Goal: Task Accomplishment & Management: Manage account settings

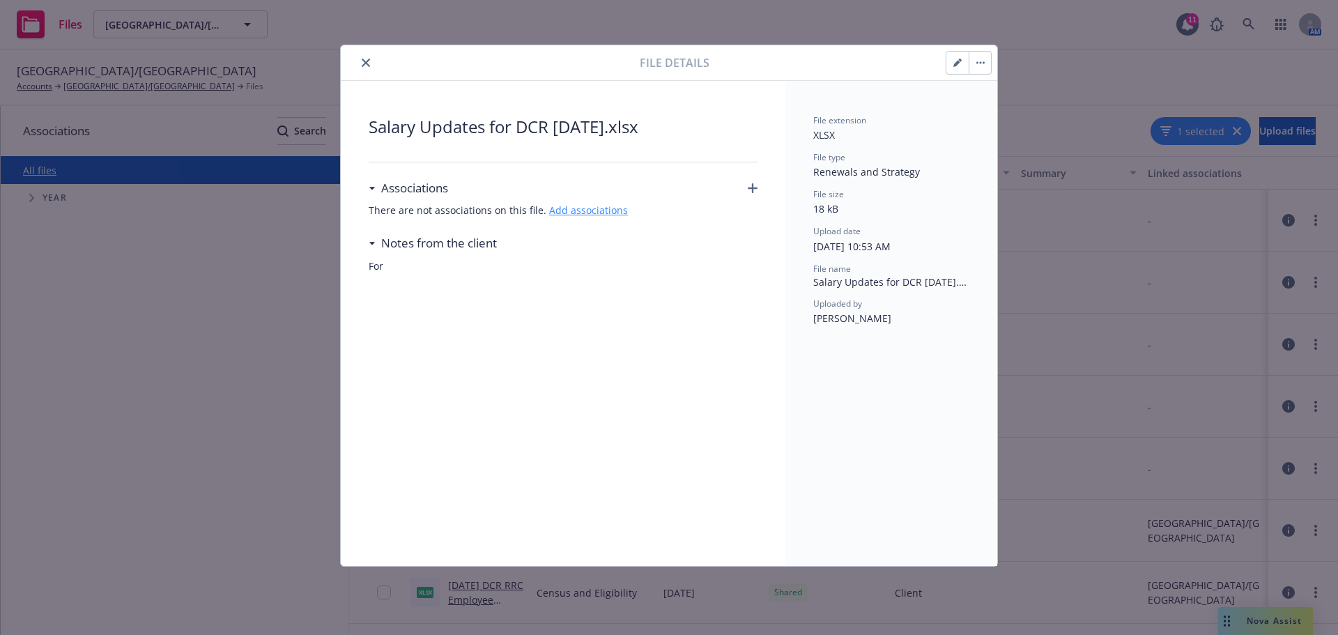
click at [585, 215] on link "Add associations" at bounding box center [588, 209] width 79 height 13
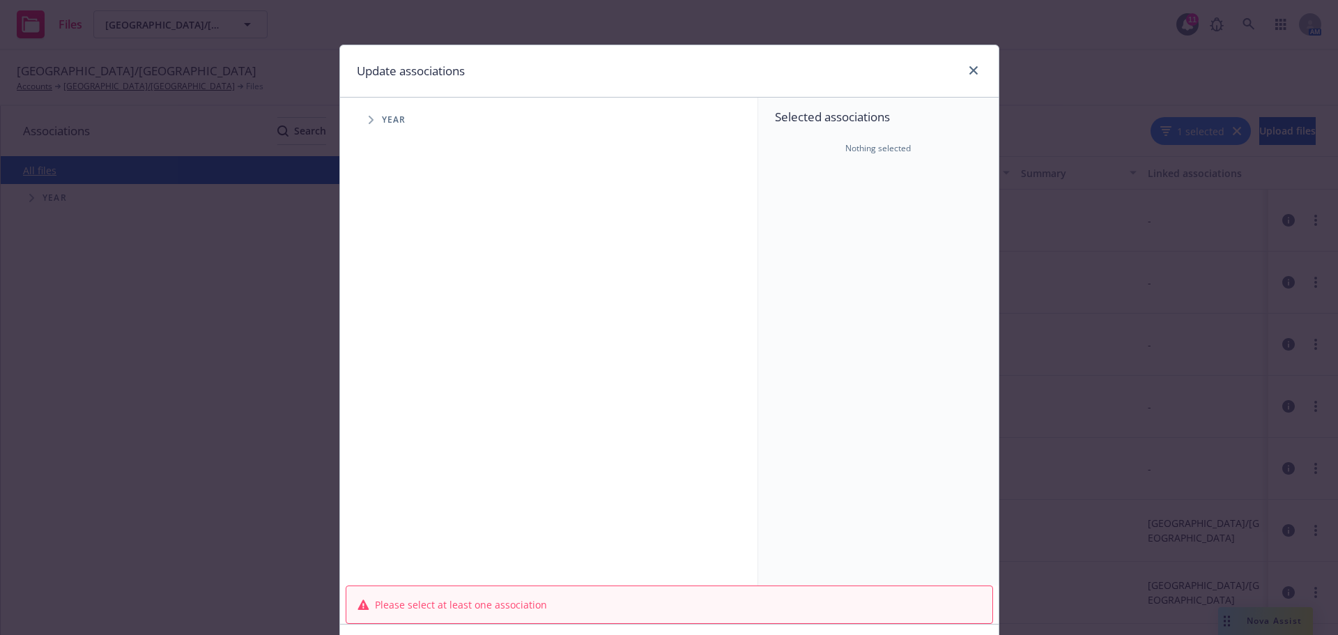
click at [386, 119] on span "Year" at bounding box center [394, 120] width 24 height 8
click at [369, 123] on icon "Tree Example" at bounding box center [371, 120] width 5 height 8
click at [400, 311] on input "Tree Example" at bounding box center [406, 311] width 14 height 14
checkbox input "true"
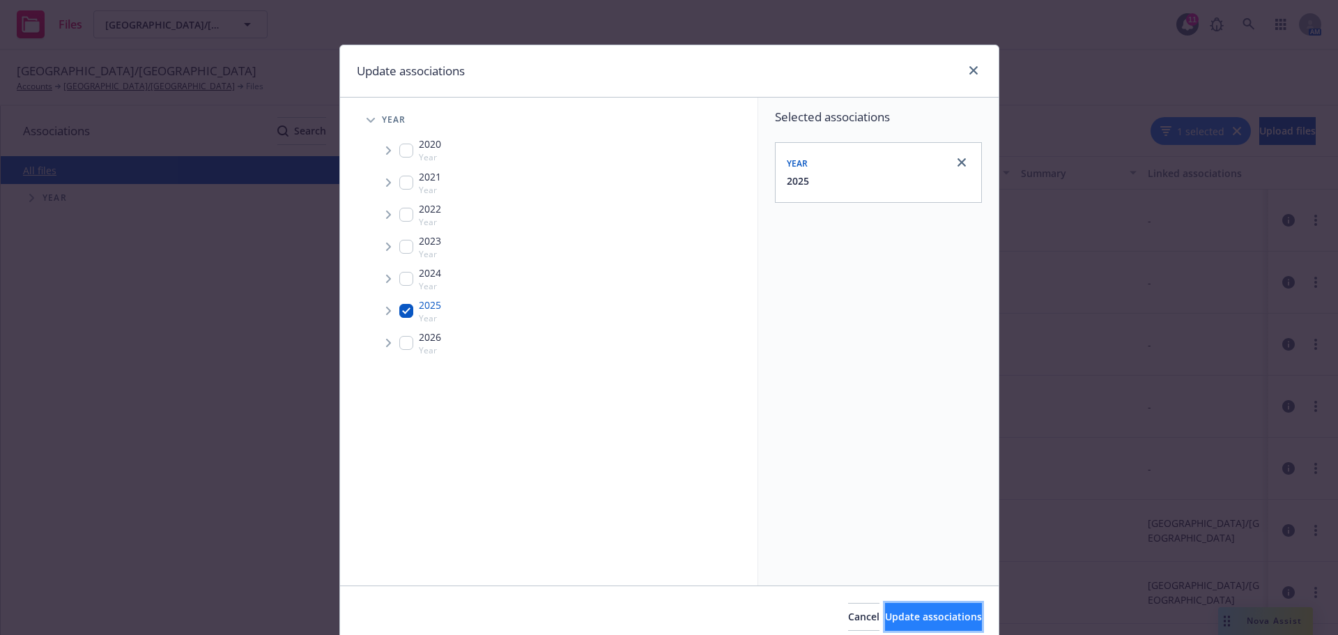
click at [922, 620] on span "Update associations" at bounding box center [933, 616] width 97 height 13
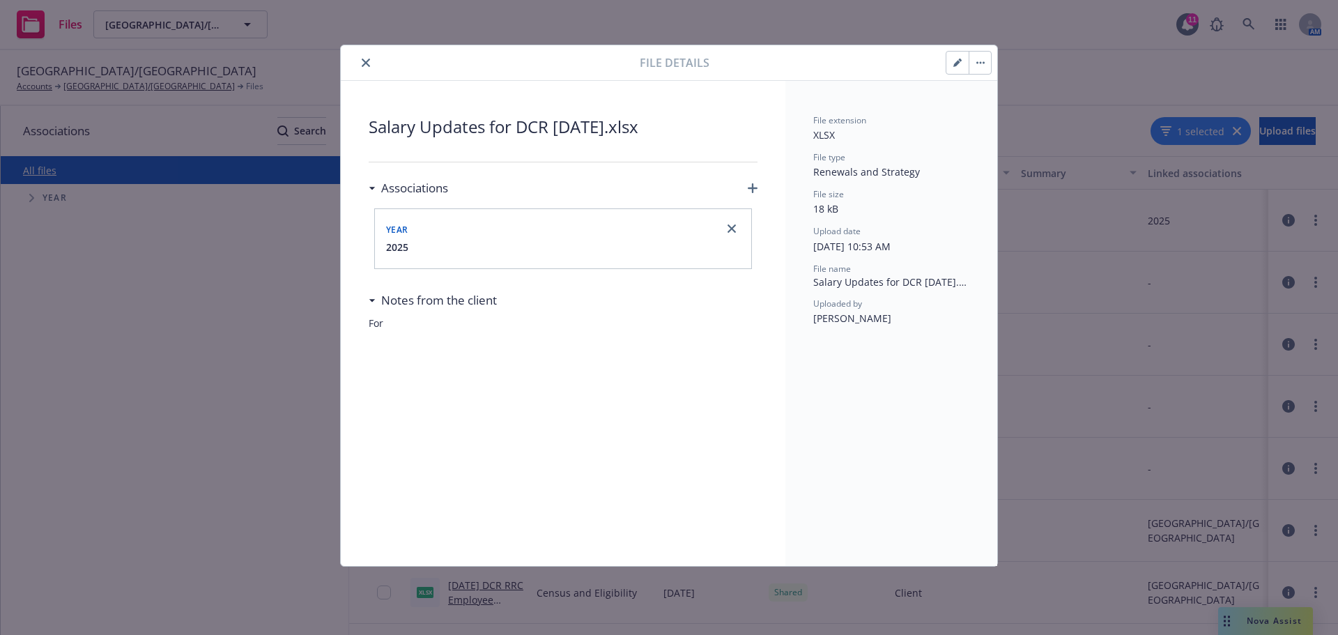
click at [368, 62] on icon "close" at bounding box center [366, 63] width 8 height 8
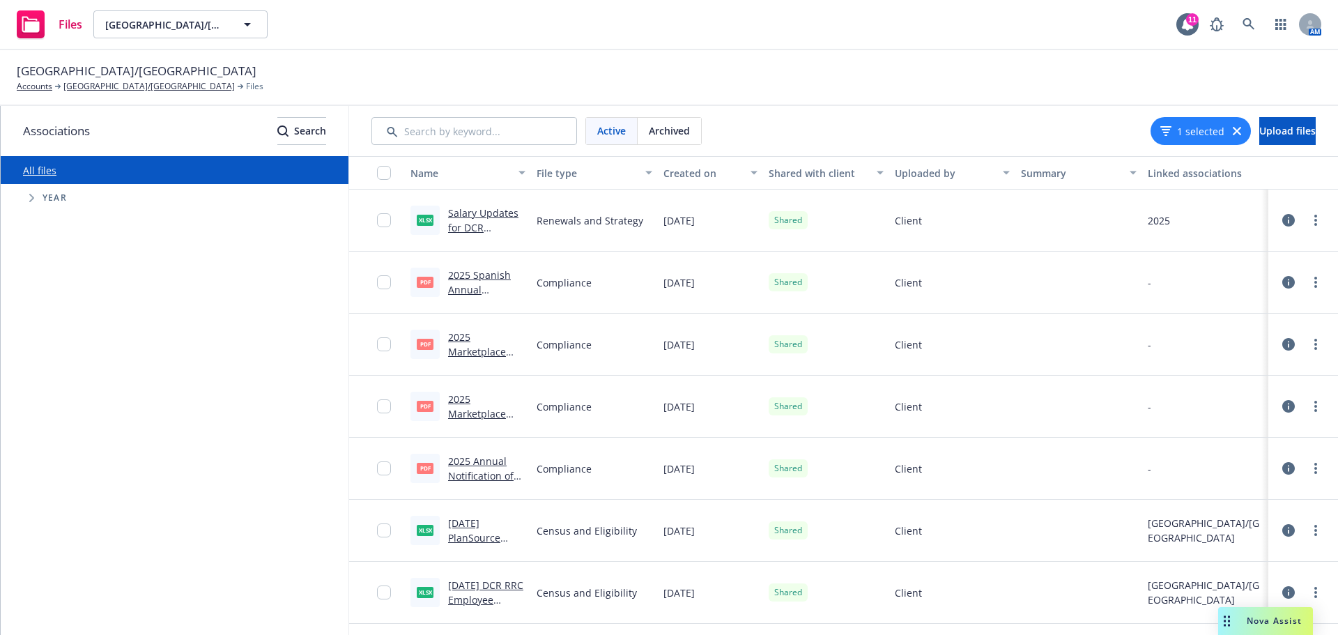
click at [1268, 620] on span "Nova Assist" at bounding box center [1274, 621] width 55 height 12
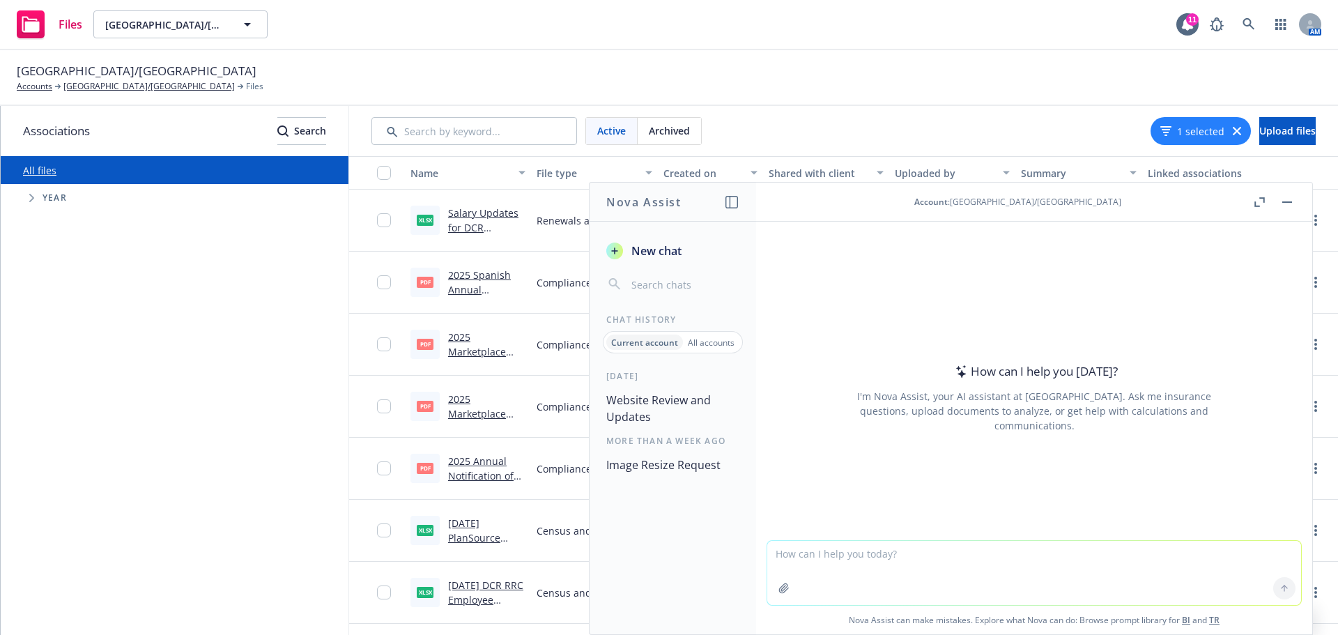
click at [794, 561] on textarea at bounding box center [1034, 573] width 534 height 64
click at [781, 569] on textarea "OE Memo, OE Benefit Guide, OE Presentation, OE period 11/4/25 to 11/18/25;" at bounding box center [1034, 572] width 534 height 66
drag, startPoint x: 781, startPoint y: 569, endPoint x: 1141, endPoint y: 554, distance: 359.9
click at [1141, 554] on textarea "OE Memo, OE Benefit Guide, OE Presentation, OE period 11/4/25 to 11/18/25;" at bounding box center [1034, 572] width 534 height 66
paste textarea "1. Build a staggered timeline for open enrollment communications that avoids bo…"
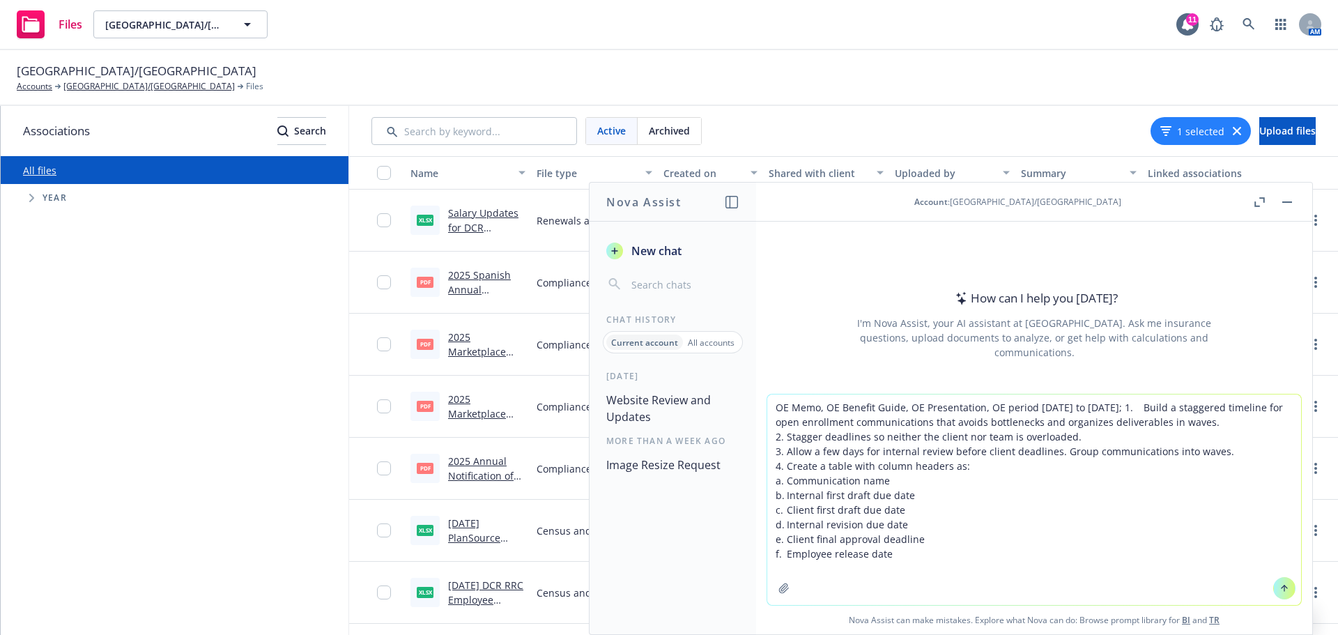
type textarea "OE Memo, OE Benefit Guide, OE Presentation, OE period 11/4/25 to 11/18/25; 1. B…"
click at [1279, 592] on icon at bounding box center [1284, 588] width 10 height 10
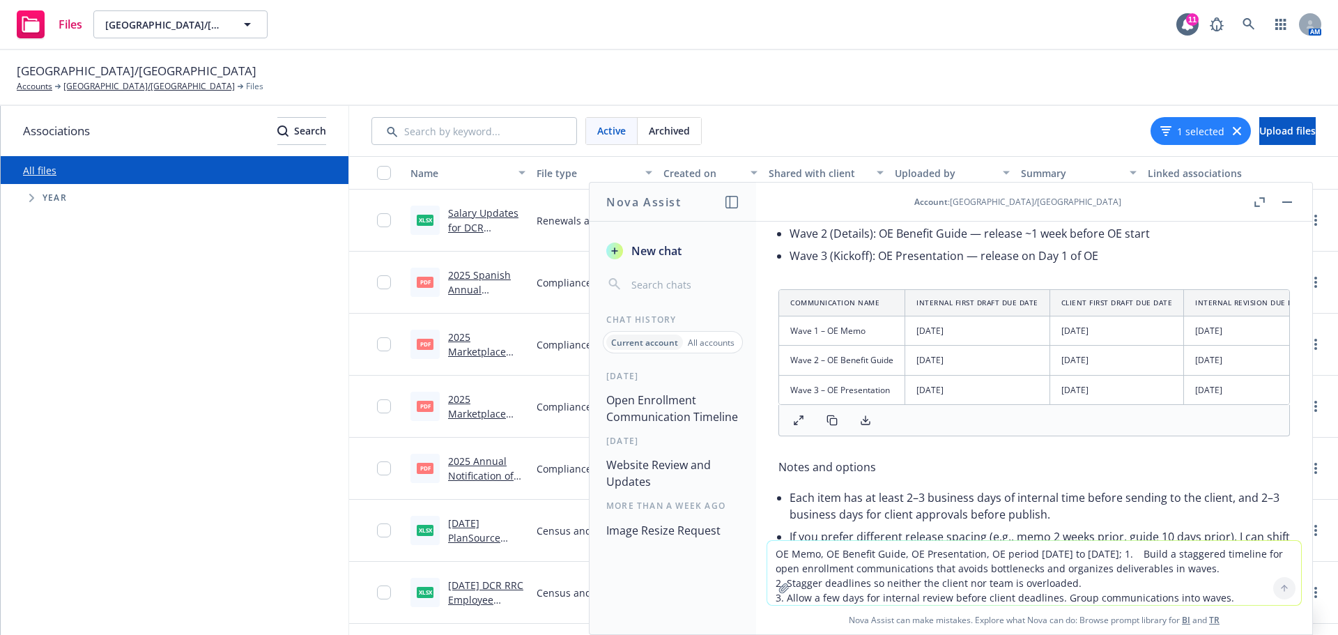
scroll to position [277, 0]
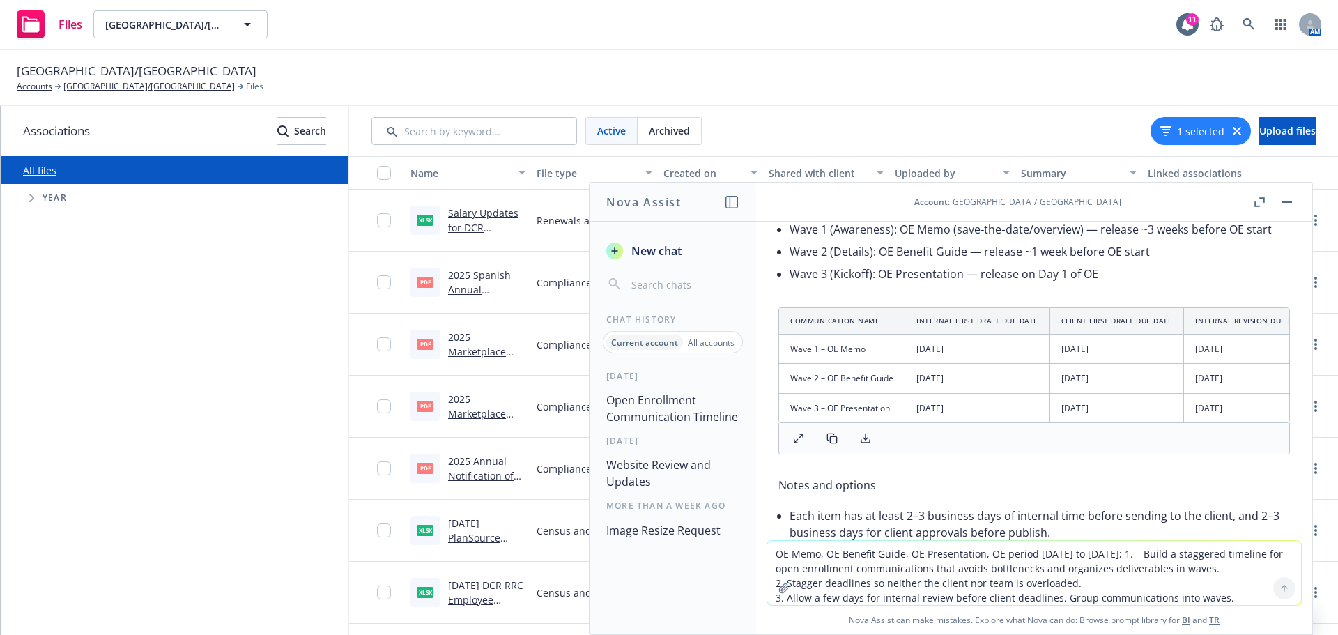
click at [864, 439] on polyline at bounding box center [865, 438] width 5 height 2
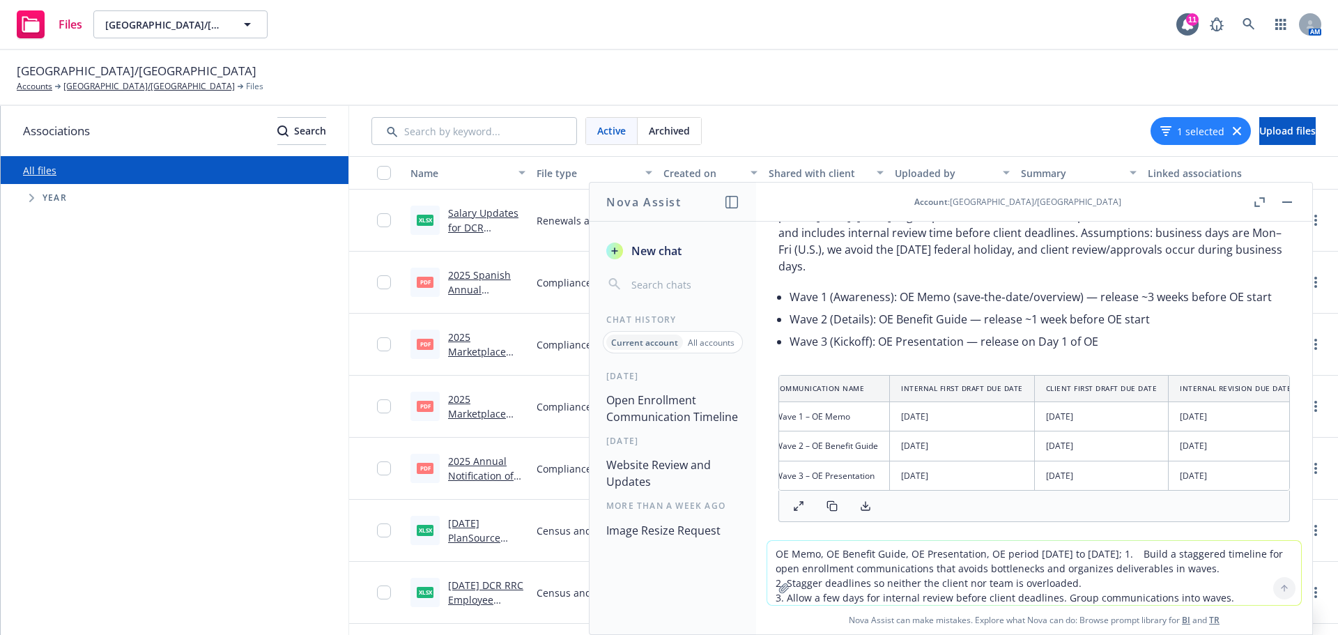
scroll to position [0, 0]
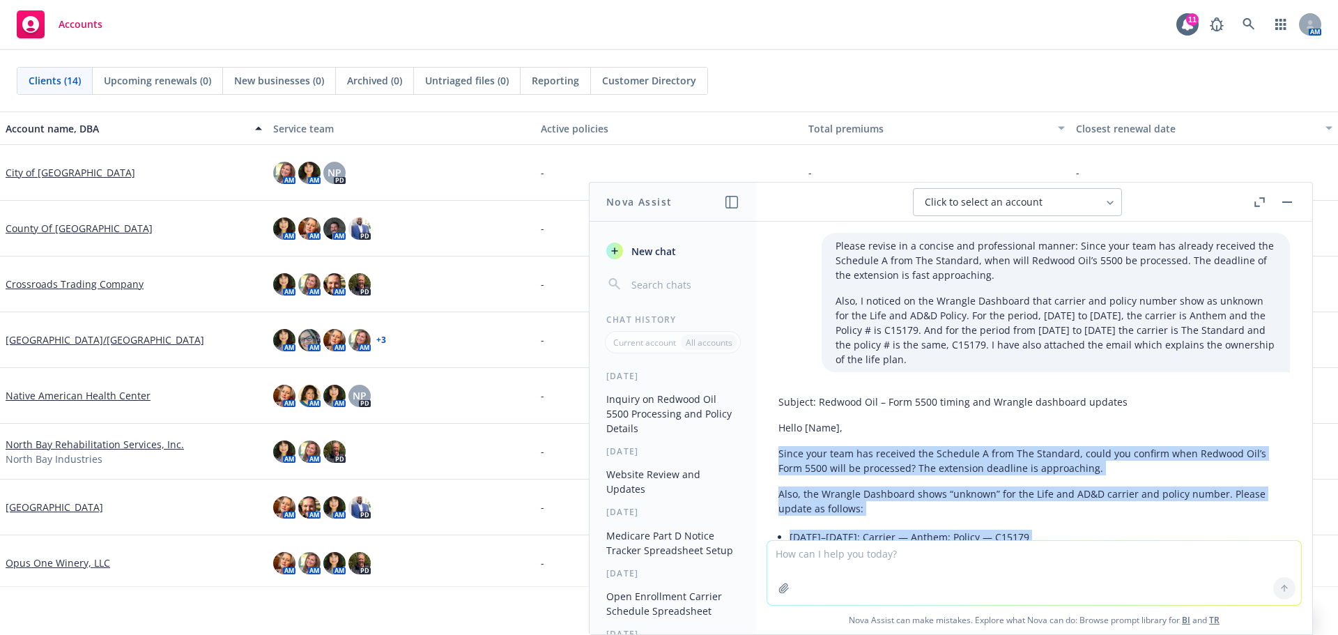
scroll to position [143, 0]
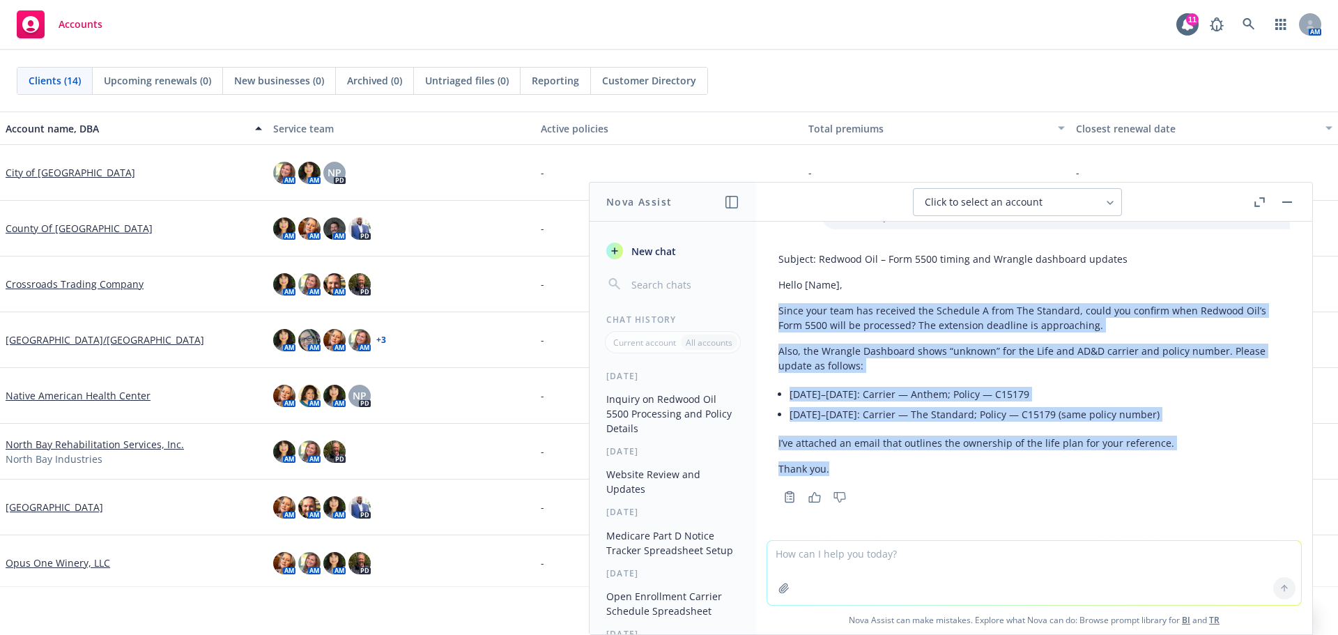
click at [1052, 325] on p "Since your team has received the Schedule A from The Standard, could you confir…" at bounding box center [1033, 317] width 511 height 29
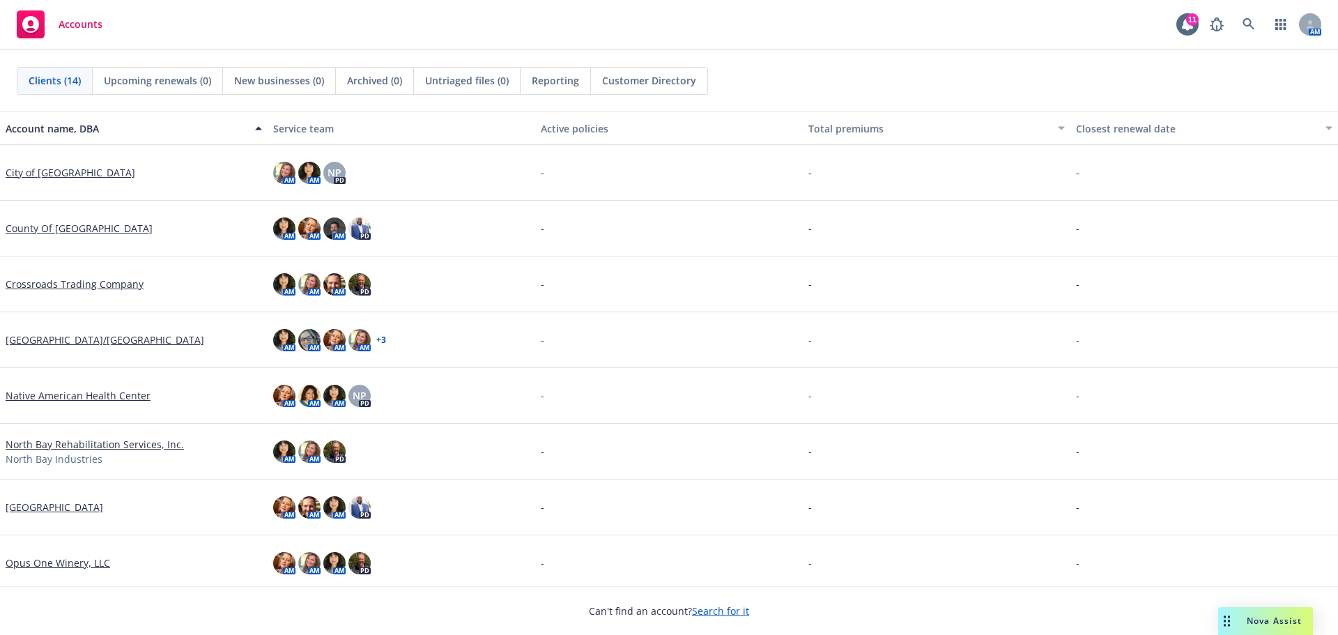
click at [1257, 628] on div "Nova Assist" at bounding box center [1265, 621] width 95 height 28
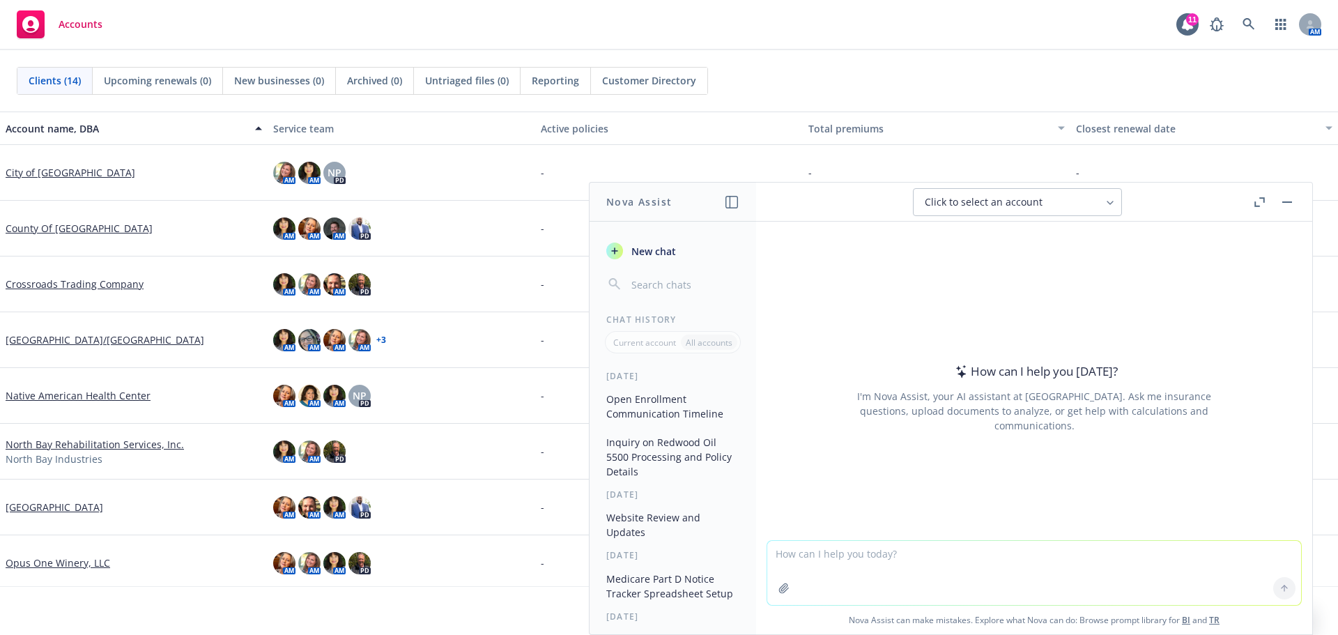
click at [685, 403] on button "Open Enrollment Communication Timeline" at bounding box center [673, 406] width 144 height 38
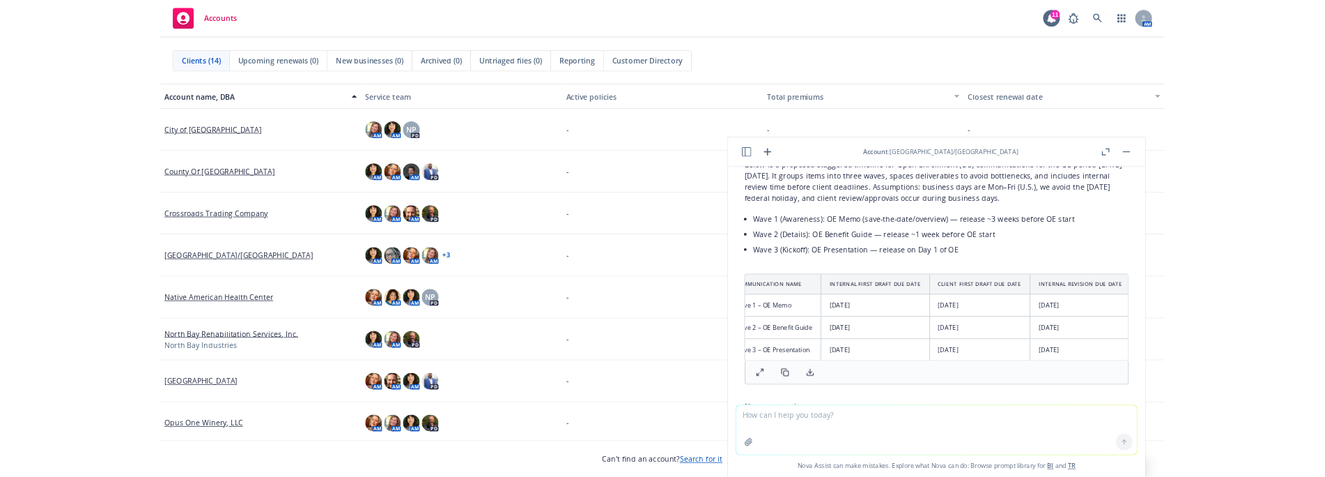
scroll to position [173, 0]
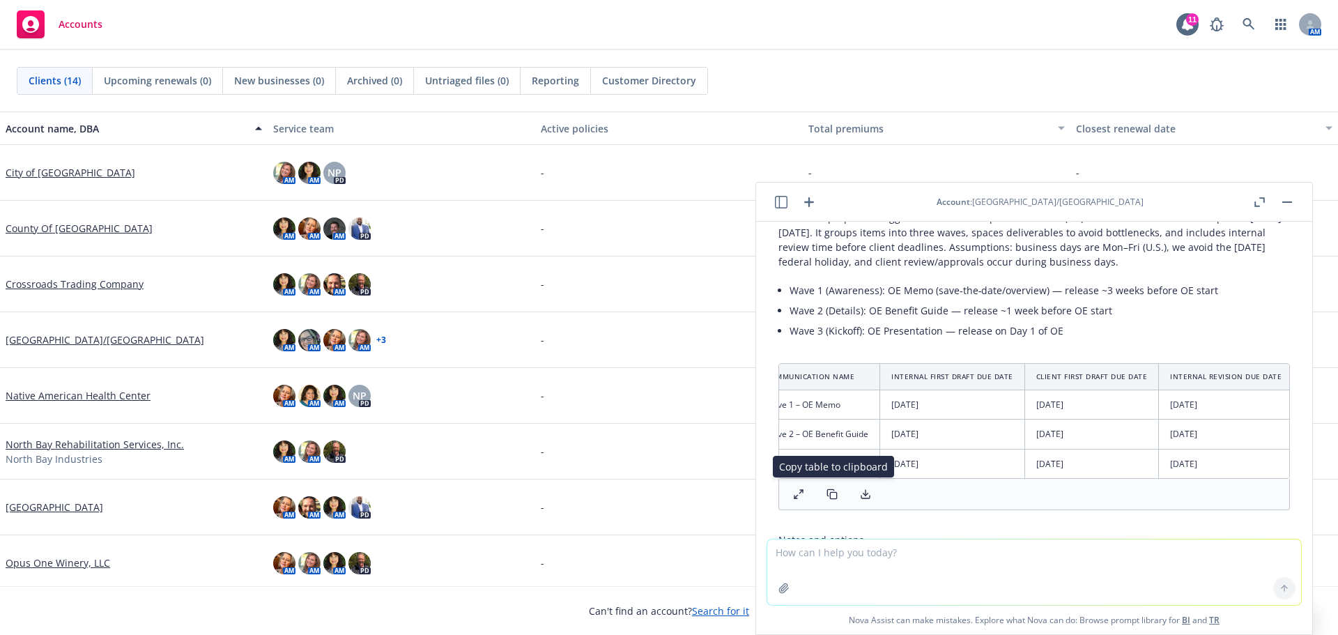
click at [825, 486] on button at bounding box center [832, 494] width 28 height 20
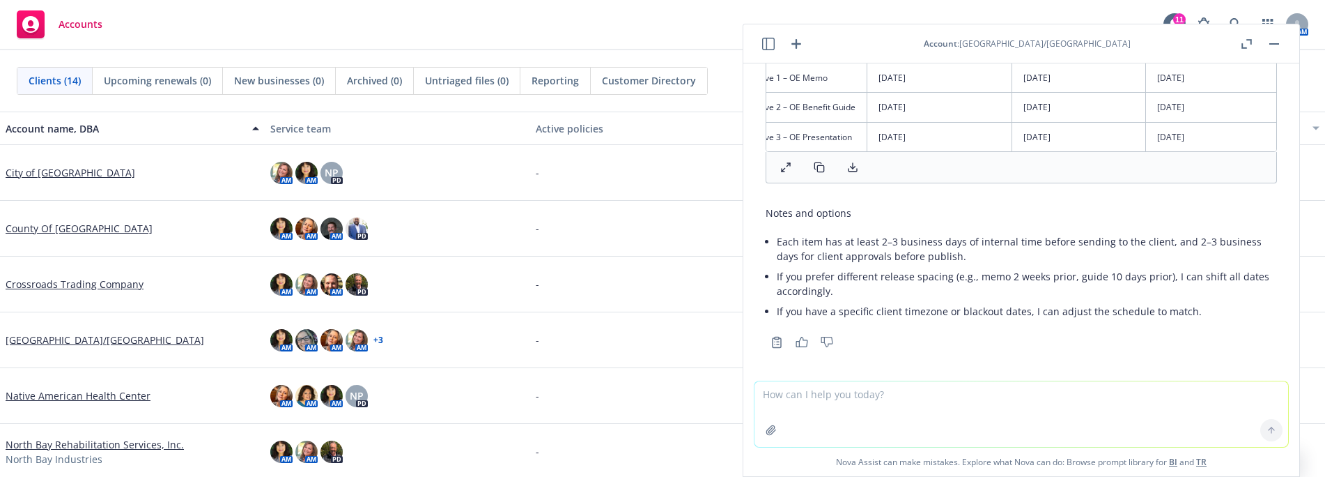
scroll to position [342, 0]
click at [862, 300] on li "If you have a specific client timezone or blackout dates, I can adjust the sche…" at bounding box center [1027, 310] width 500 height 20
click at [772, 403] on textarea at bounding box center [1022, 414] width 534 height 66
type textarea "aalkkkk"
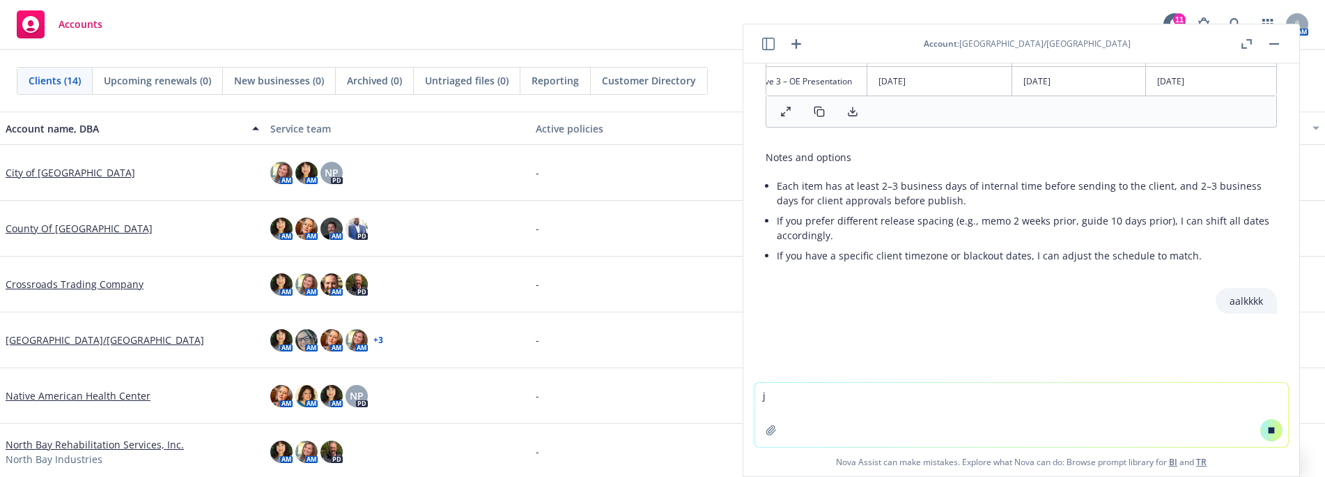
scroll to position [399, 0]
type textarea "jkkllll"
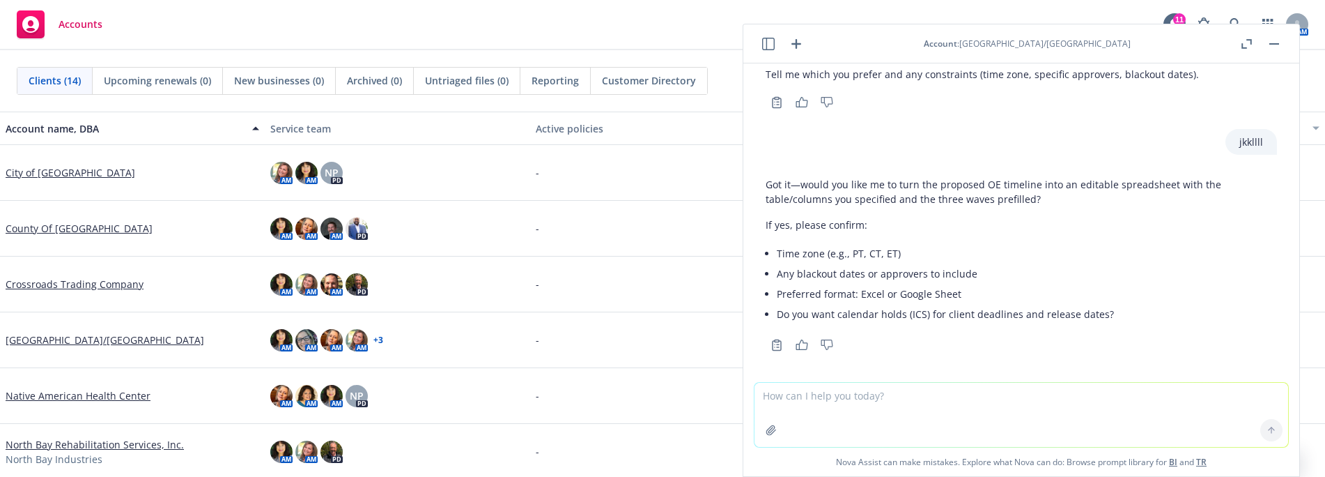
scroll to position [791, 0]
type textarea "jkkll"
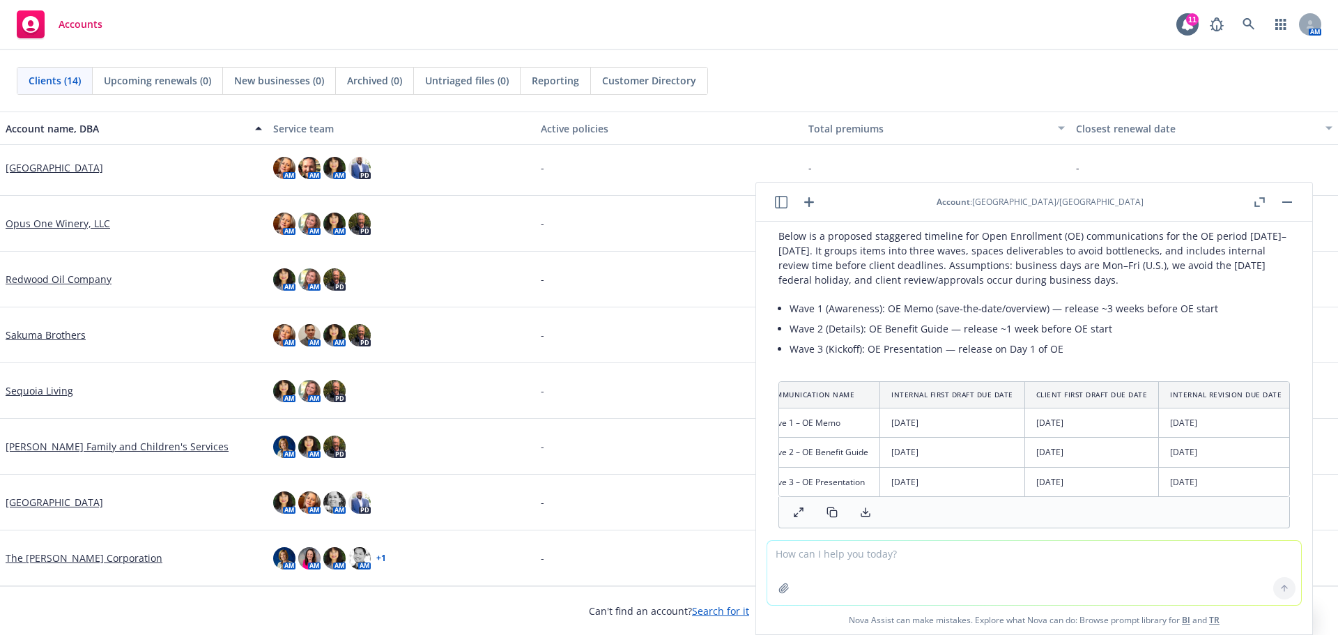
scroll to position [0, 0]
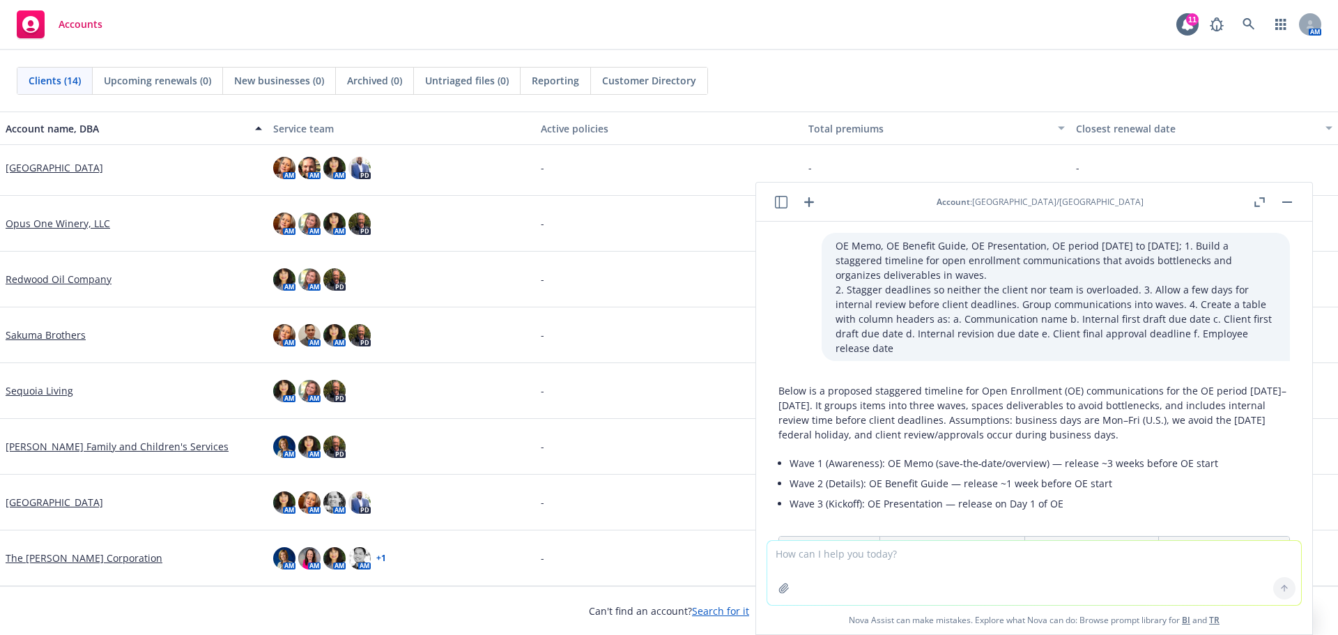
click at [699, 247] on div "-" at bounding box center [669, 224] width 268 height 56
click at [1289, 202] on rect "button" at bounding box center [1287, 201] width 10 height 1
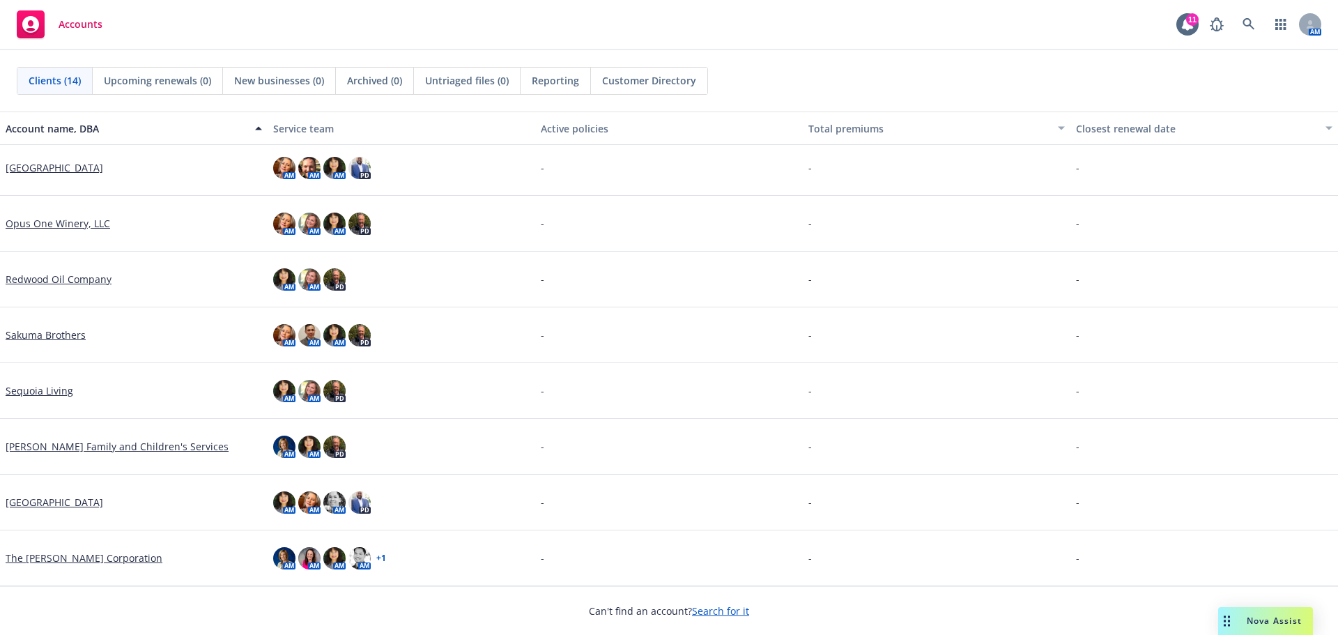
click at [1276, 619] on span "Nova Assist" at bounding box center [1274, 621] width 55 height 12
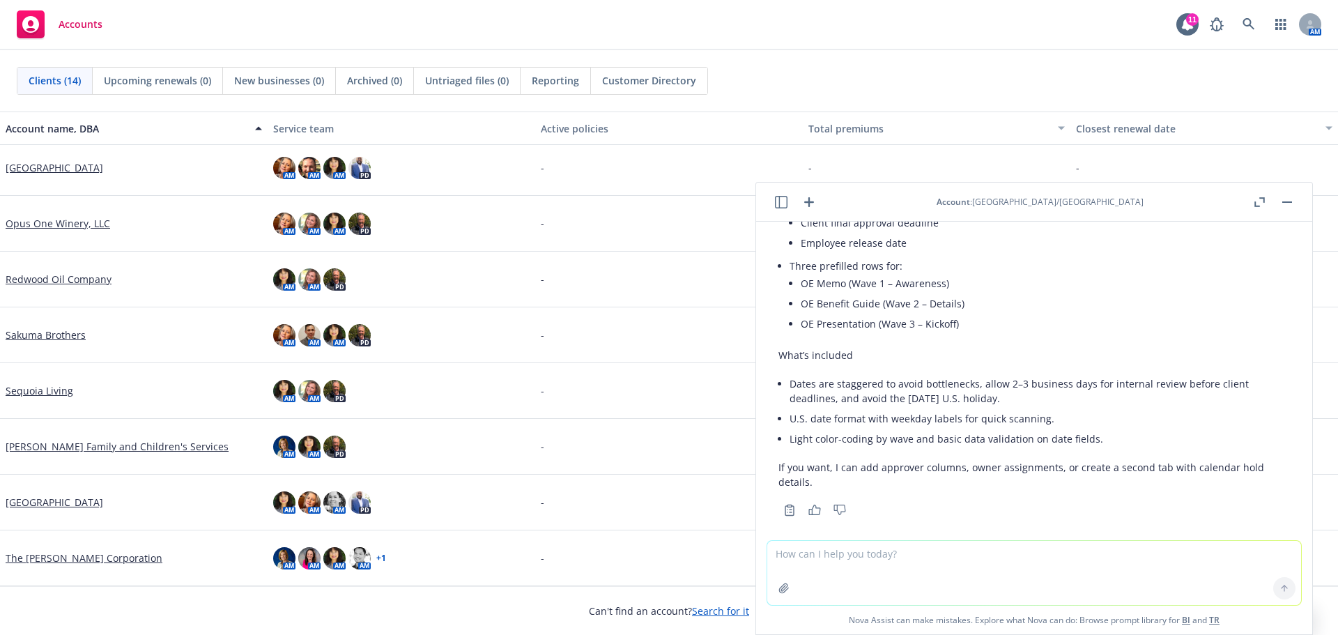
scroll to position [1339, 0]
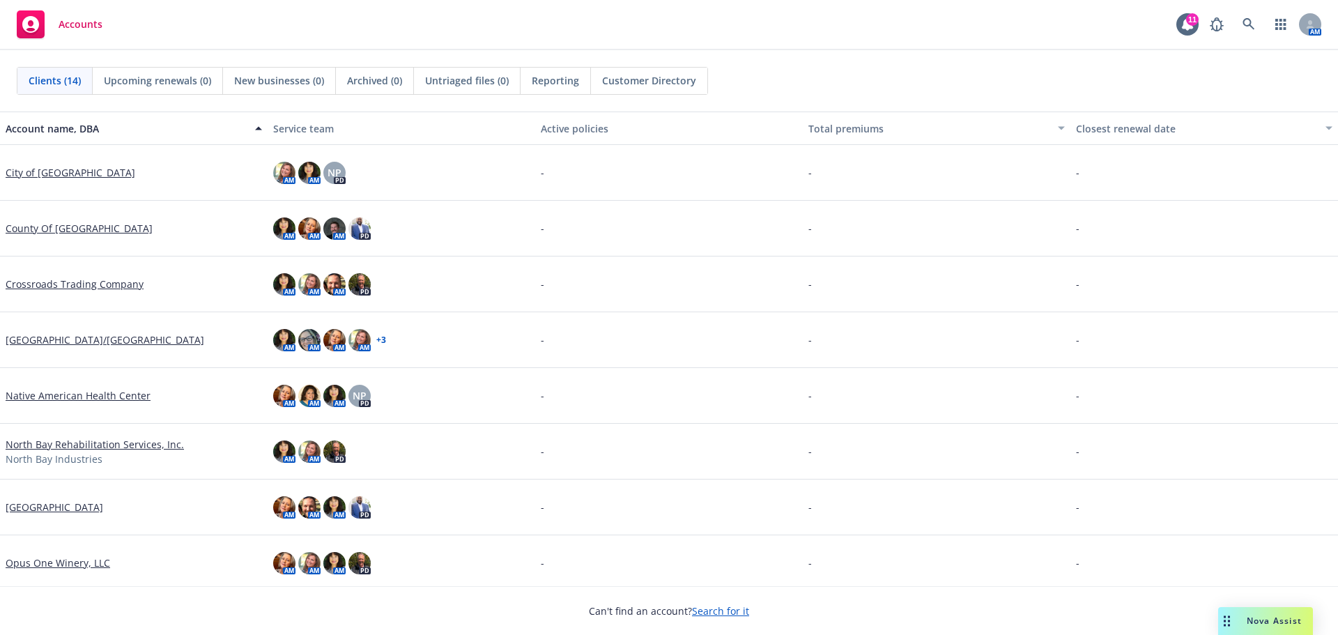
click at [1282, 619] on span "Nova Assist" at bounding box center [1274, 621] width 55 height 12
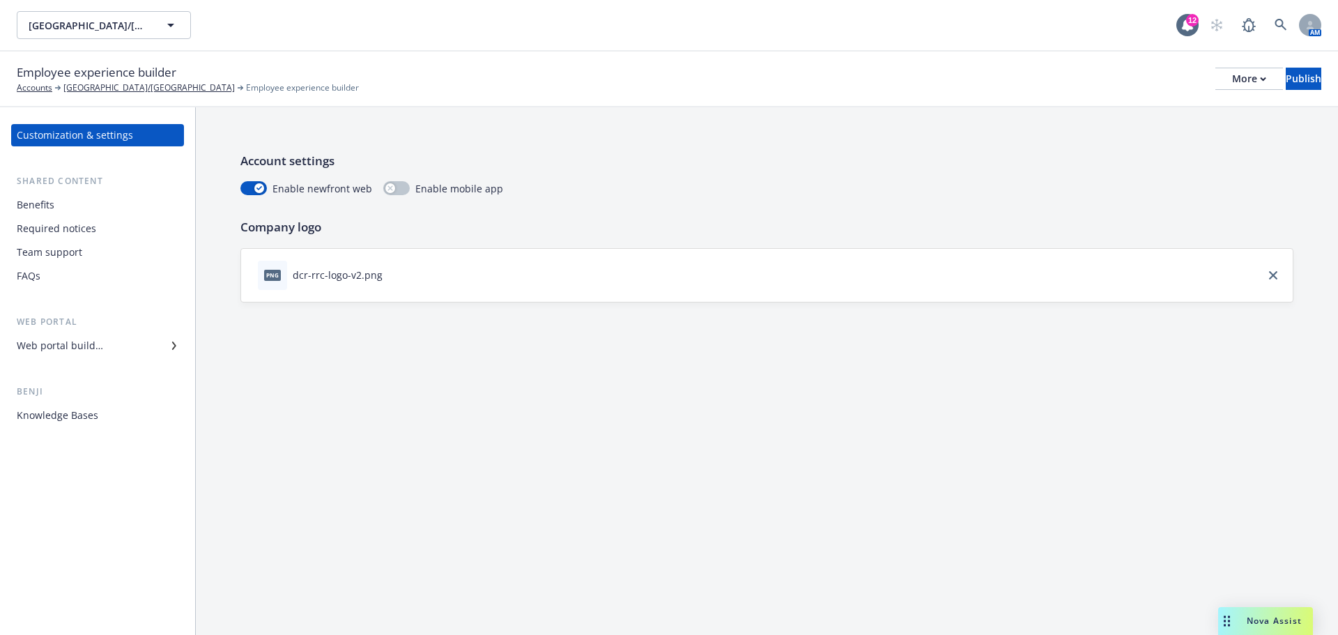
click at [89, 344] on div "Web portal builder" at bounding box center [60, 345] width 86 height 22
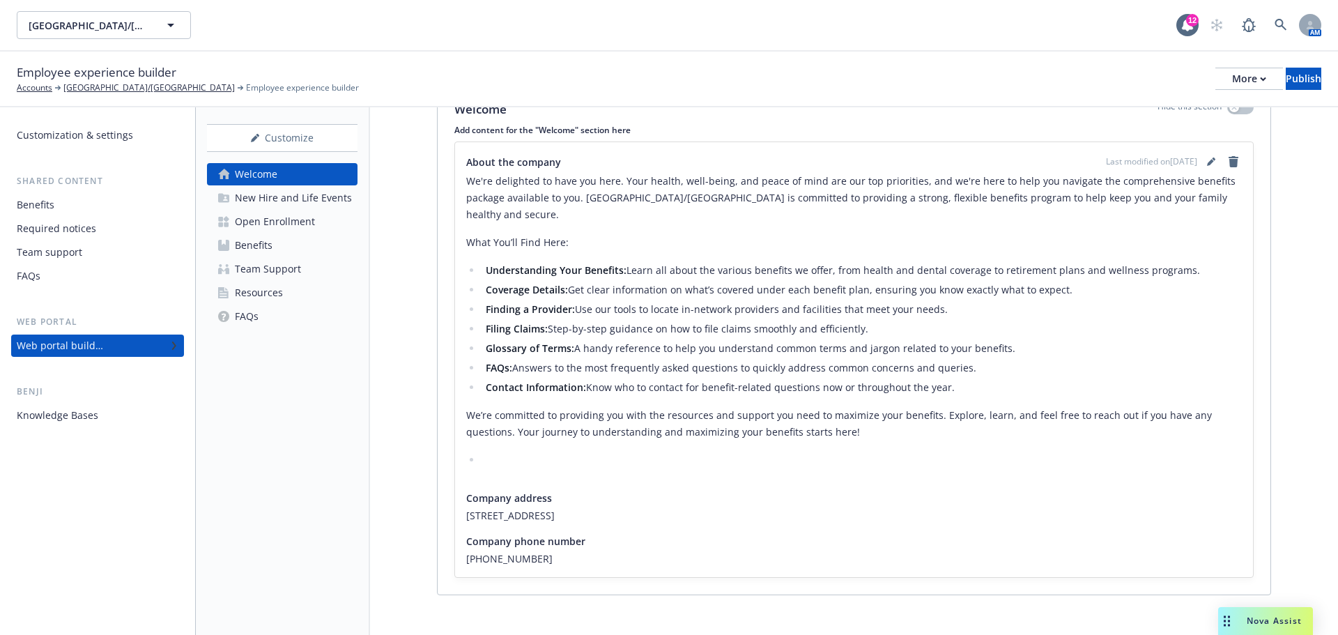
scroll to position [239, 0]
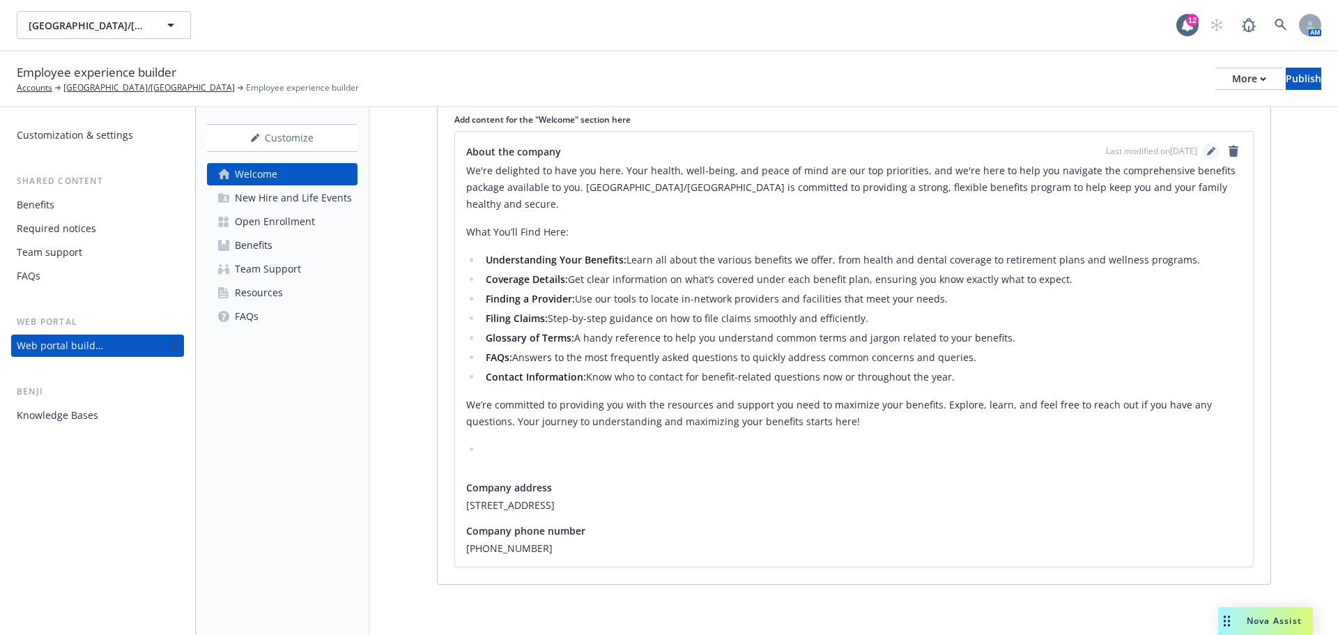
click at [1207, 150] on icon "editPencil" at bounding box center [1211, 151] width 8 height 8
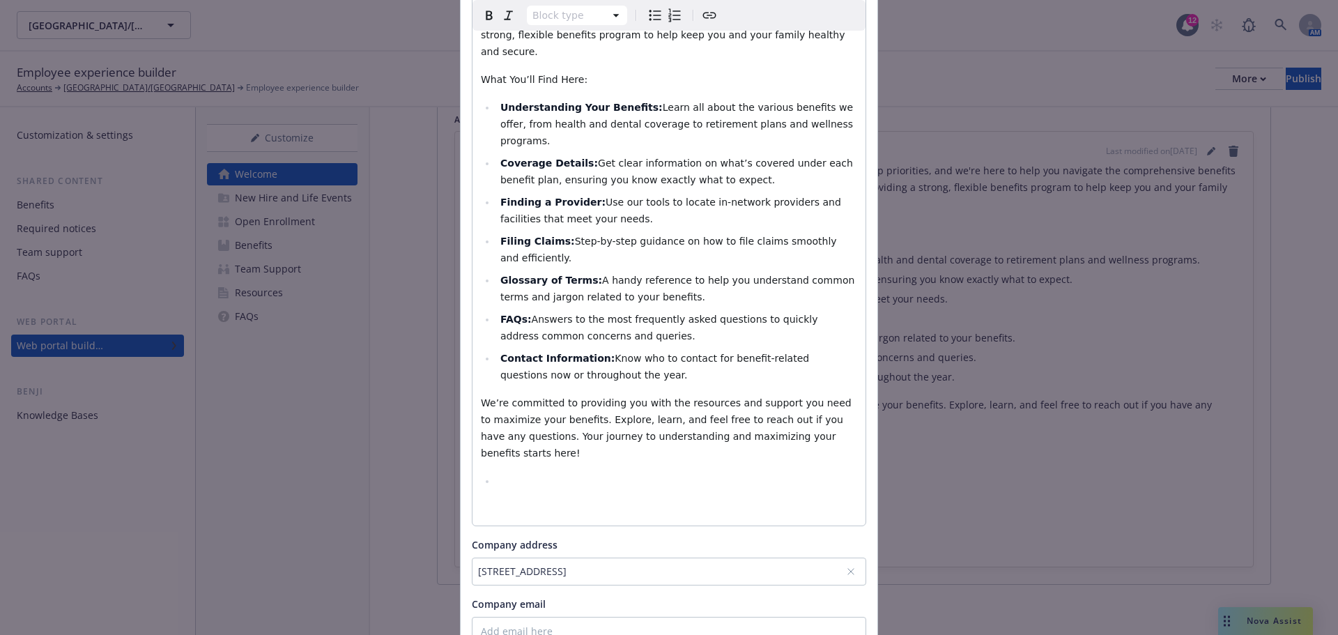
scroll to position [330, 0]
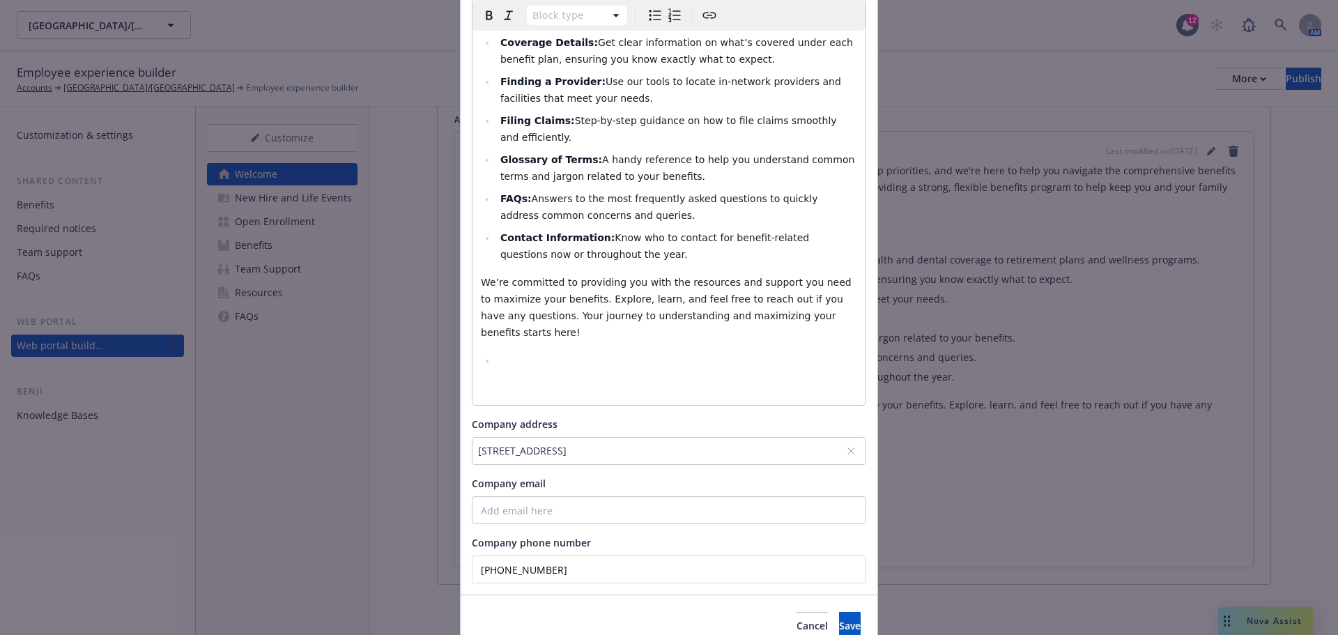
drag, startPoint x: 585, startPoint y: 510, endPoint x: 445, endPoint y: 505, distance: 140.8
click at [445, 505] on div "Update content for the "Welcome" section About the company Block type Paragraph…" at bounding box center [669, 317] width 1338 height 635
type input "(707) 857-1247"
click at [839, 619] on span "Save" at bounding box center [850, 625] width 22 height 13
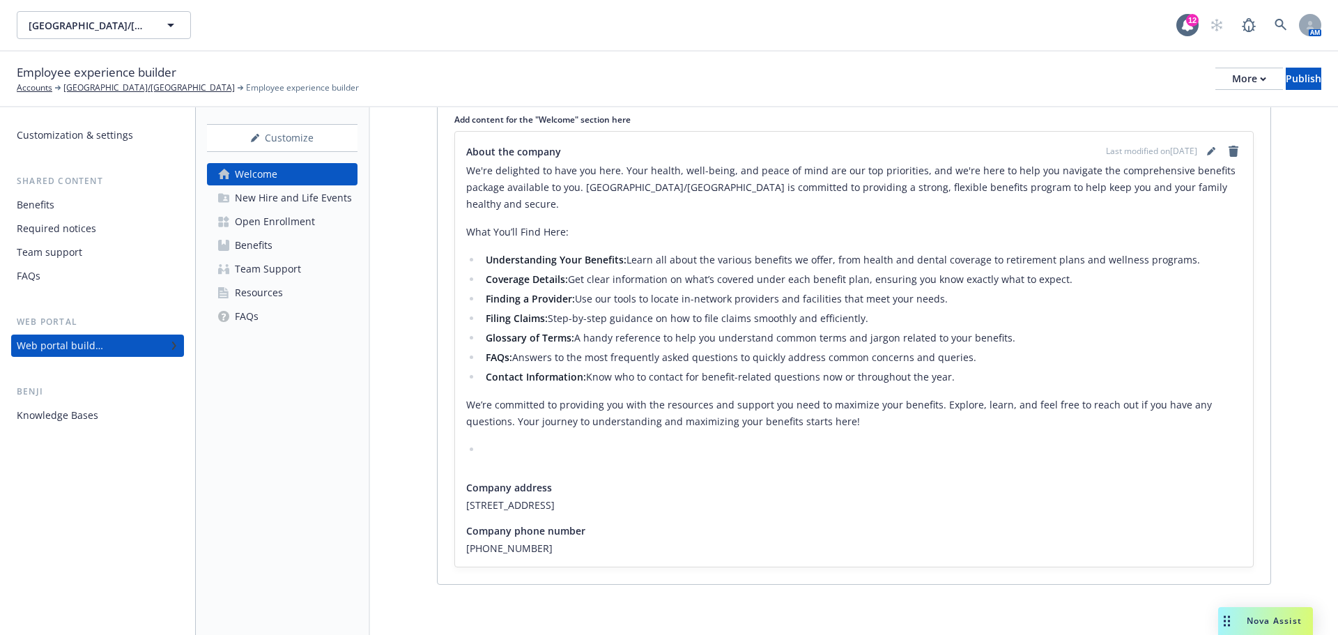
click at [236, 315] on div "FAQs" at bounding box center [247, 316] width 24 height 22
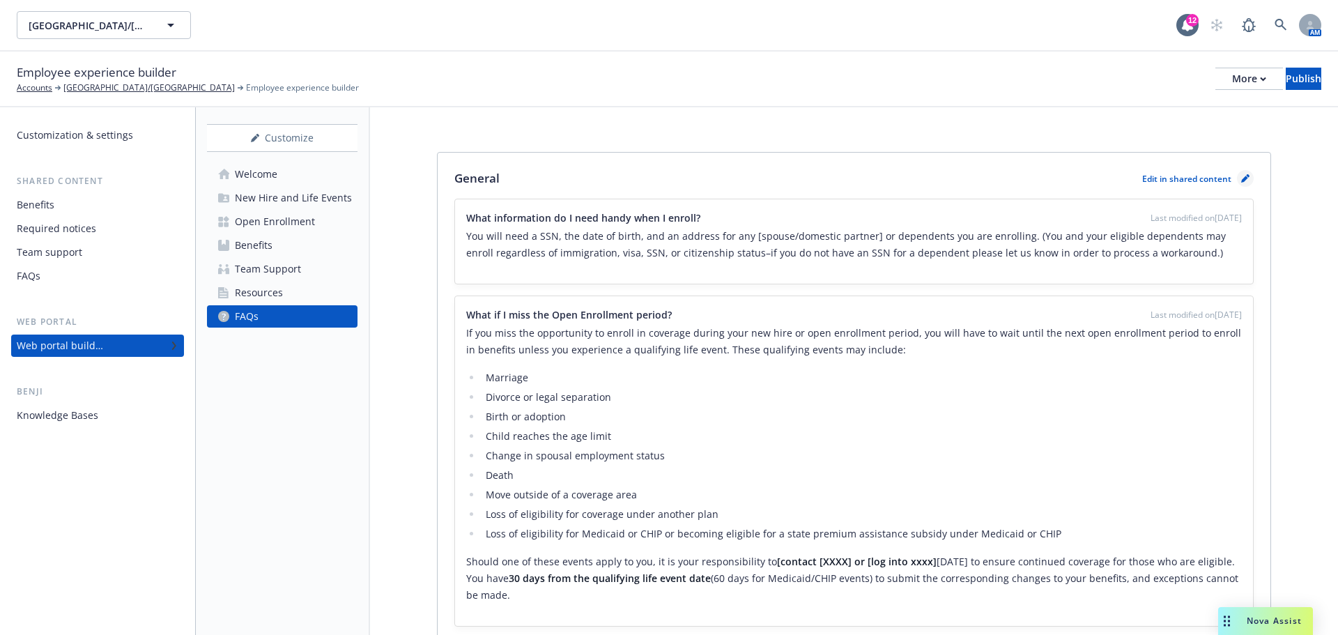
click at [1241, 176] on icon "pencil" at bounding box center [1245, 178] width 8 height 8
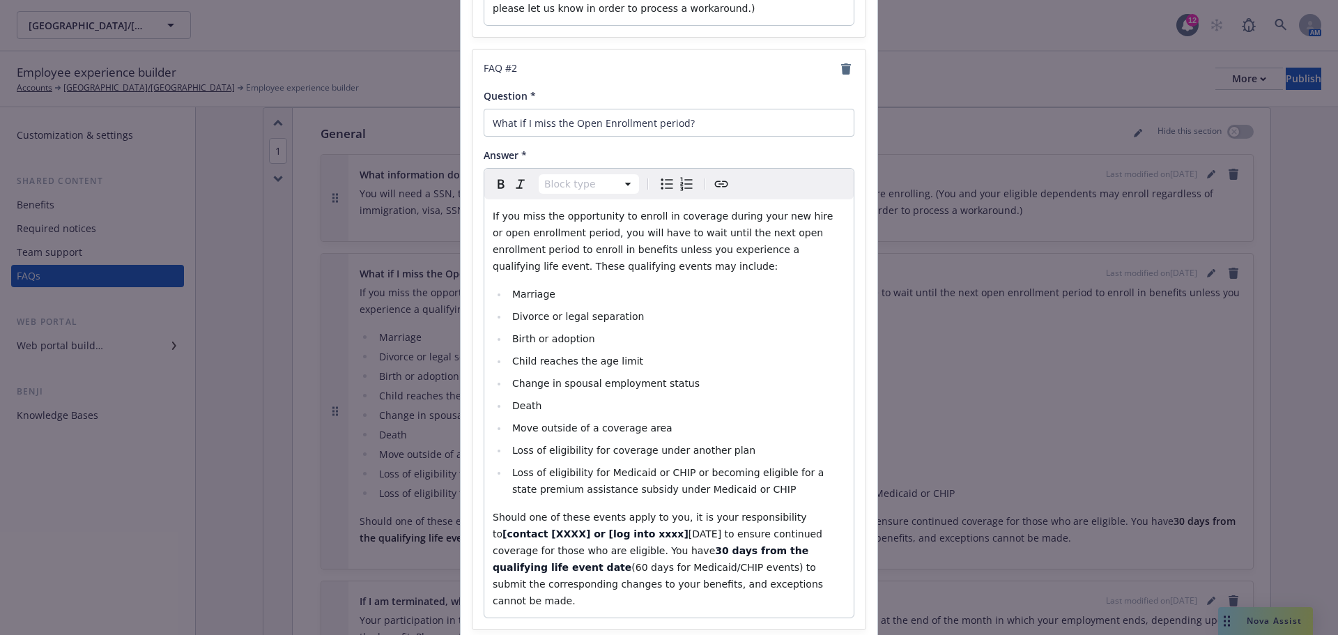
scroll to position [697, 0]
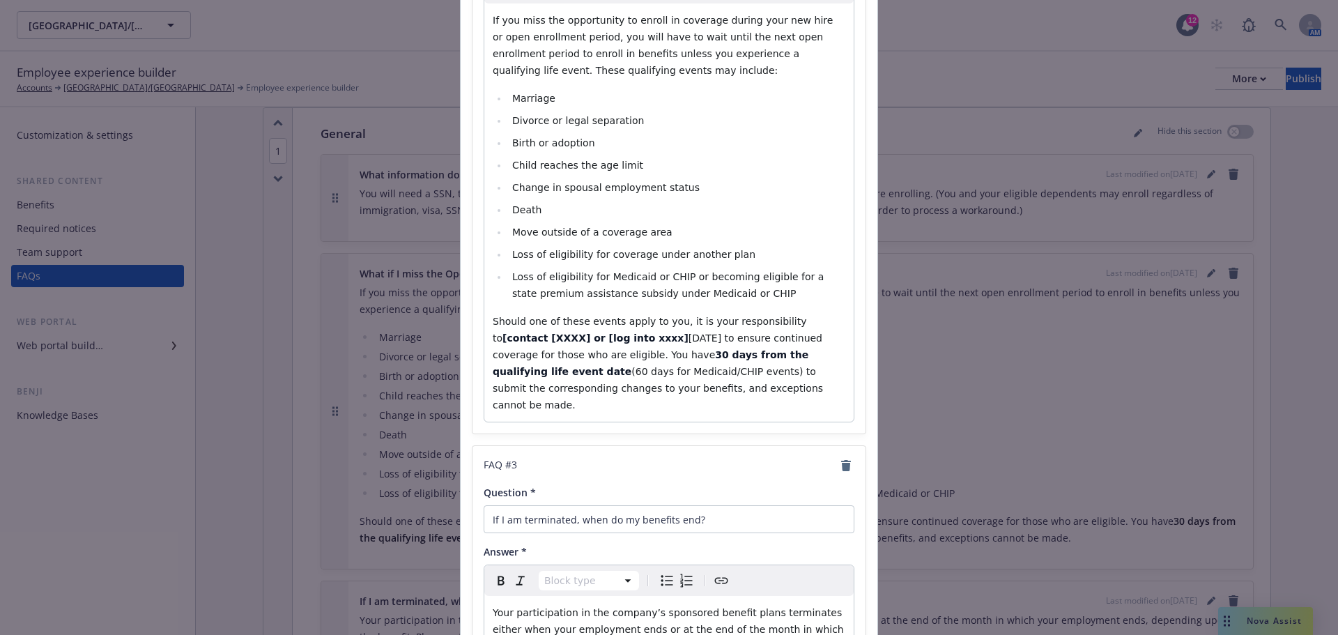
click at [688, 332] on strong "[contact [XXXX] or [log into xxxx]" at bounding box center [595, 337] width 186 height 11
drag, startPoint x: 776, startPoint y: 320, endPoint x: 819, endPoint y: 325, distance: 43.6
click at [819, 325] on p "Should one of these events apply to you, it is your responsibility to [contact …" at bounding box center [669, 363] width 353 height 100
drag, startPoint x: 670, startPoint y: 224, endPoint x: 661, endPoint y: 189, distance: 35.8
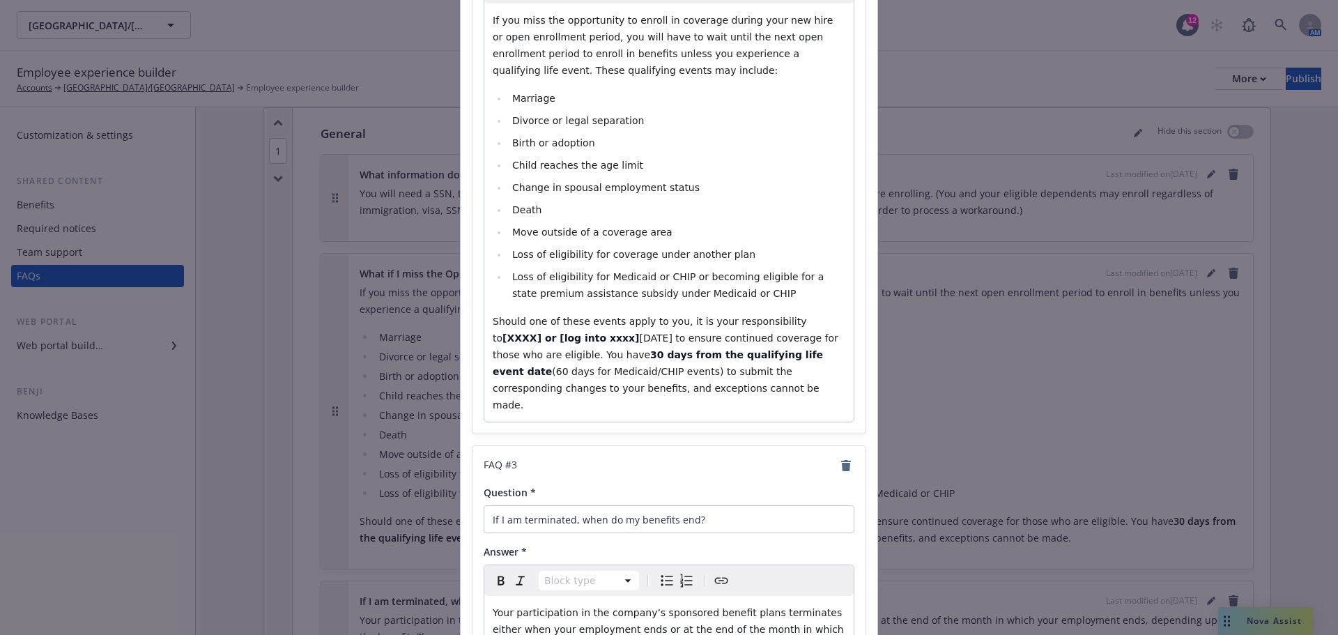
click at [661, 189] on span "Change in spousal employment status" at bounding box center [605, 187] width 187 height 11
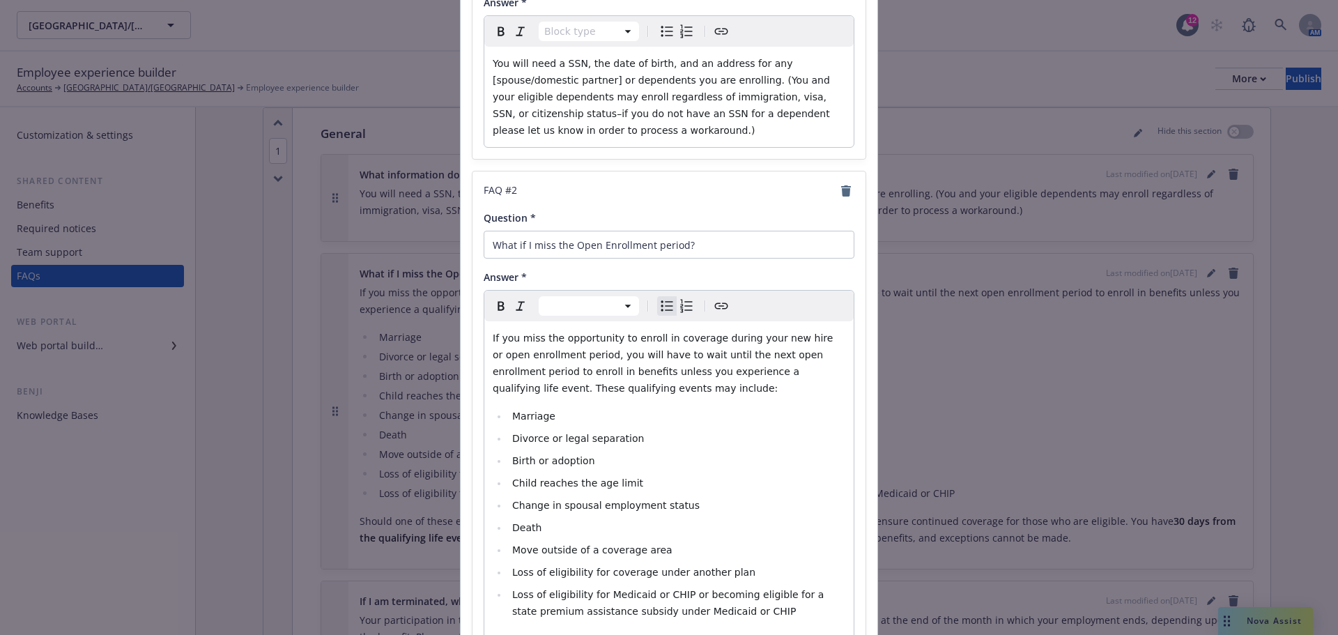
scroll to position [348, 0]
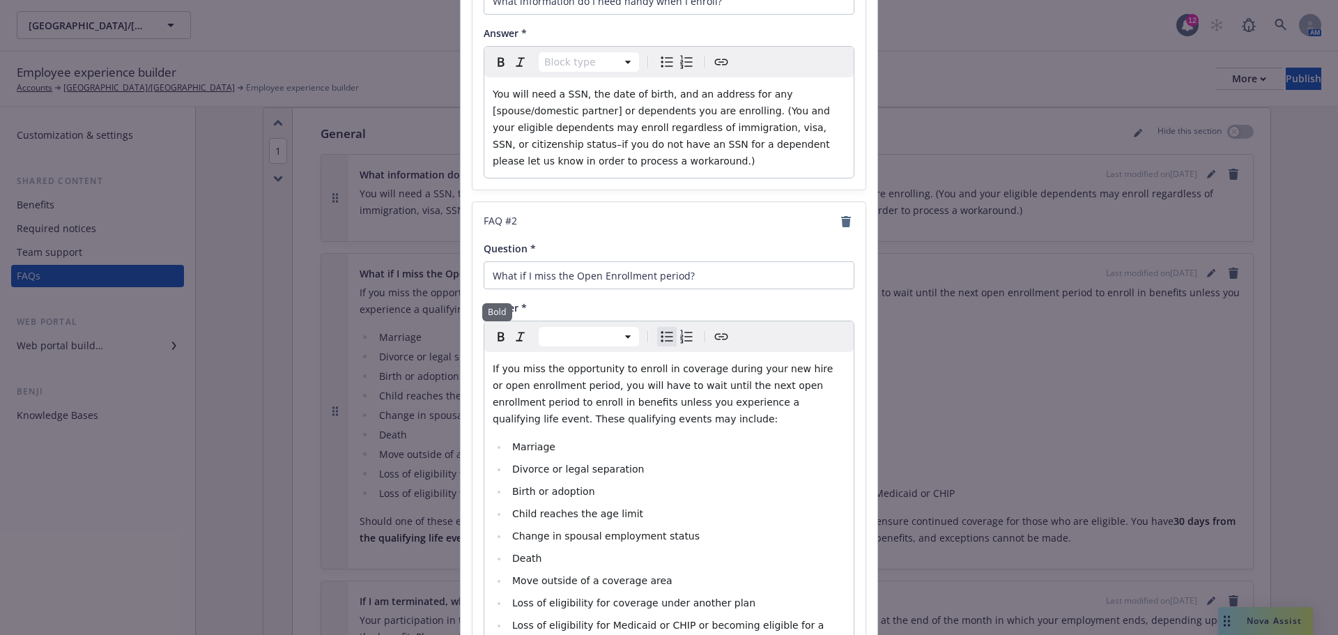
click at [493, 332] on icon "Bold" at bounding box center [501, 336] width 17 height 17
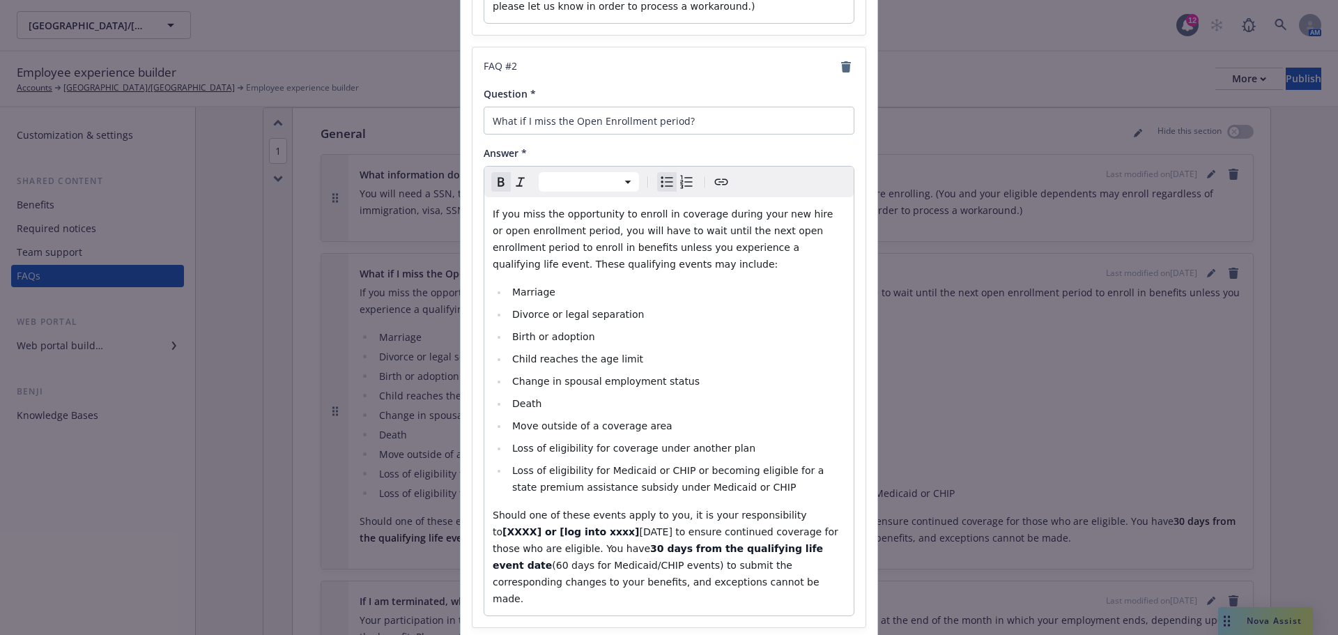
scroll to position [767, 0]
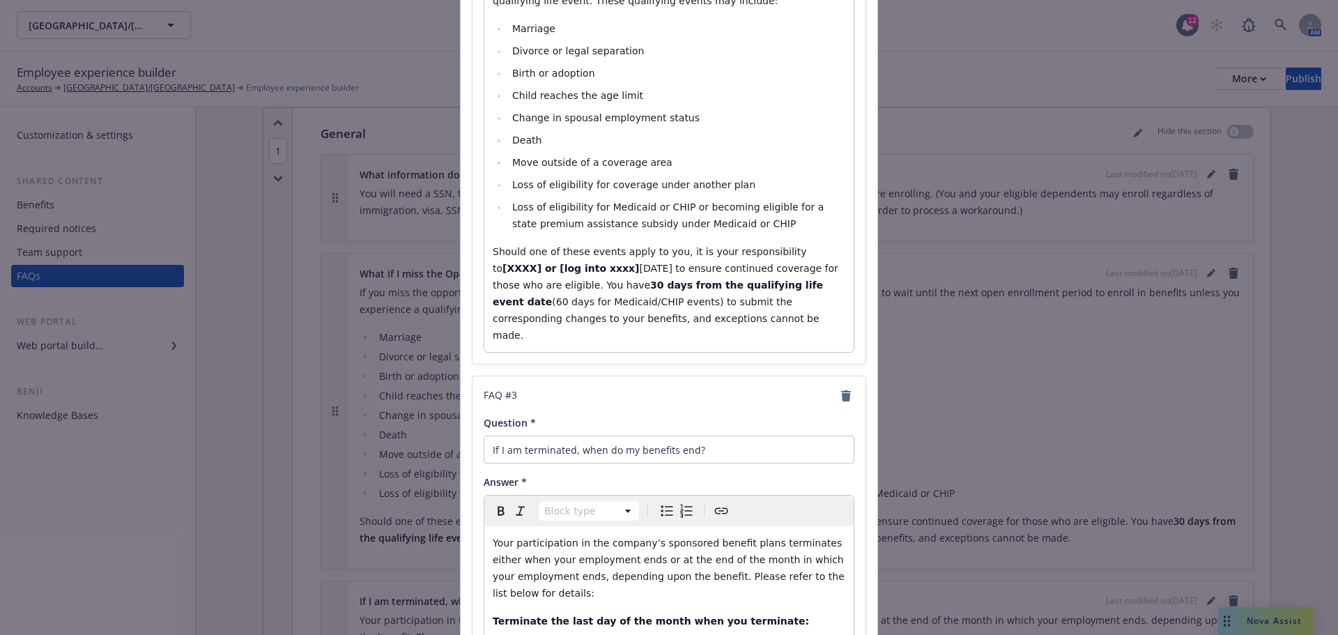
select select "paragraph"
click at [639, 263] on strong "[XXXX] or [log into xxxx]" at bounding box center [570, 268] width 137 height 11
drag, startPoint x: 585, startPoint y: 265, endPoint x: 552, endPoint y: 269, distance: 32.9
click at [652, 269] on strong "[XXXX] or [log into xxxx]" at bounding box center [720, 268] width 137 height 11
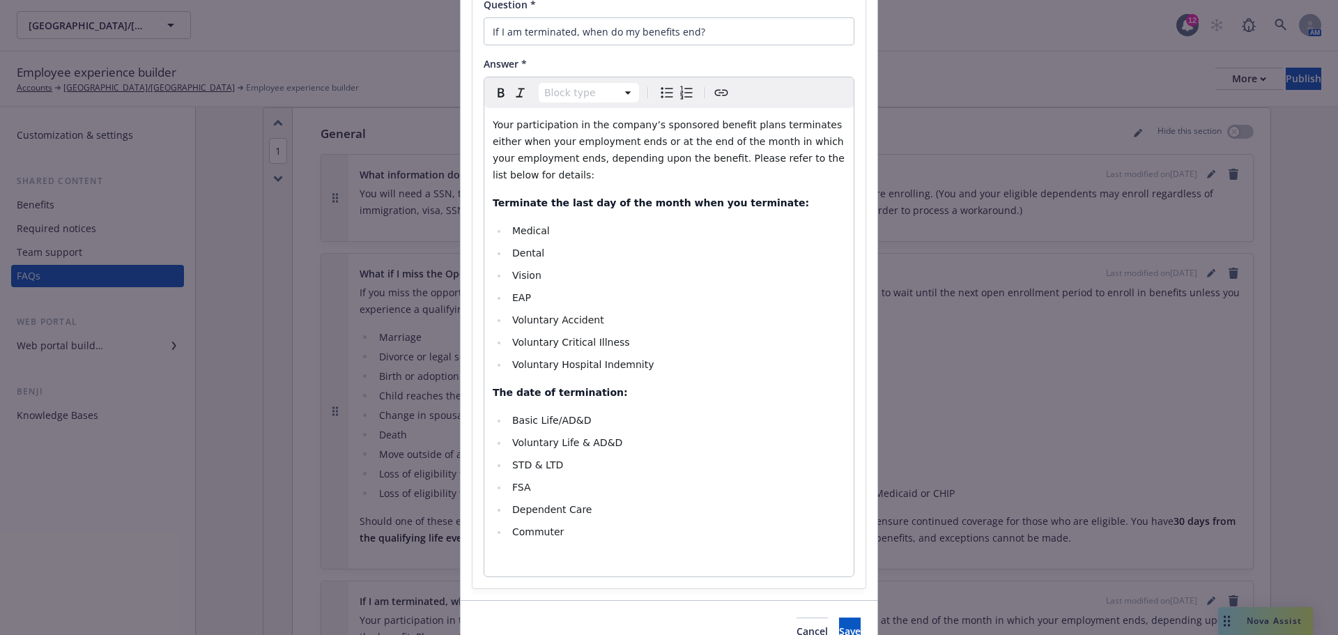
scroll to position [1240, 0]
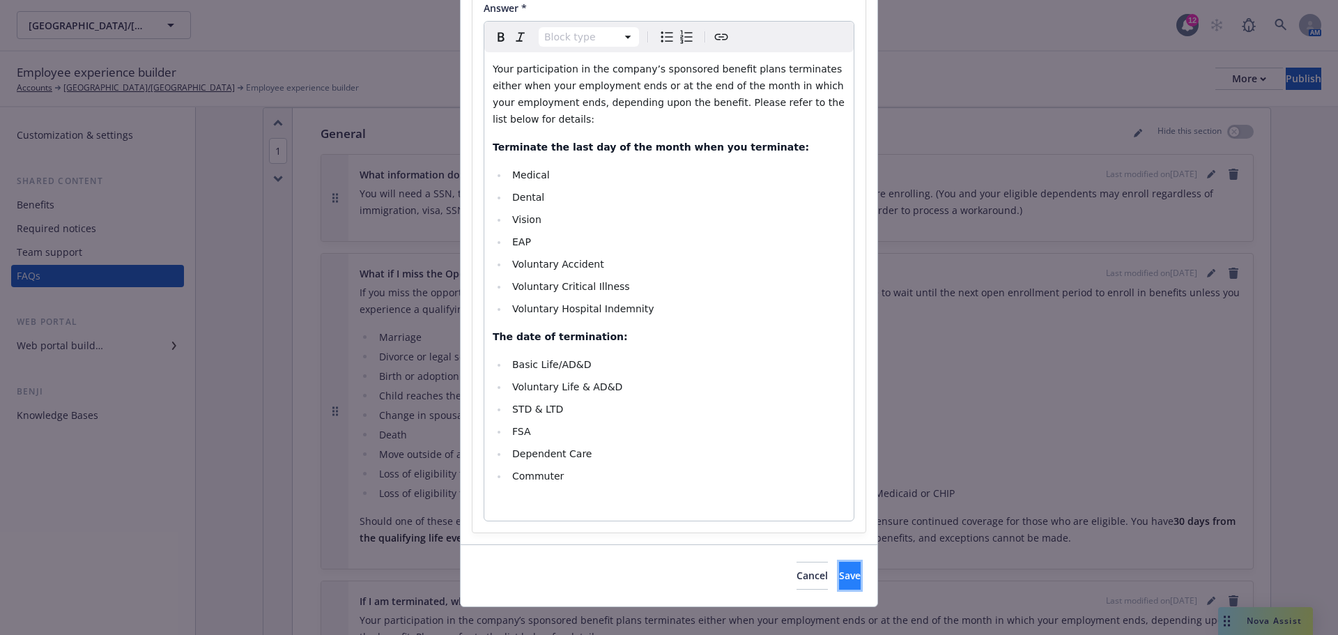
click at [839, 569] on span "Save" at bounding box center [850, 575] width 22 height 13
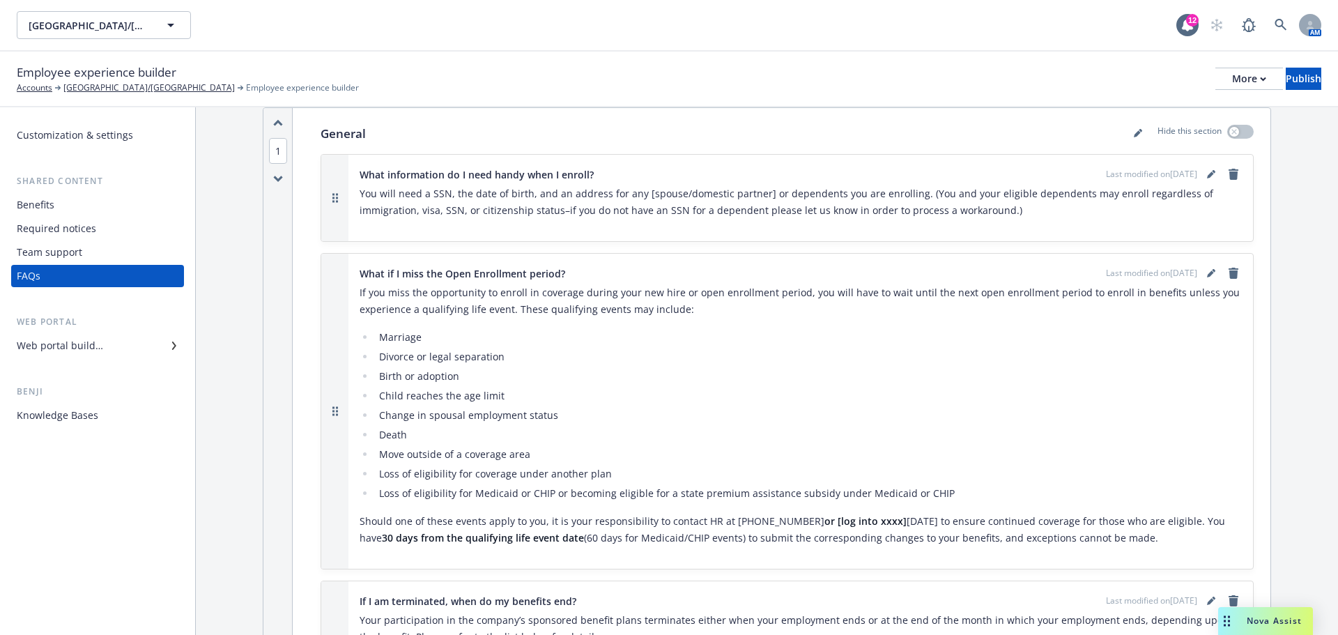
click at [36, 203] on div "Benefits" at bounding box center [36, 205] width 38 height 22
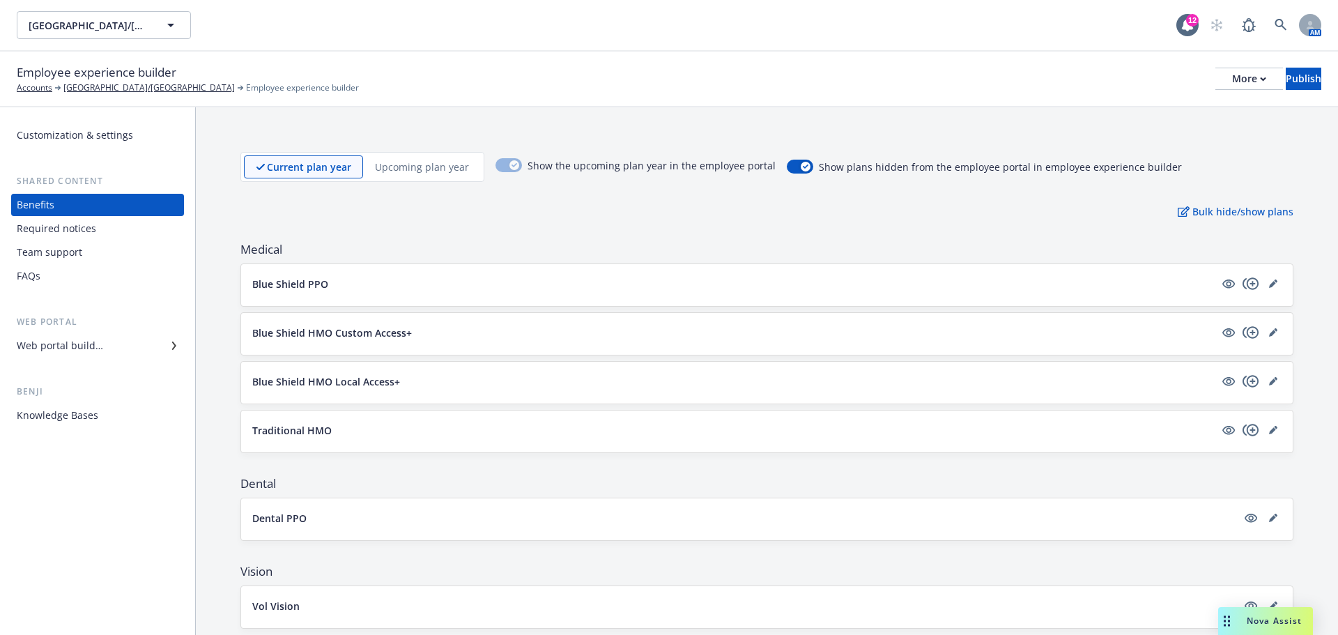
click at [55, 249] on div "Team support" at bounding box center [50, 252] width 66 height 22
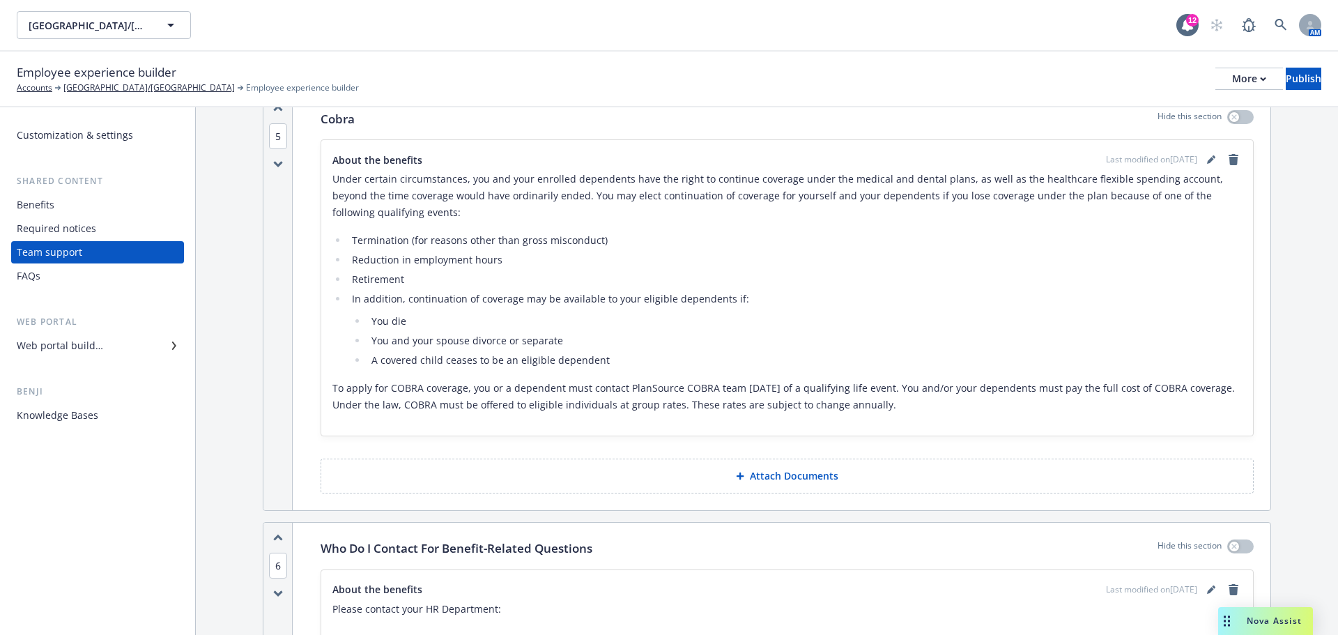
scroll to position [756, 0]
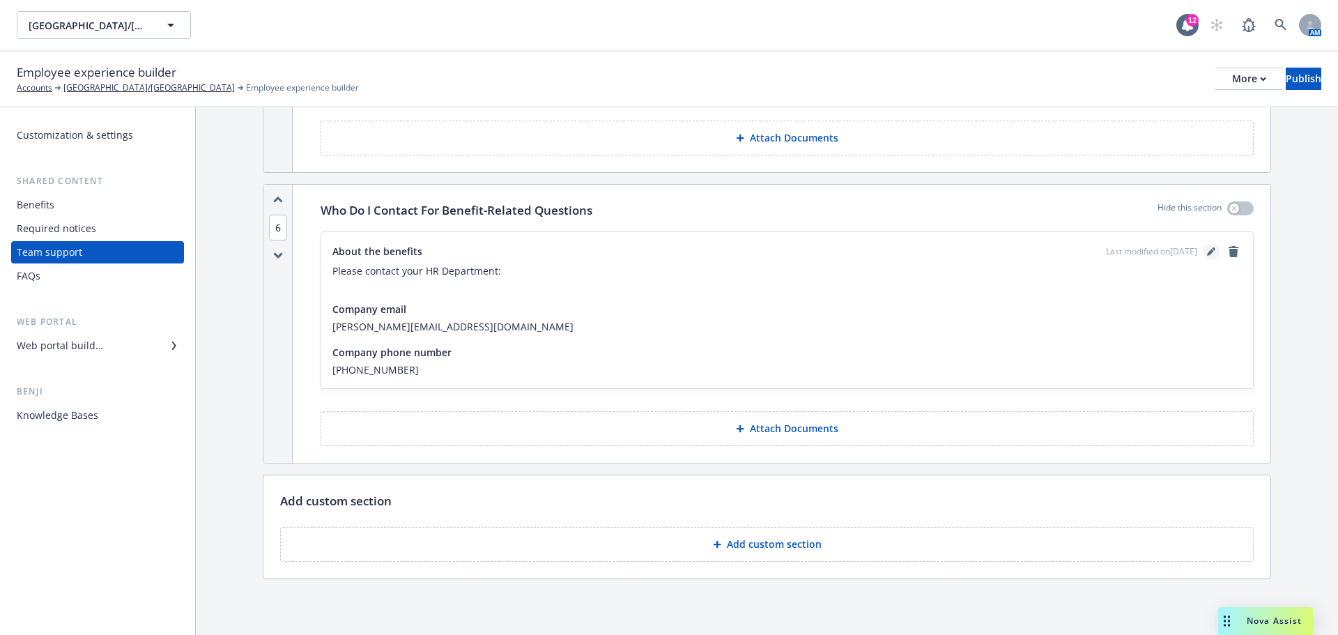
click at [1207, 249] on icon "editPencil" at bounding box center [1211, 251] width 8 height 8
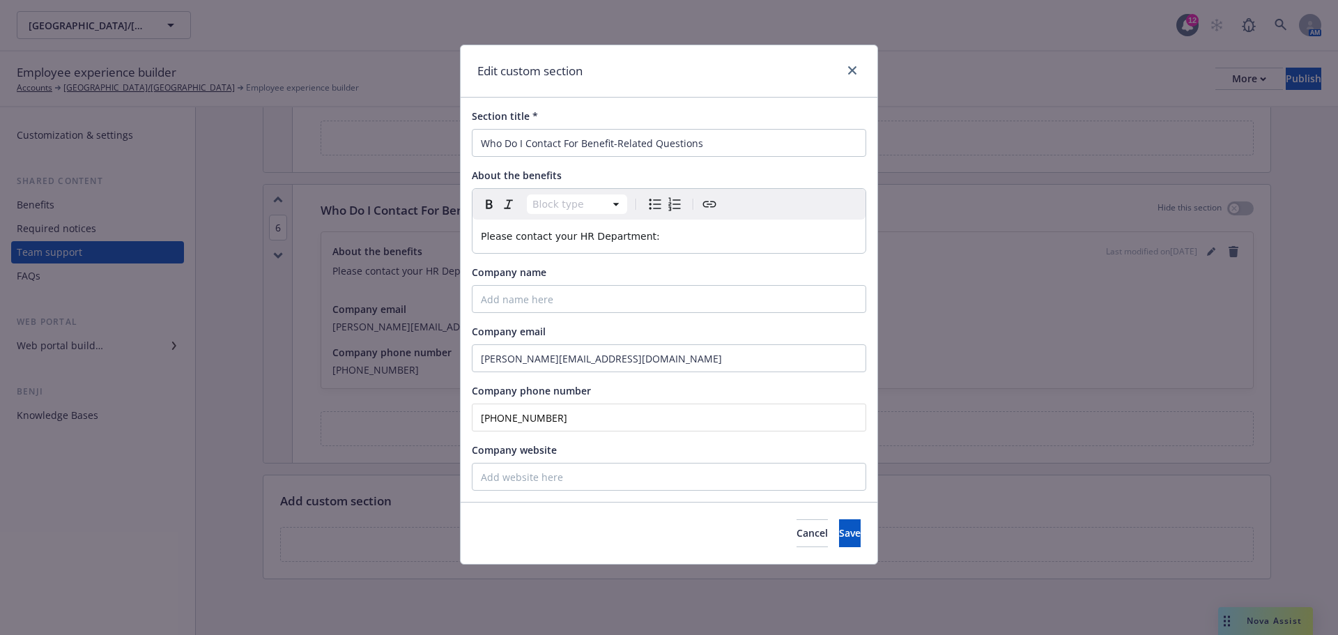
drag, startPoint x: 556, startPoint y: 413, endPoint x: 538, endPoint y: 415, distance: 18.3
click at [538, 415] on input "(707) 857-1278" at bounding box center [669, 417] width 394 height 28
type input "(707) 857-1247"
click at [840, 532] on button "Save" at bounding box center [850, 533] width 22 height 28
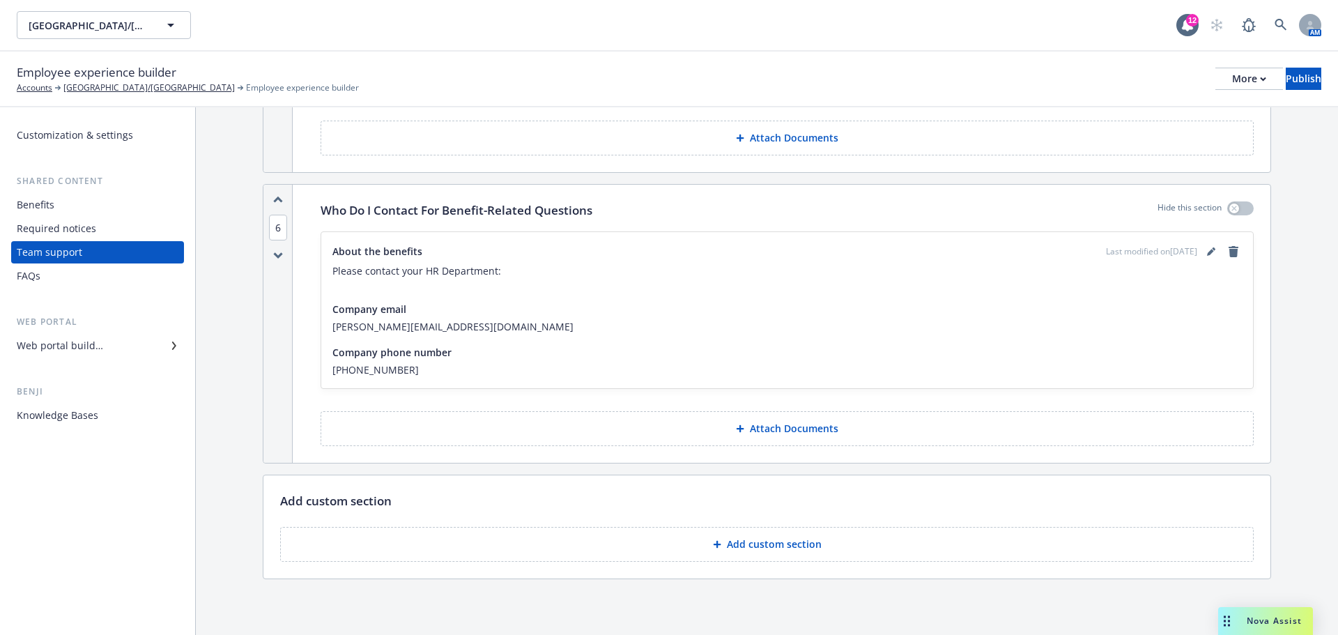
click at [84, 346] on div "Web portal builder" at bounding box center [60, 345] width 86 height 22
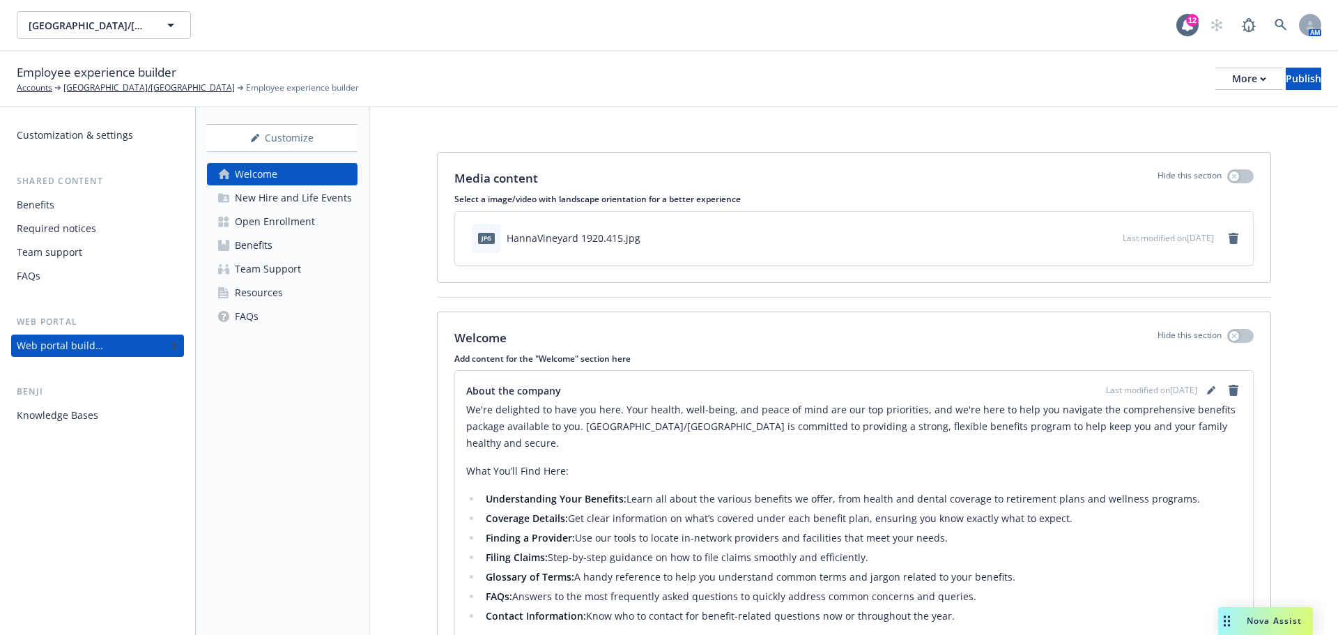
scroll to position [239, 0]
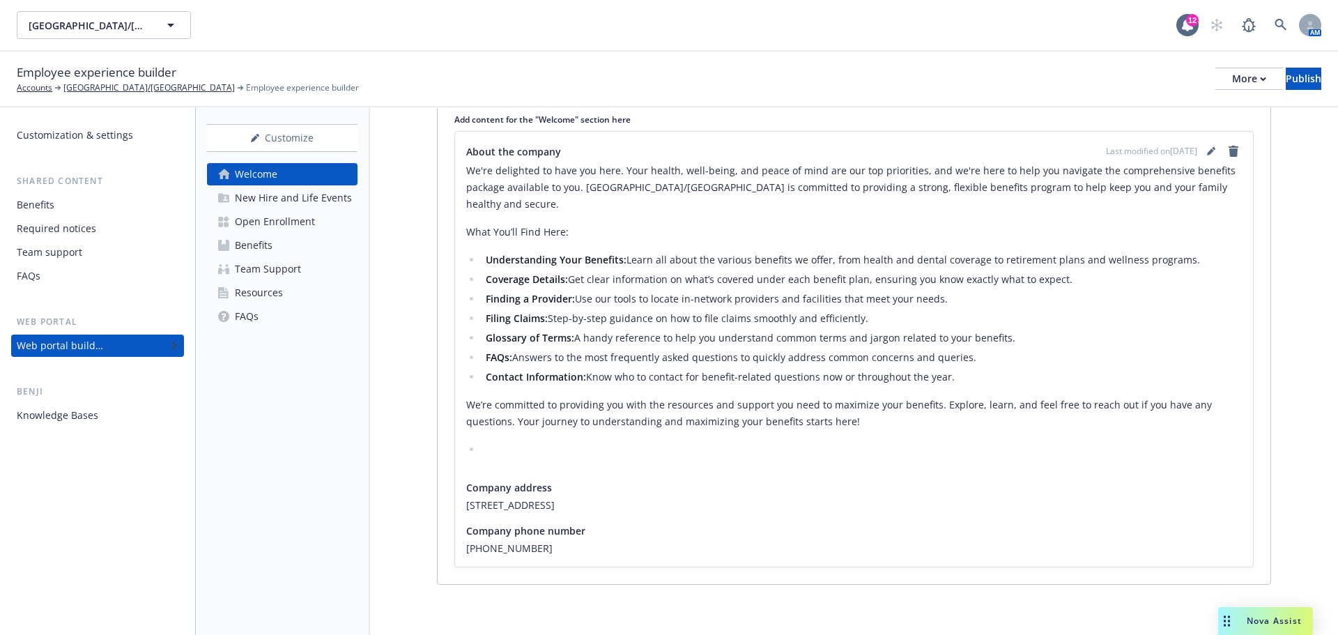
click at [241, 319] on div "FAQs" at bounding box center [247, 316] width 24 height 22
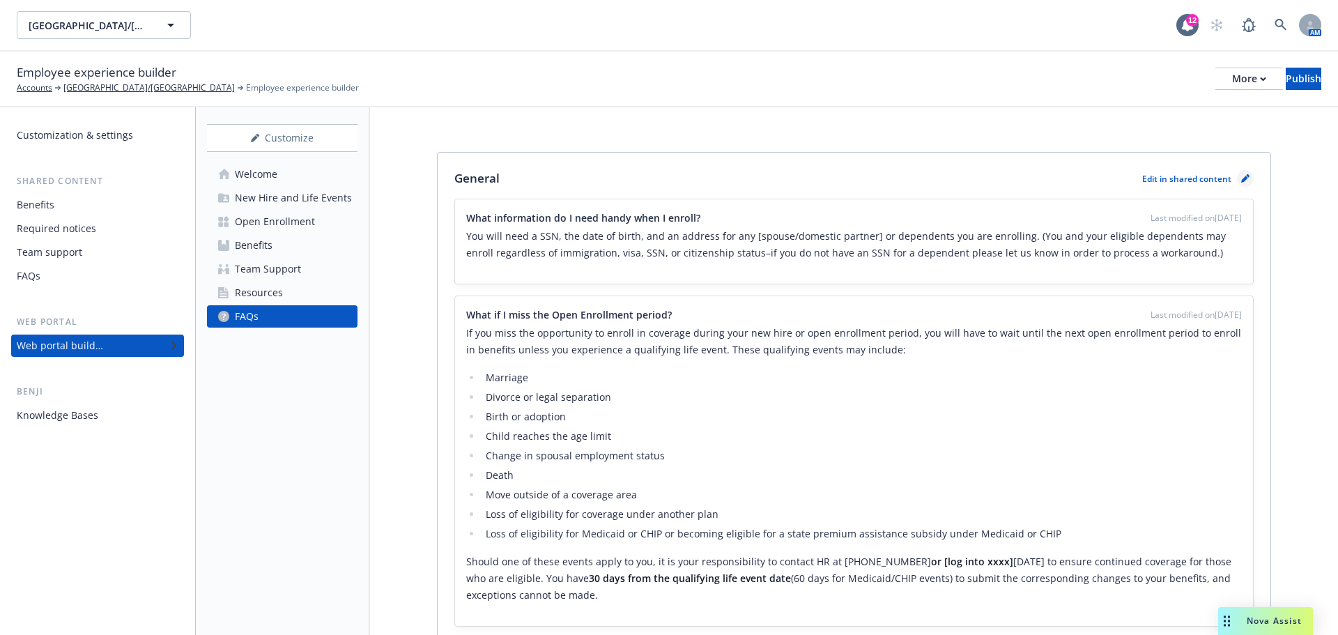
click at [1241, 177] on icon "pencil" at bounding box center [1244, 179] width 7 height 7
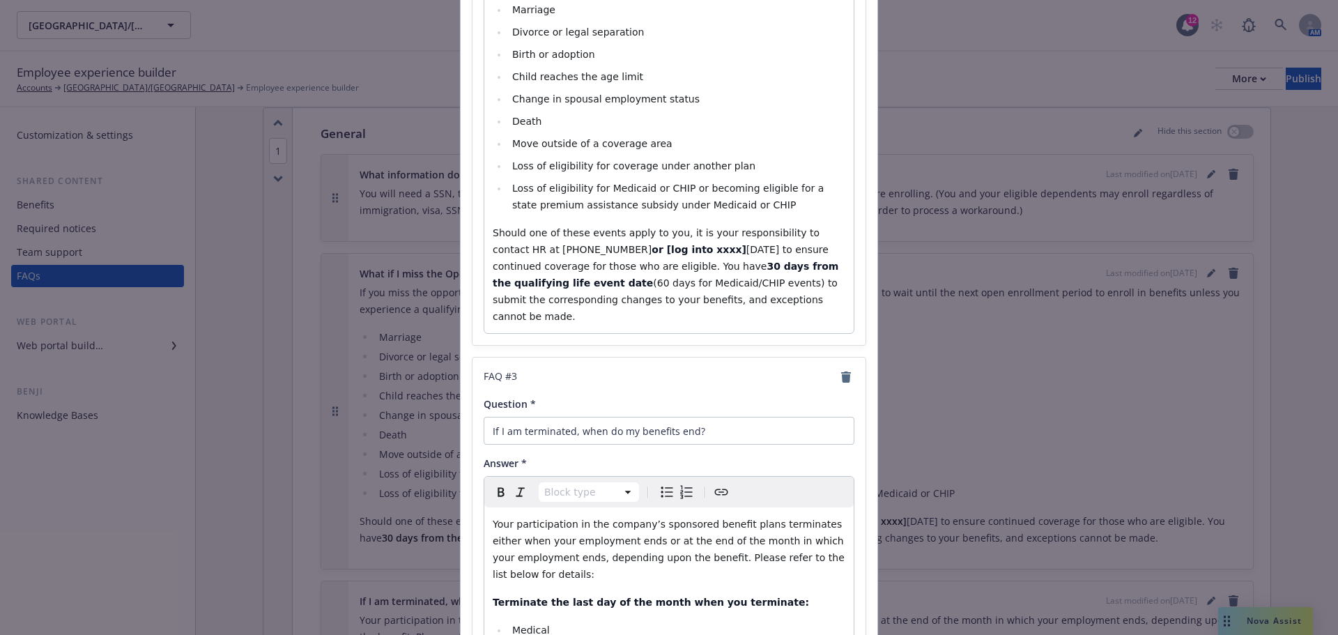
scroll to position [767, 0]
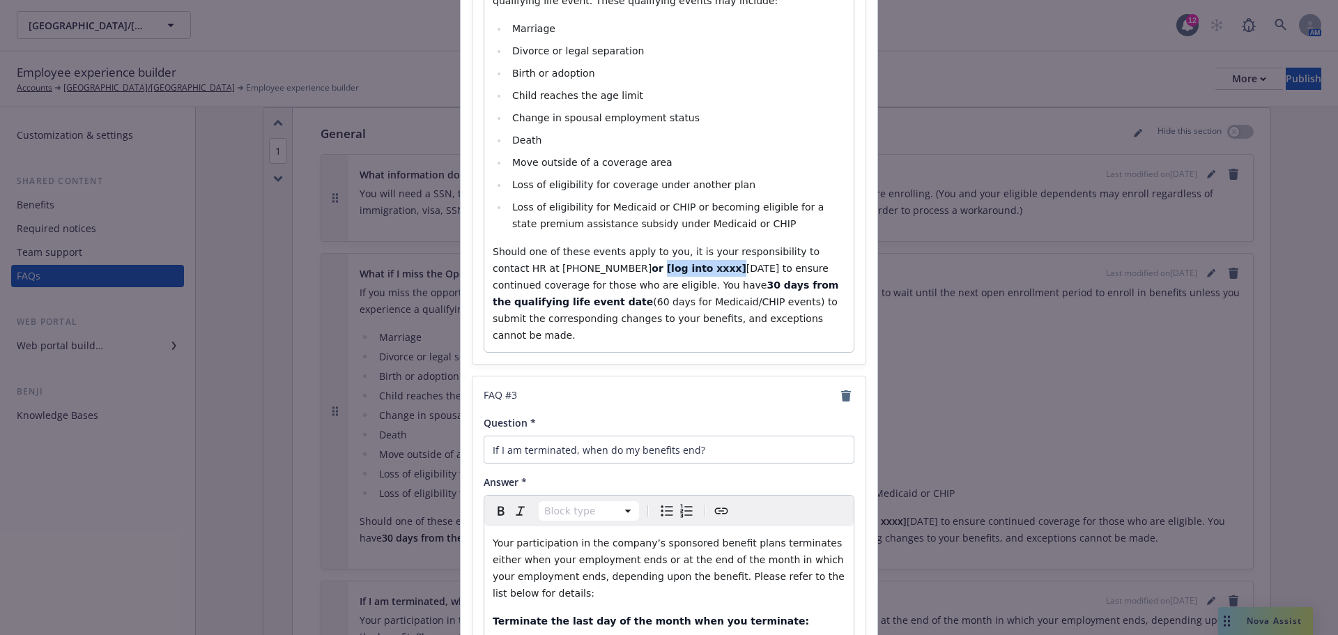
drag, startPoint x: 636, startPoint y: 269, endPoint x: 567, endPoint y: 263, distance: 69.3
click at [567, 263] on p "Should one of these events apply to you, it is your responsibility to contact H…" at bounding box center [669, 293] width 353 height 100
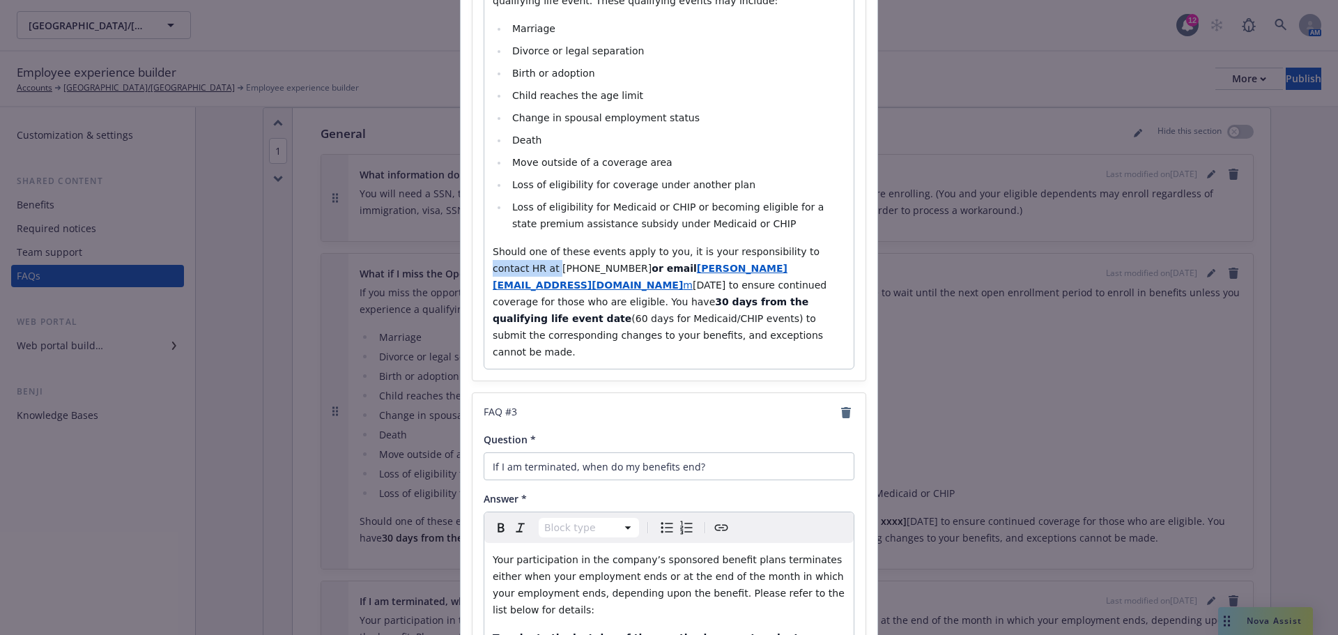
drag, startPoint x: 777, startPoint y: 254, endPoint x: 839, endPoint y: 254, distance: 62.0
click at [839, 254] on p "Should one of these events apply to you, it is your responsibility to contact H…" at bounding box center [669, 301] width 353 height 117
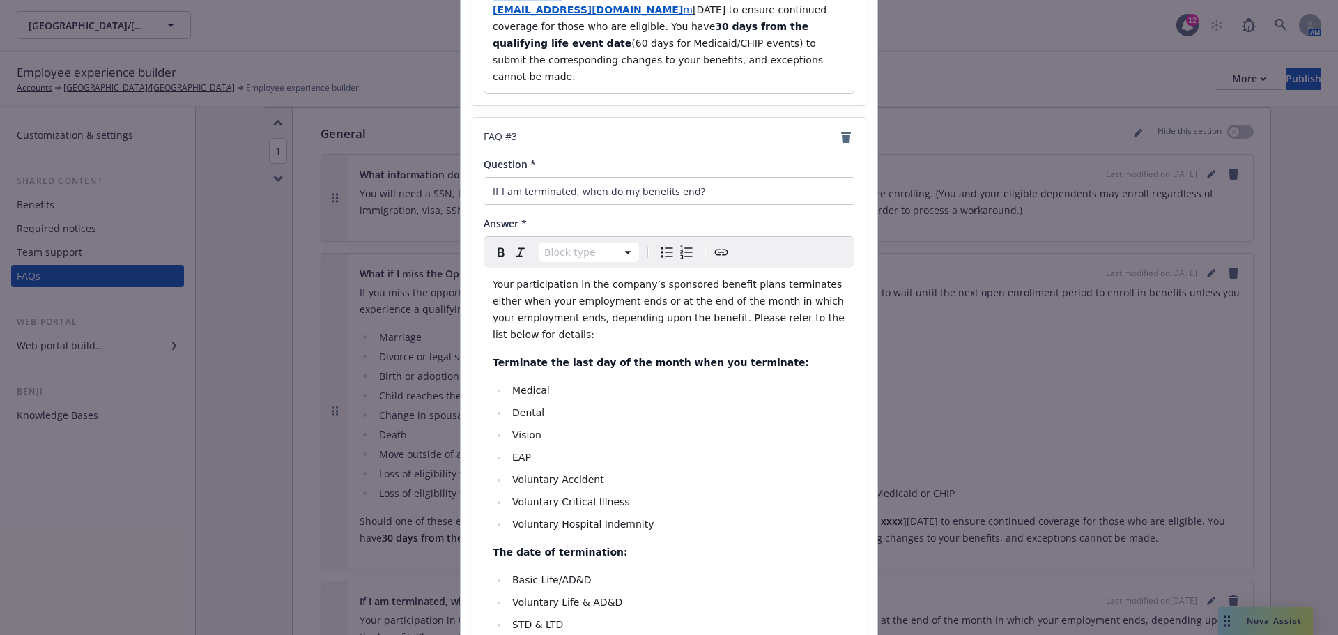
scroll to position [1115, 0]
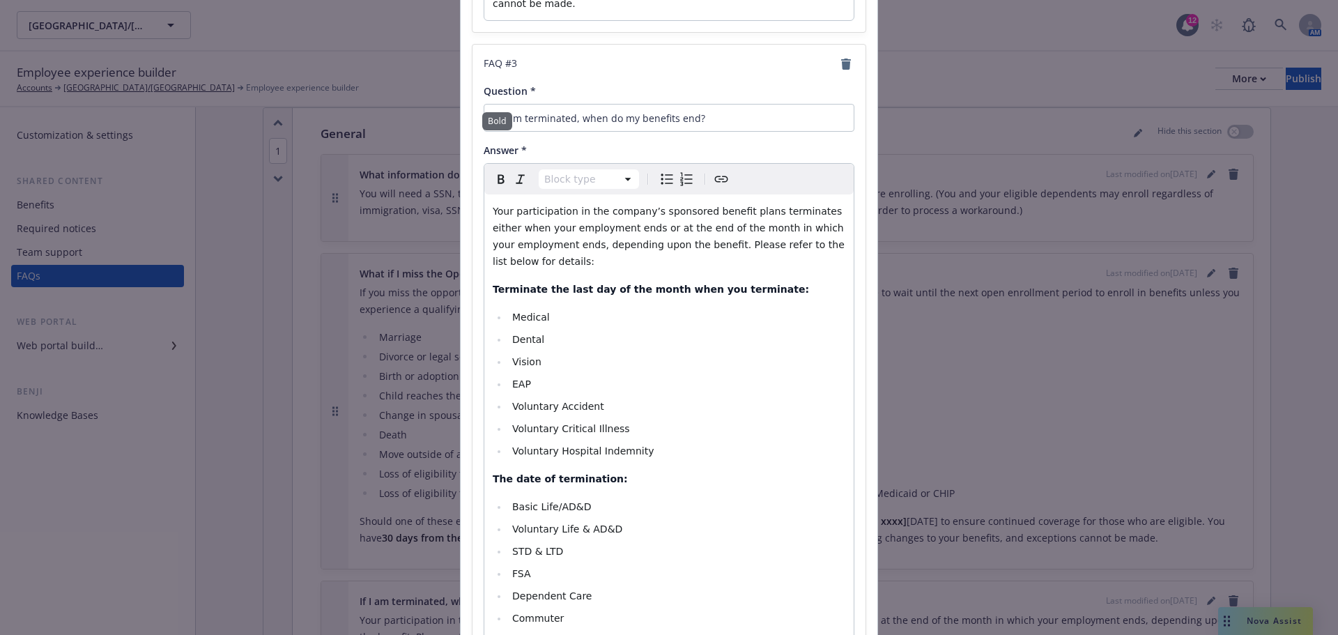
click at [502, 171] on icon "Bold" at bounding box center [501, 179] width 17 height 17
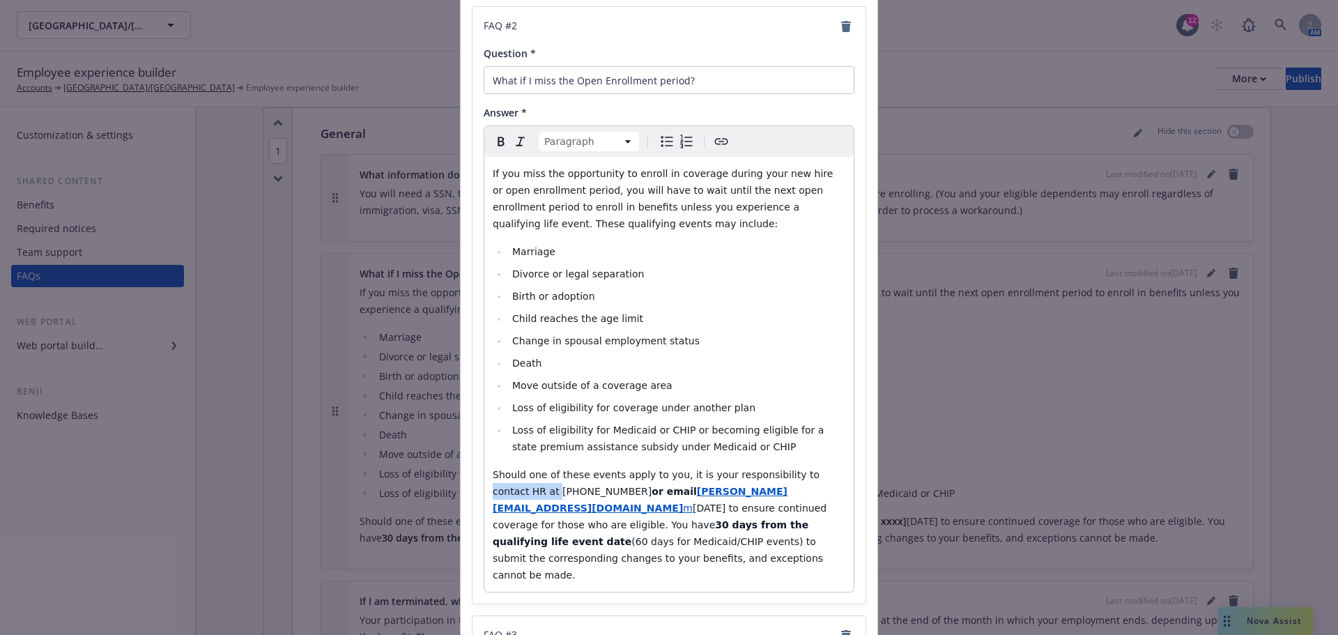
scroll to position [474, 0]
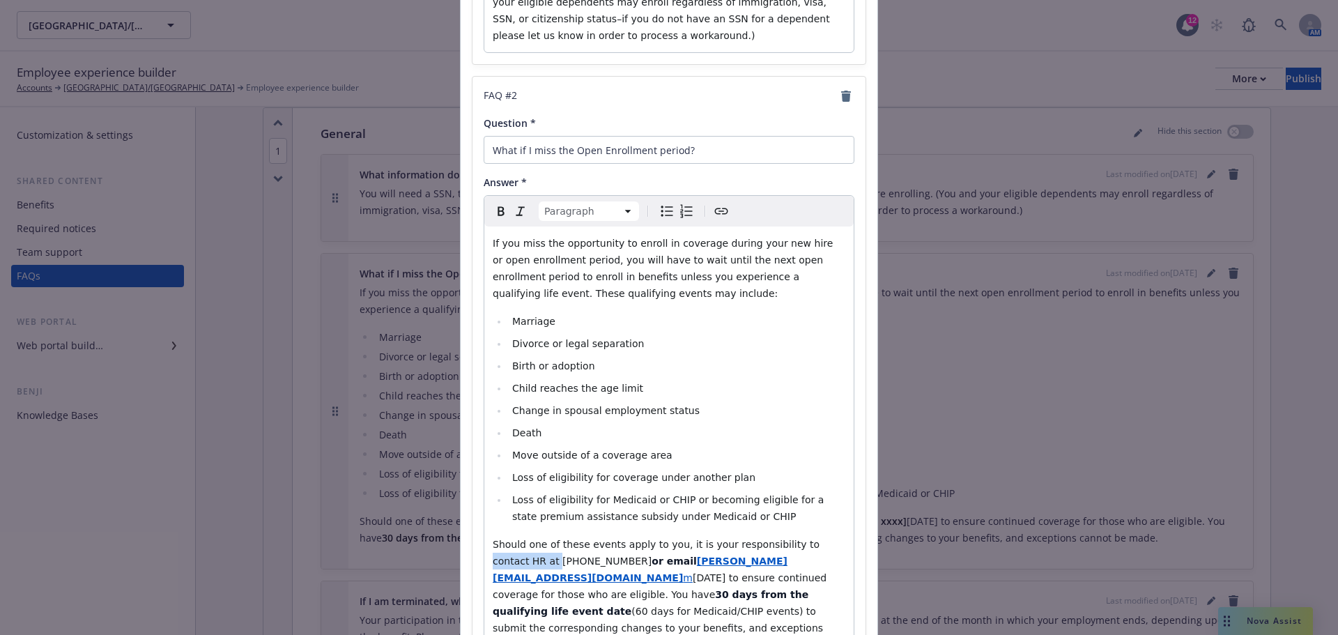
click at [497, 207] on icon "Bold" at bounding box center [501, 211] width 17 height 17
drag, startPoint x: 553, startPoint y: 560, endPoint x: 486, endPoint y: 560, distance: 66.2
click at [486, 560] on div "If you miss the opportunity to enroll in coverage during your new hire or open …" at bounding box center [668, 443] width 369 height 435
click at [495, 206] on icon "Bold" at bounding box center [501, 211] width 17 height 17
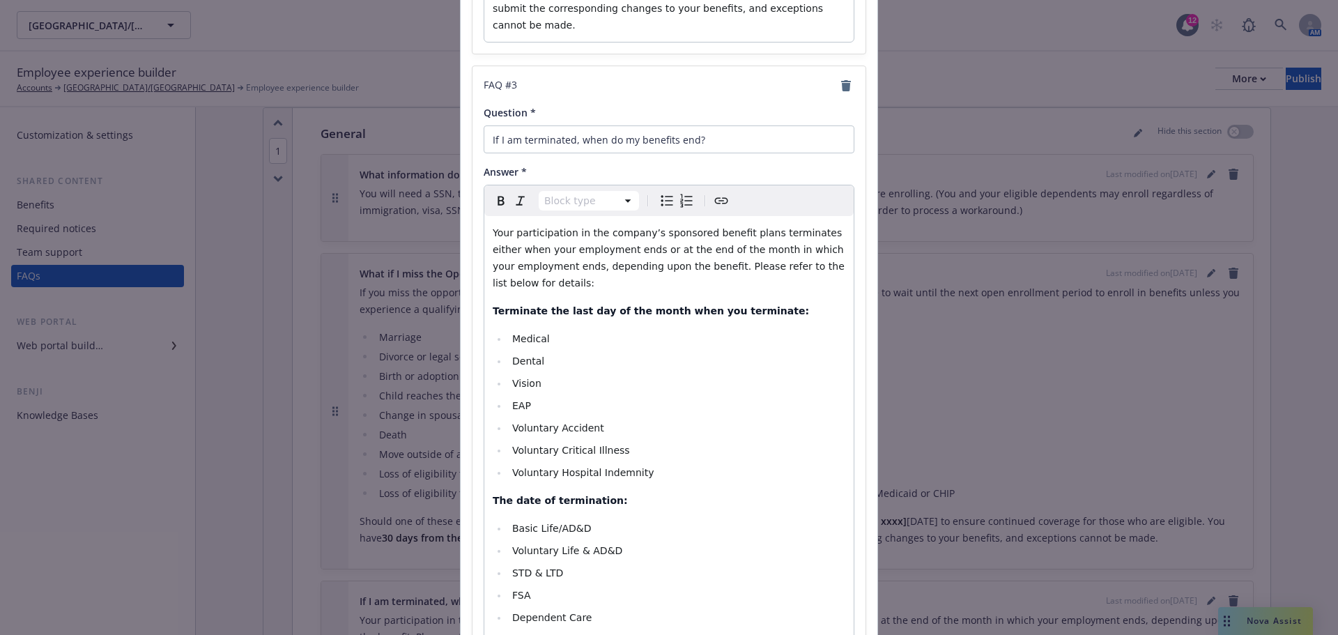
scroll to position [1240, 0]
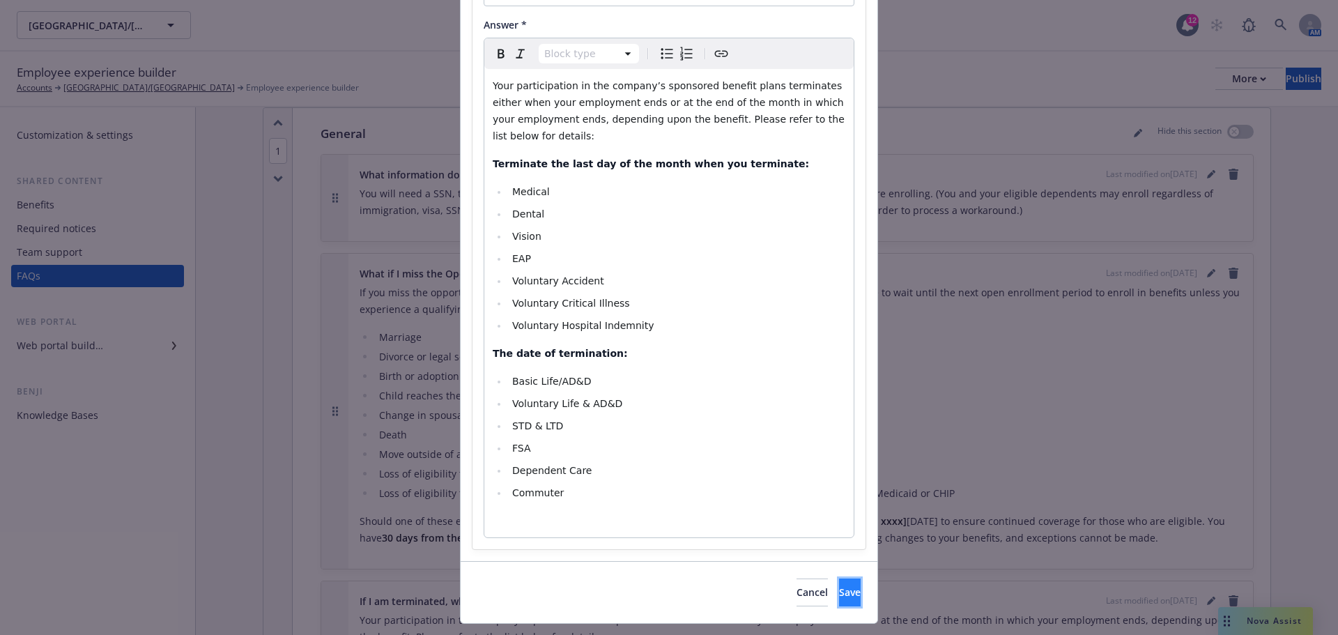
click at [839, 585] on span "Save" at bounding box center [850, 591] width 22 height 13
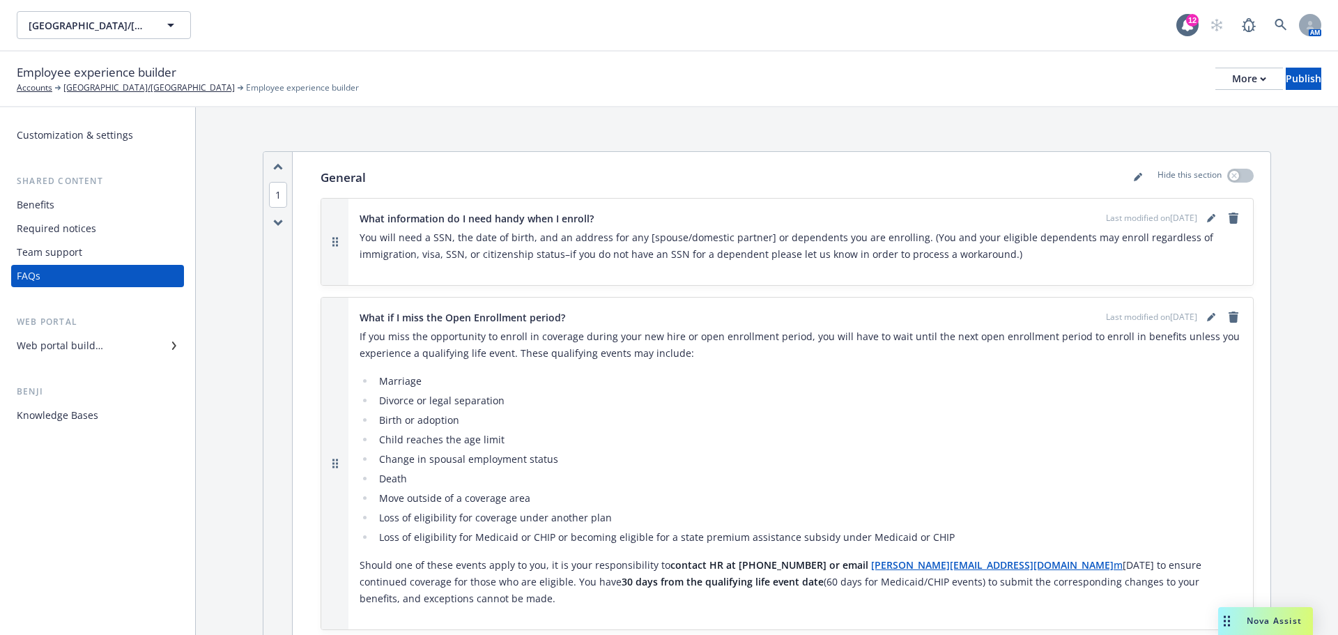
scroll to position [0, 0]
click at [78, 353] on div "Web portal builder" at bounding box center [60, 345] width 86 height 22
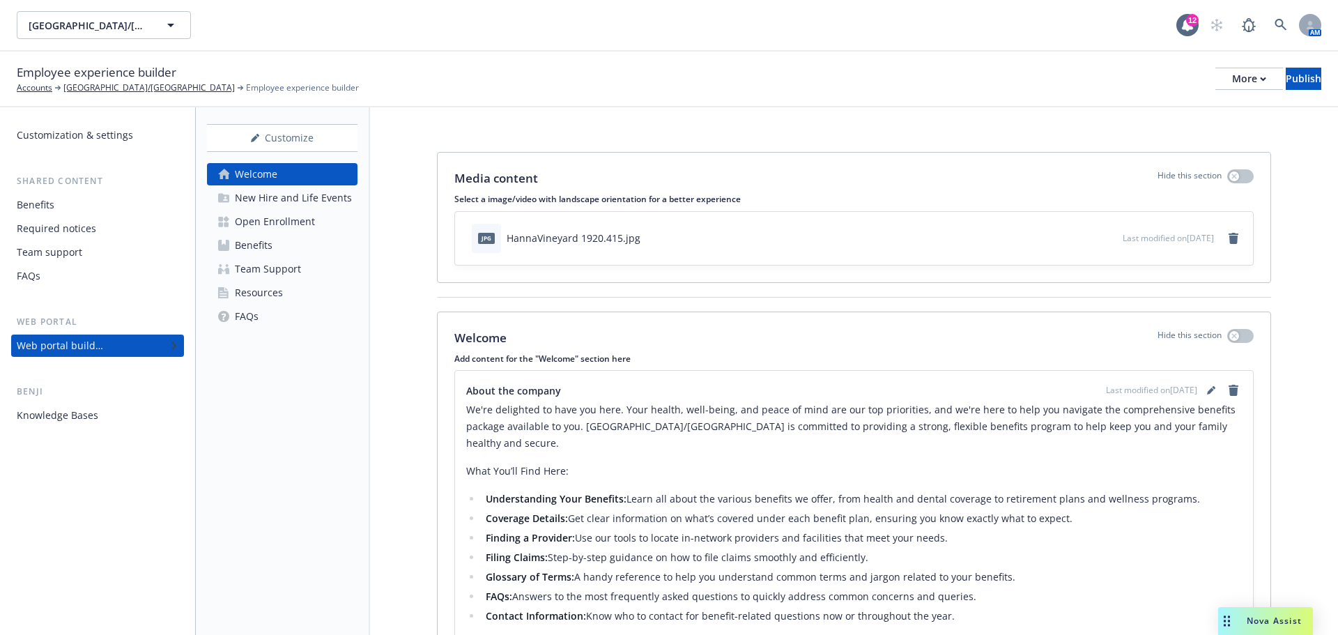
click at [297, 199] on div "New Hire and Life Events" at bounding box center [293, 198] width 117 height 22
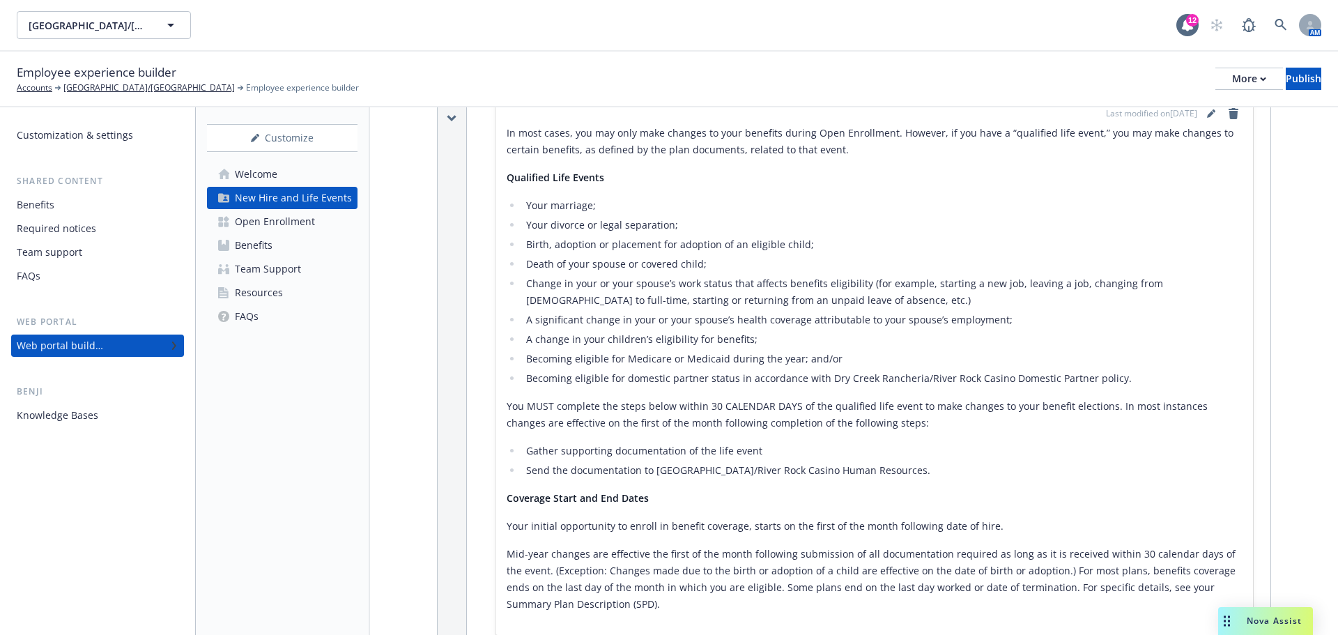
scroll to position [836, 0]
click at [716, 447] on div "In most cases, you may only make changes to your benefits during Open Enrollmen…" at bounding box center [874, 367] width 735 height 488
click at [555, 461] on li "Send the documentation to Dry Creek Rancheria/River Rock Casino Human Resources." at bounding box center [882, 469] width 720 height 17
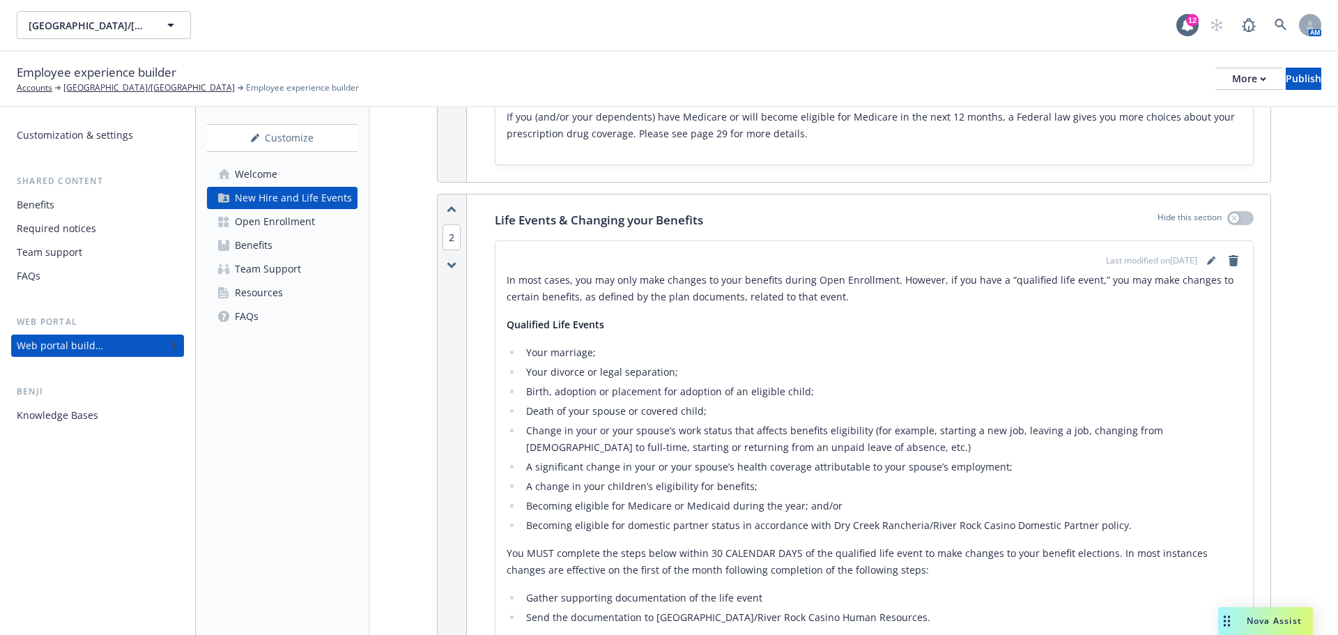
scroll to position [627, 0]
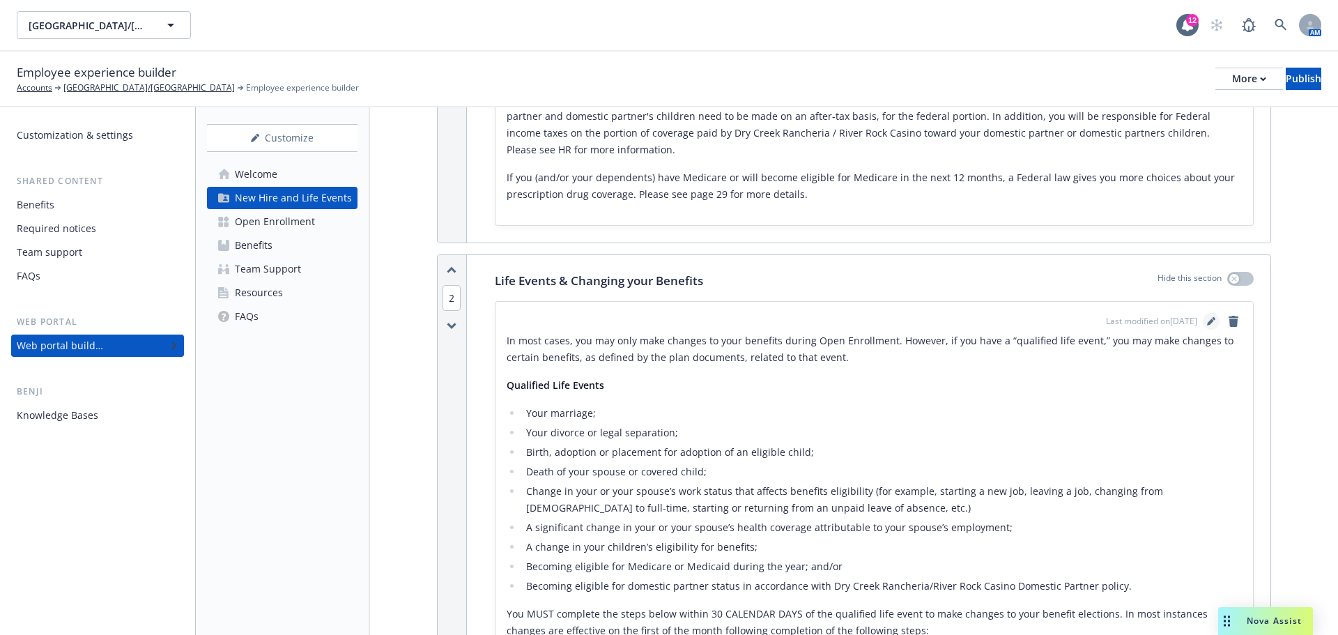
click at [1207, 317] on icon "editPencil" at bounding box center [1211, 321] width 8 height 8
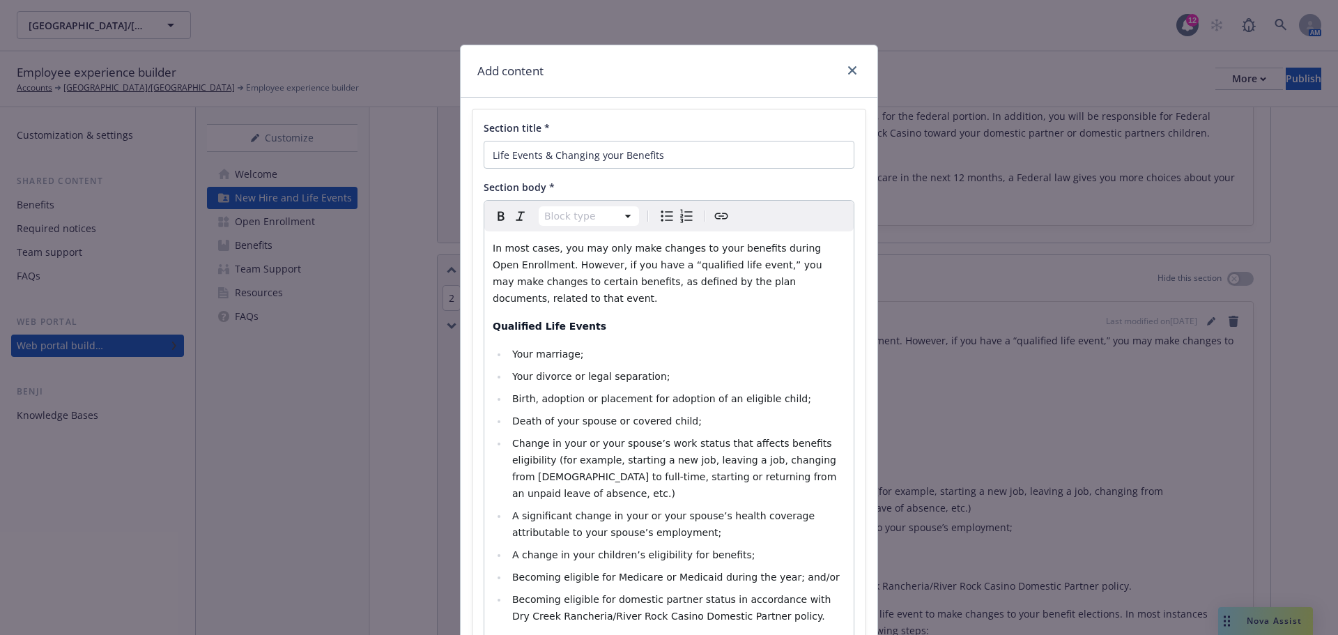
scroll to position [418, 0]
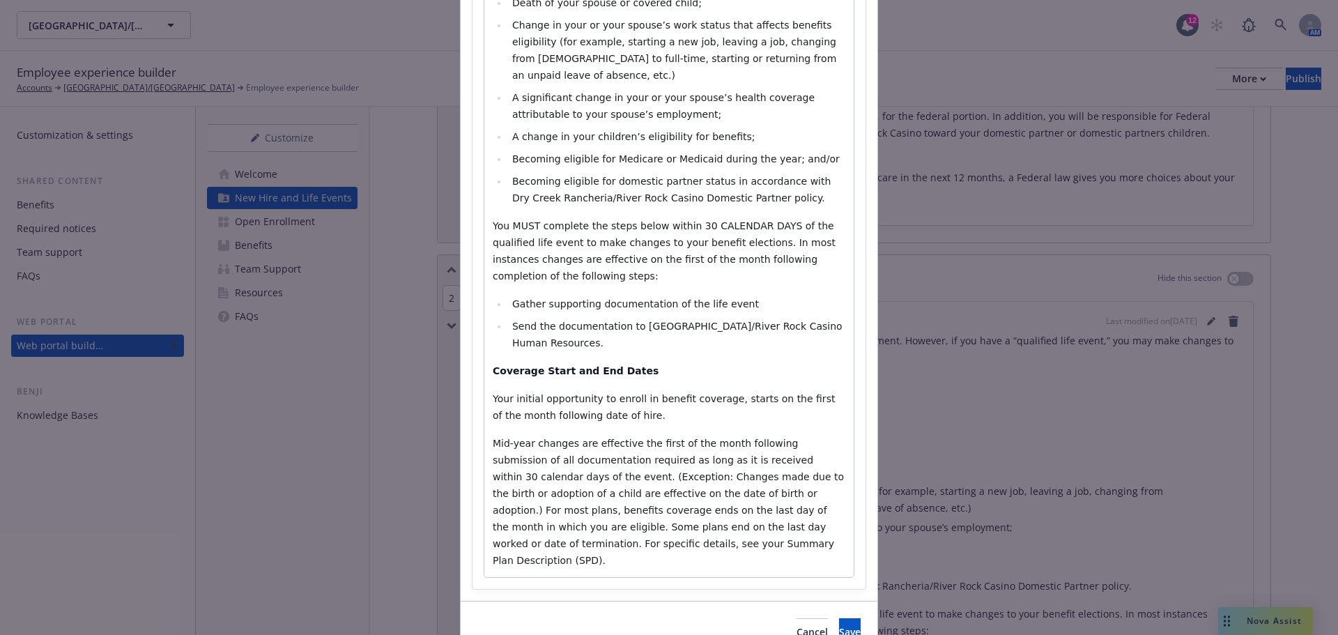
select select
drag, startPoint x: 505, startPoint y: 292, endPoint x: 576, endPoint y: 310, distance: 73.3
click at [576, 318] on li "Send the documentation to Dry Creek Rancheria/River Rock Casino Human Resources." at bounding box center [676, 334] width 337 height 33
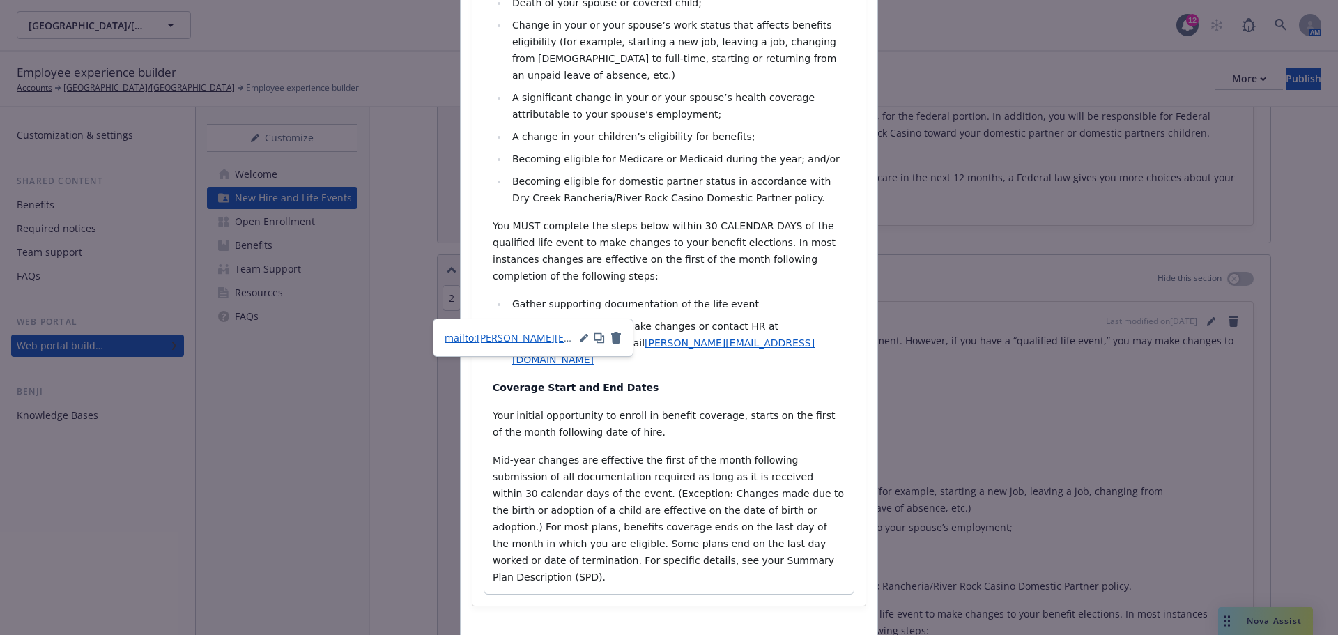
click at [752, 318] on li "Log into PlanSource to make changes or contact HR at (707) 857-1247 or email st…" at bounding box center [676, 343] width 337 height 50
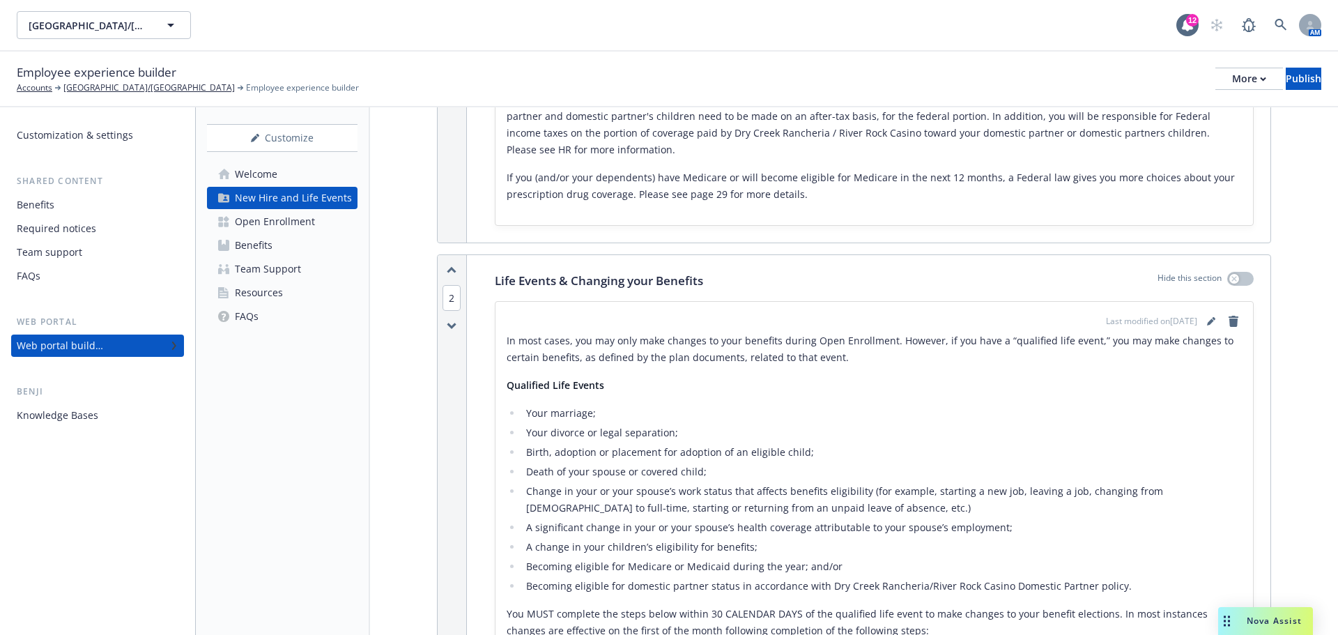
click at [283, 200] on div "New Hire and Life Events" at bounding box center [293, 198] width 117 height 22
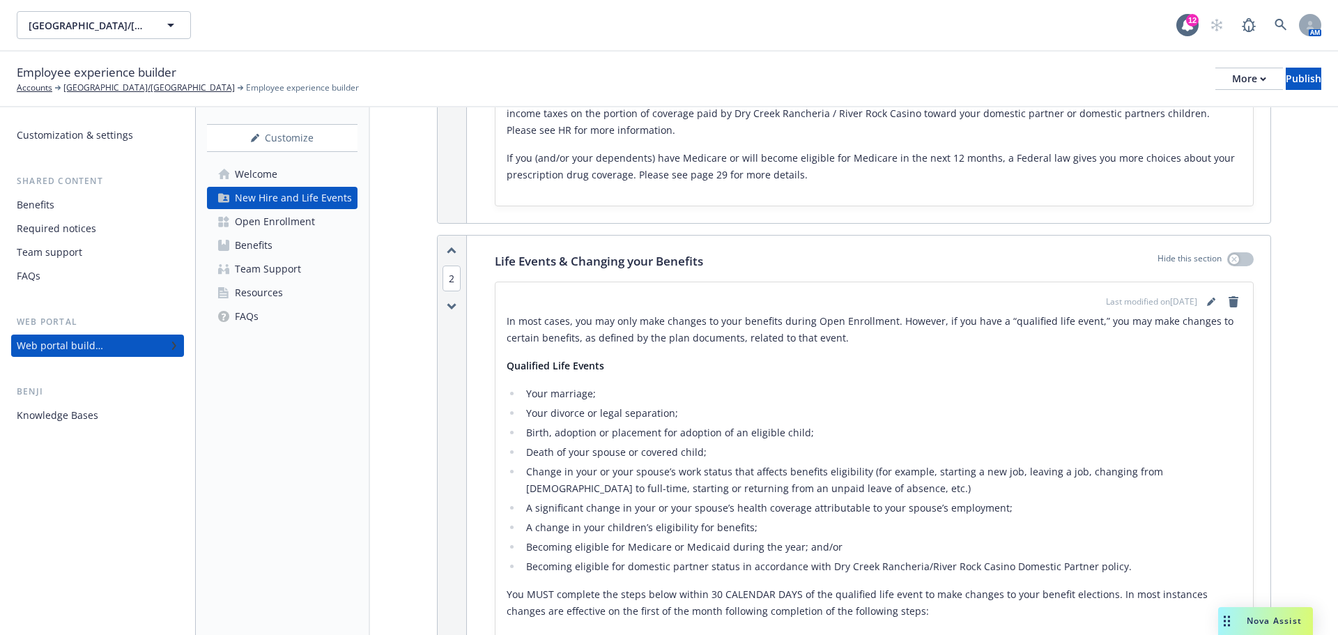
scroll to position [627, 0]
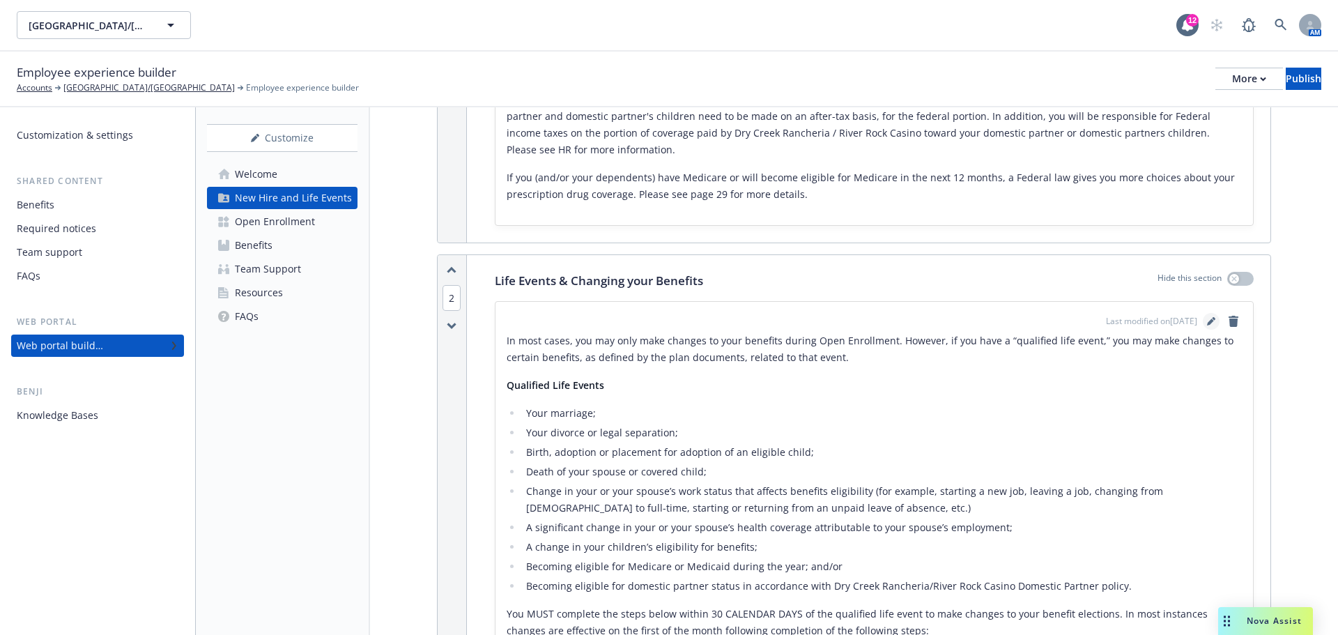
click at [1207, 317] on icon "editPencil" at bounding box center [1211, 321] width 8 height 8
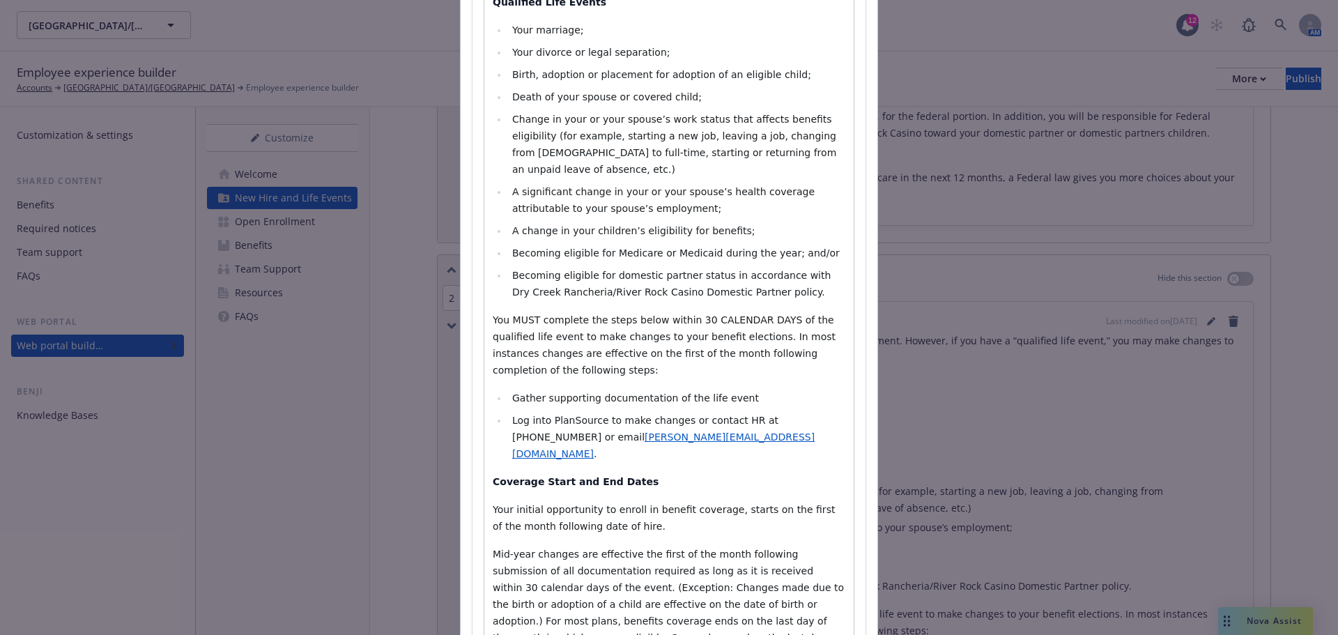
scroll to position [418, 0]
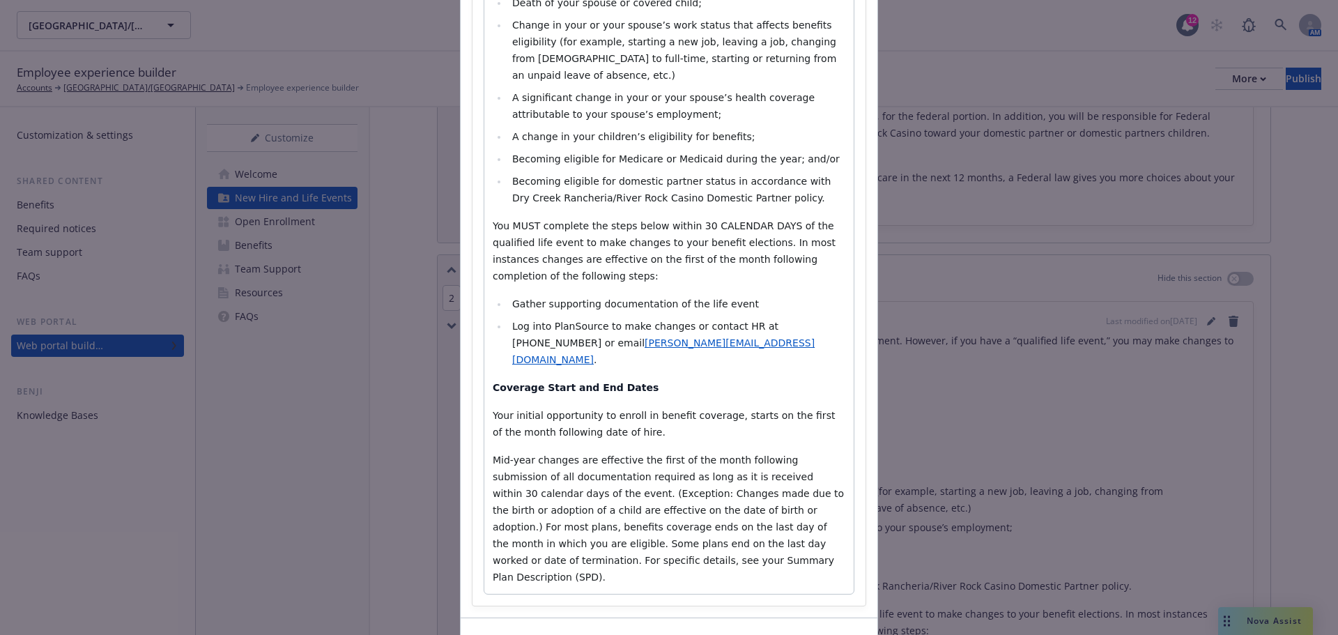
select select
click at [594, 321] on span "Log into PlanSource to make changes or contact HR at (707) 857-1247 or email" at bounding box center [647, 335] width 270 height 28
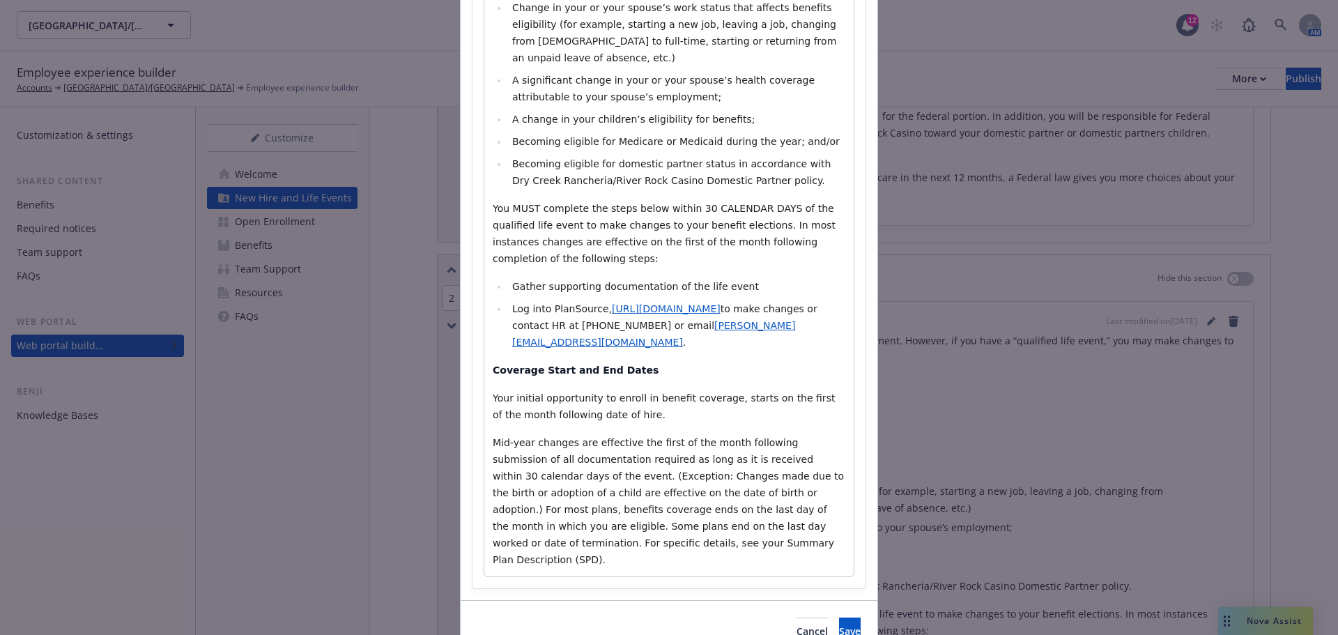
scroll to position [441, 0]
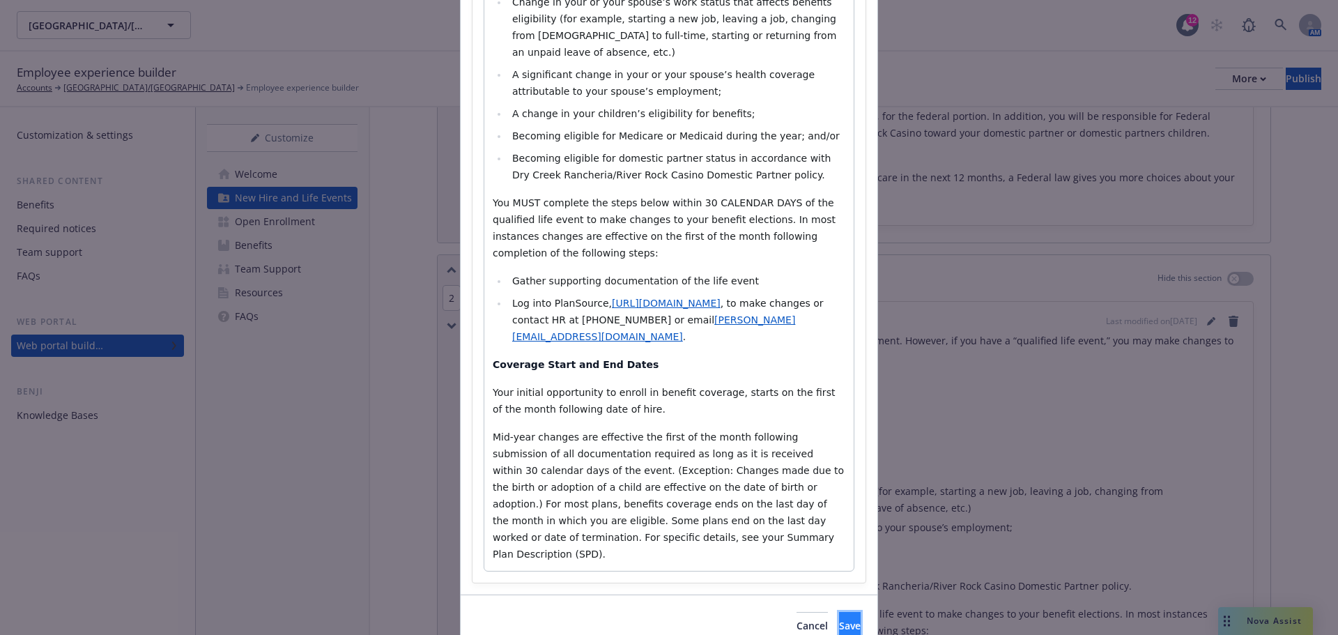
click at [839, 619] on span "Save" at bounding box center [850, 625] width 22 height 13
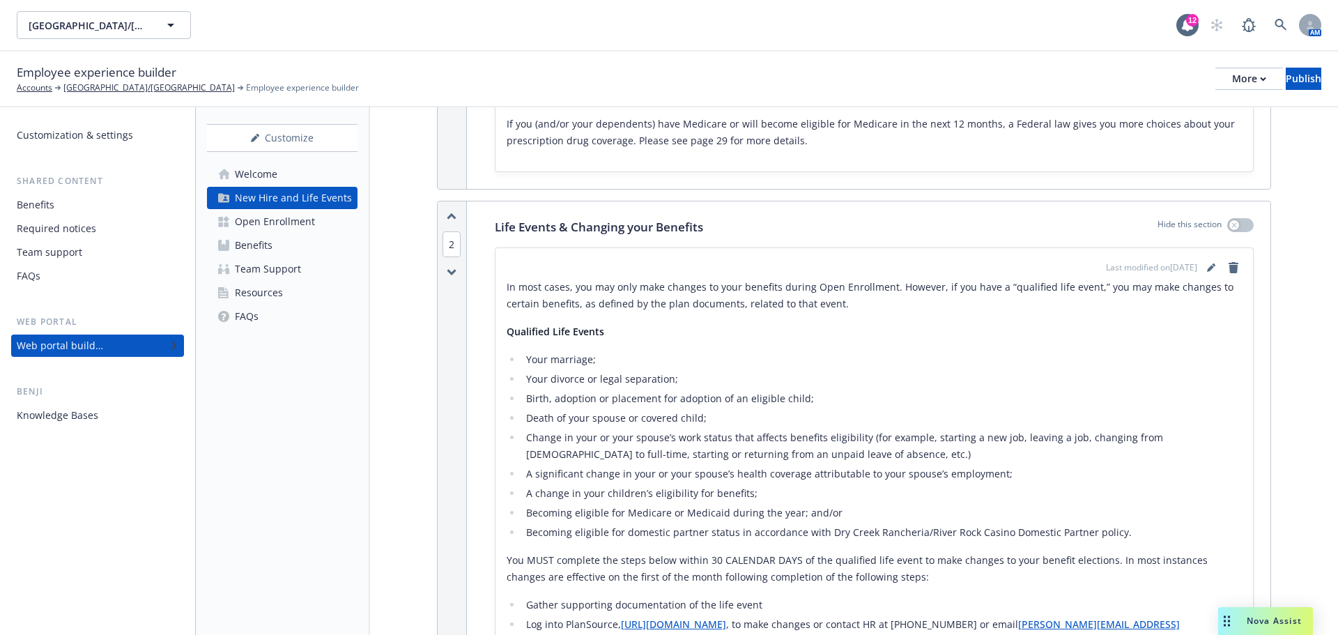
scroll to position [488, 0]
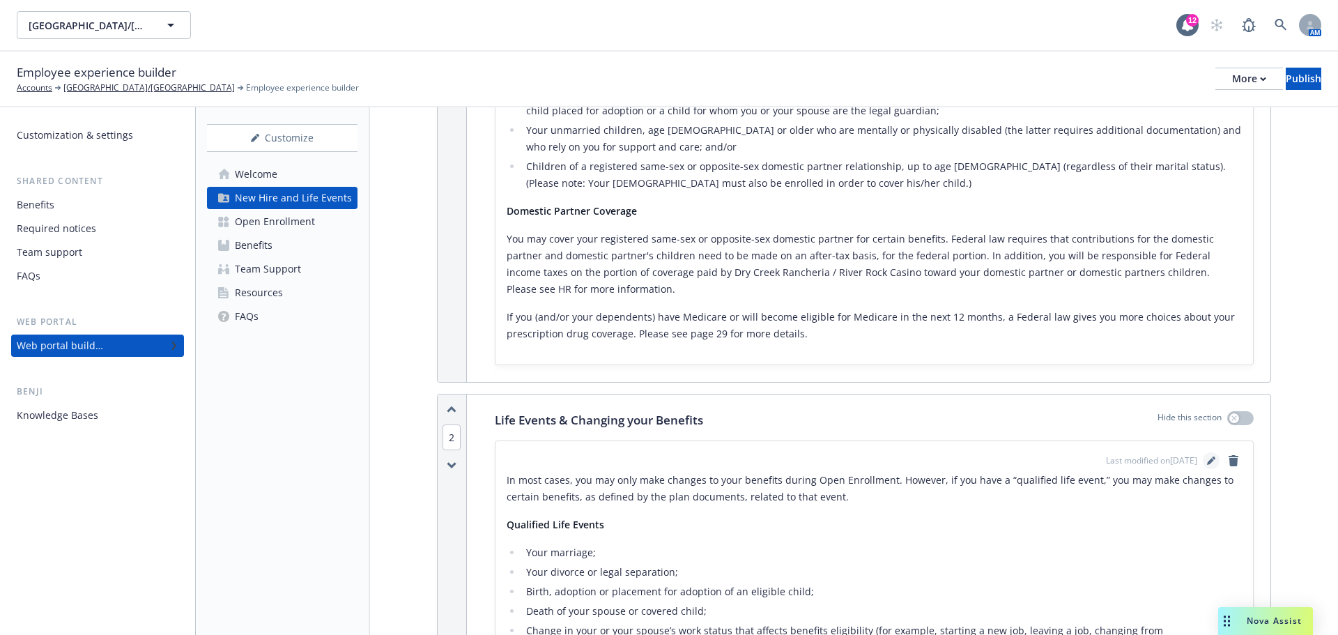
click at [1207, 456] on icon "editPencil" at bounding box center [1211, 460] width 8 height 8
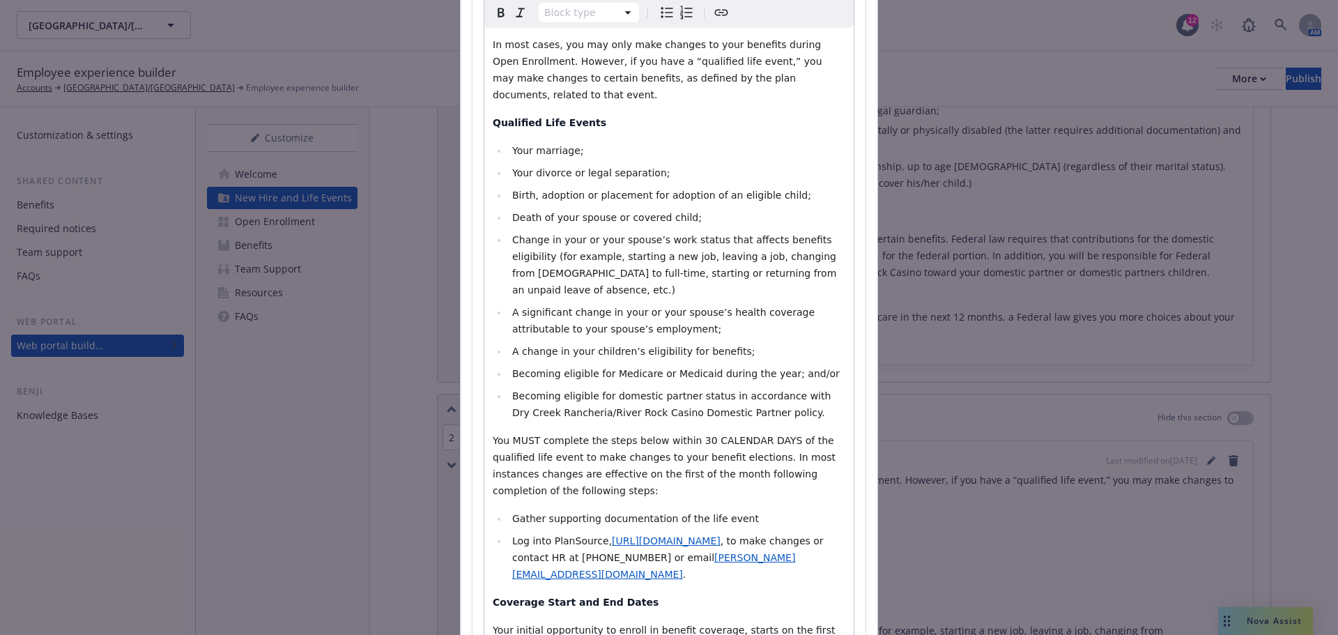
scroll to position [348, 0]
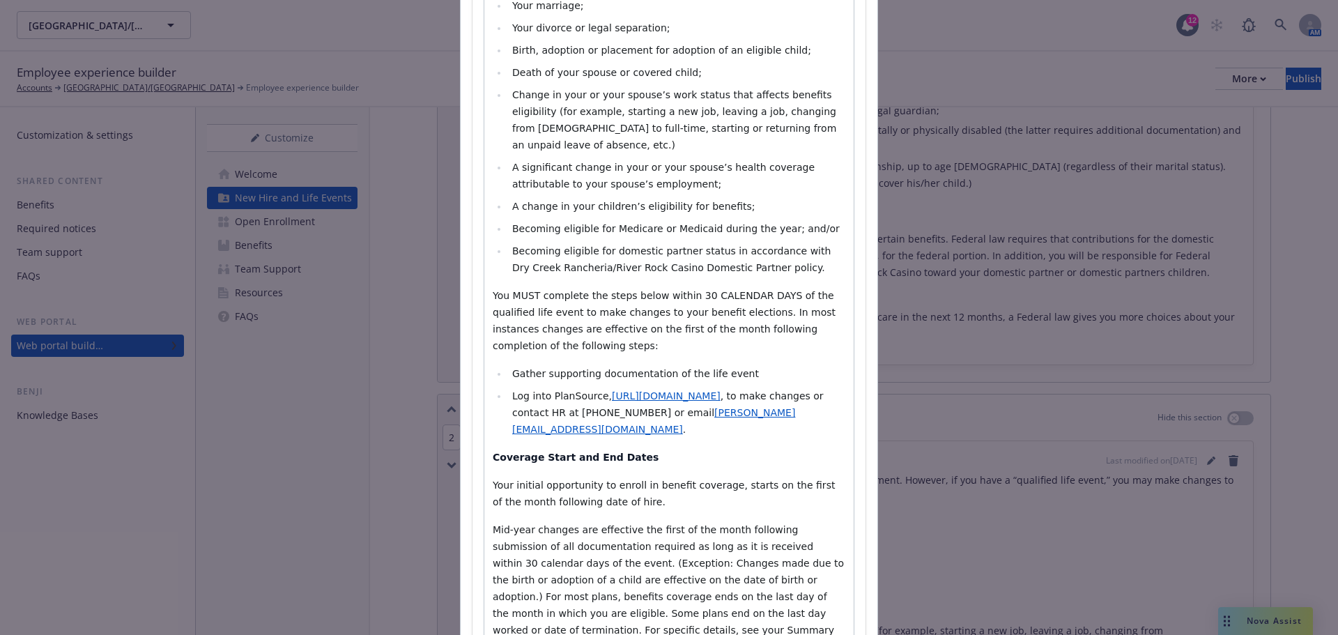
select select
drag, startPoint x: 594, startPoint y: 364, endPoint x: 610, endPoint y: 380, distance: 23.2
click at [596, 390] on span "Log into PlanSource," at bounding box center [562, 395] width 100 height 11
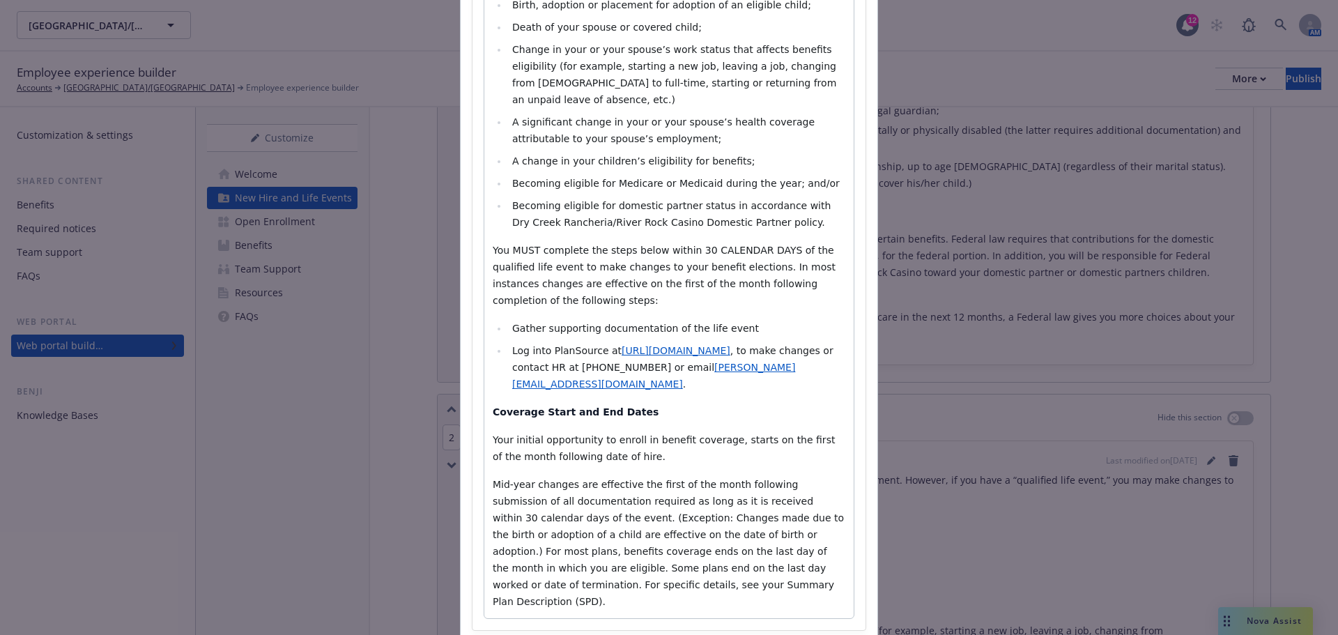
scroll to position [441, 0]
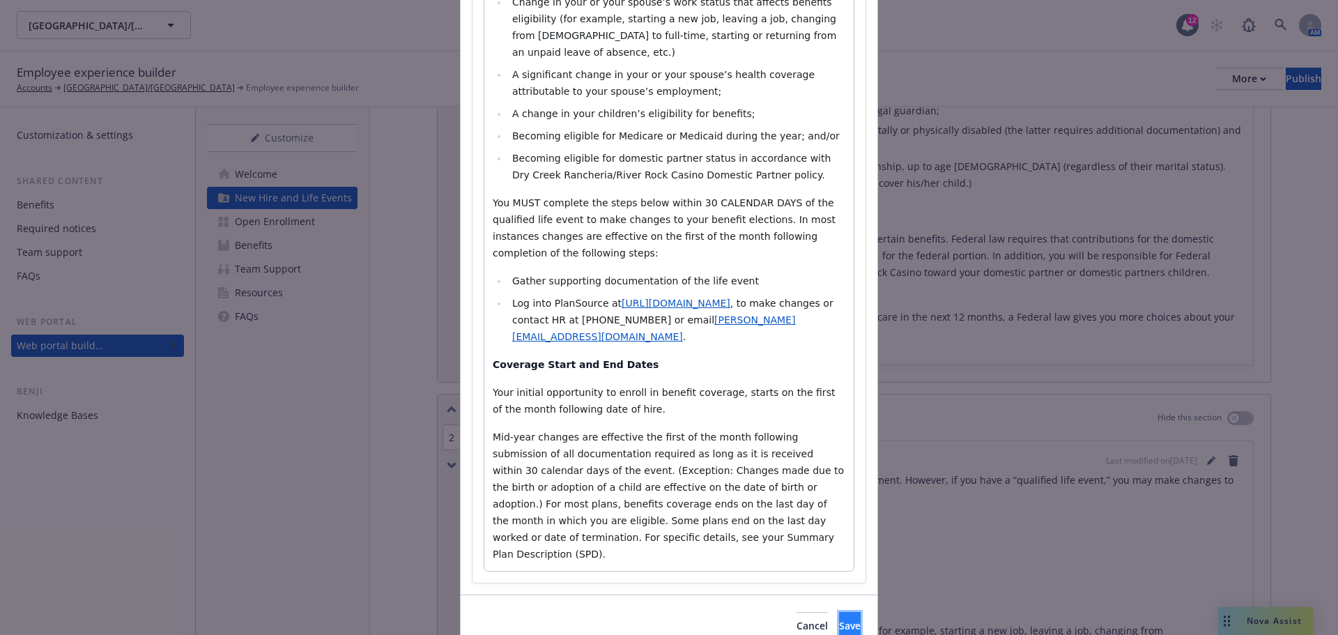
click at [839, 612] on button "Save" at bounding box center [850, 626] width 22 height 28
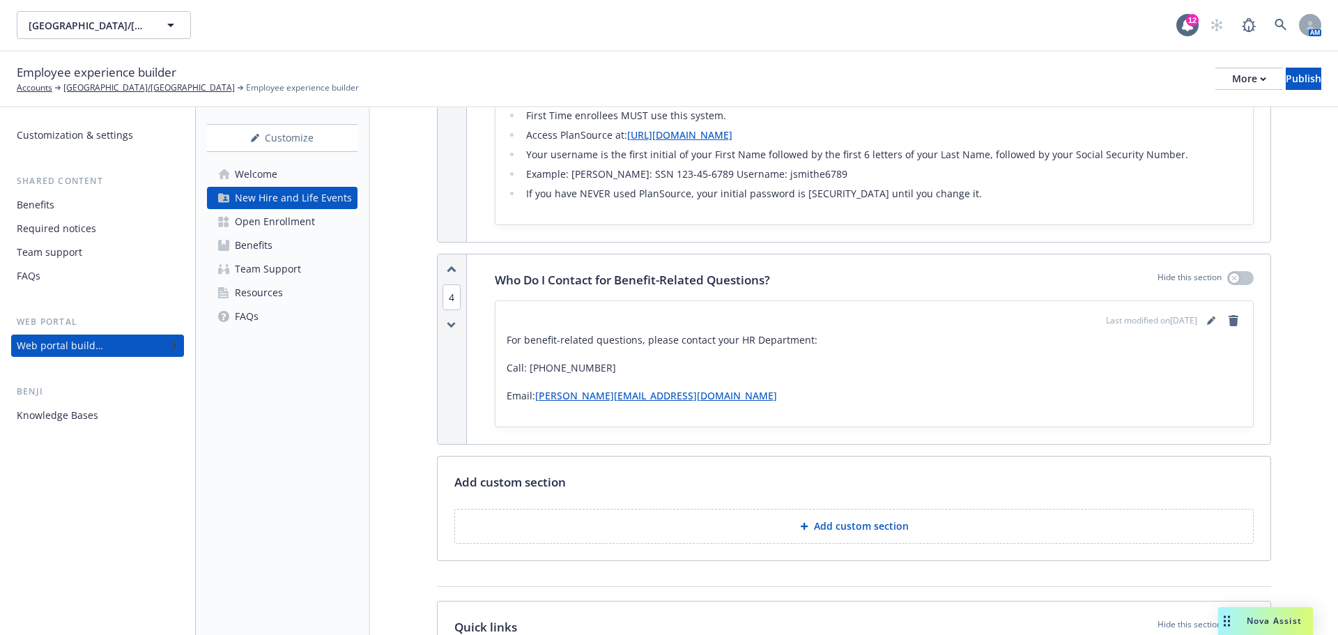
scroll to position [1533, 0]
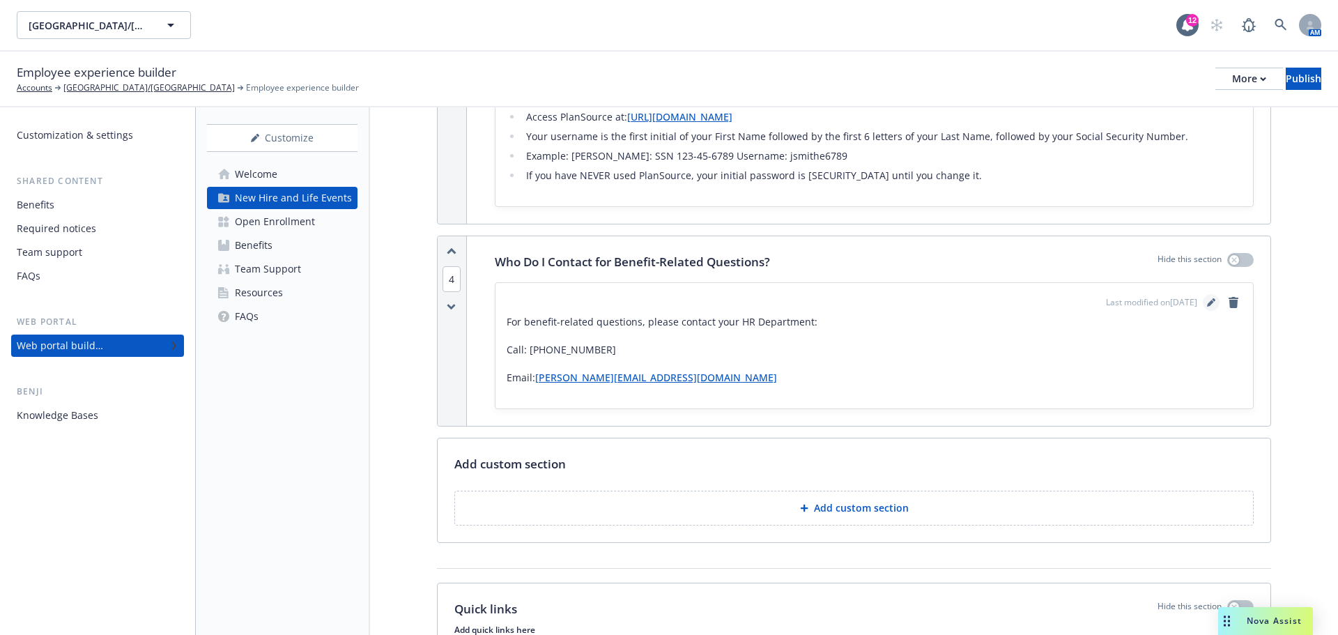
click at [1207, 298] on icon "editPencil" at bounding box center [1211, 302] width 8 height 8
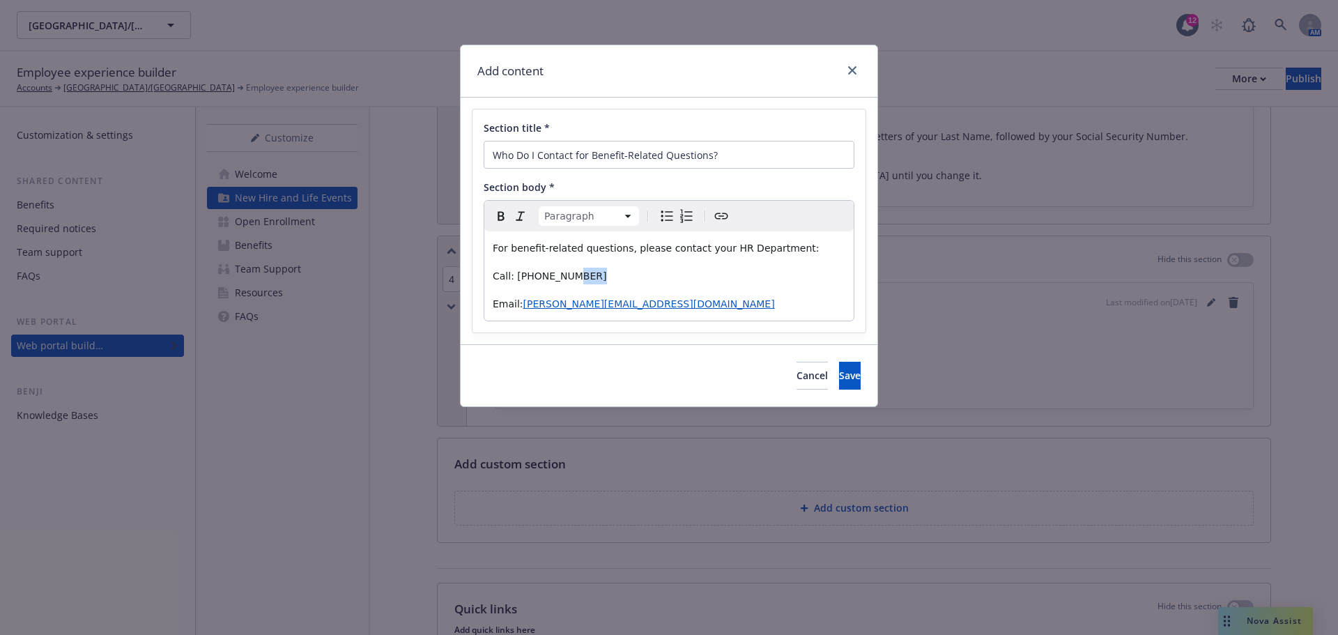
drag, startPoint x: 583, startPoint y: 275, endPoint x: 558, endPoint y: 278, distance: 24.5
click at [558, 278] on p "Call: (707) 857-1278" at bounding box center [669, 276] width 353 height 17
click at [839, 374] on button "Save" at bounding box center [850, 376] width 22 height 28
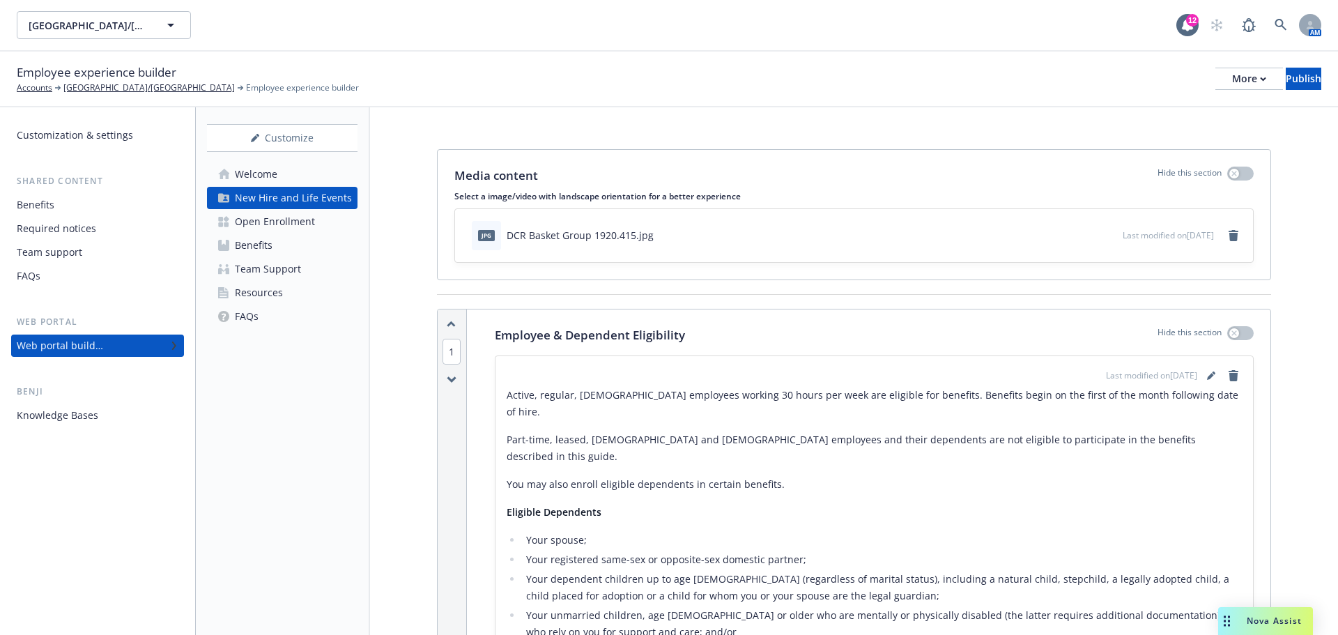
scroll to position [0, 0]
click at [248, 176] on div "Welcome" at bounding box center [256, 174] width 43 height 22
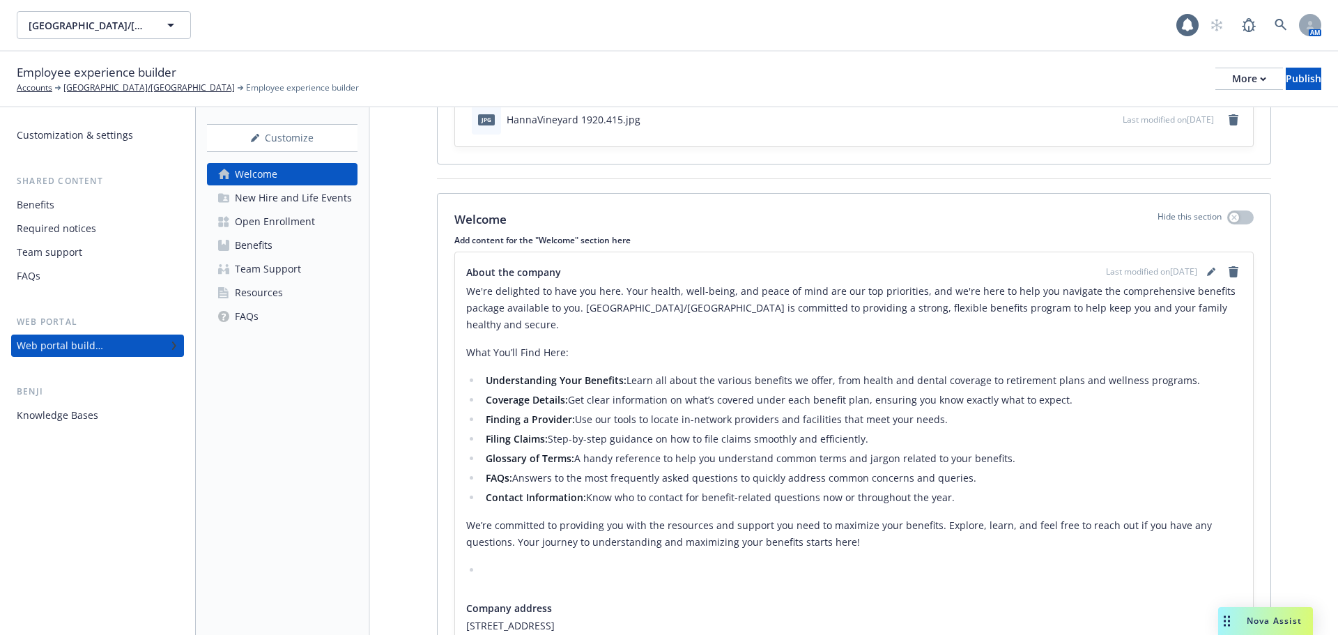
scroll to position [239, 0]
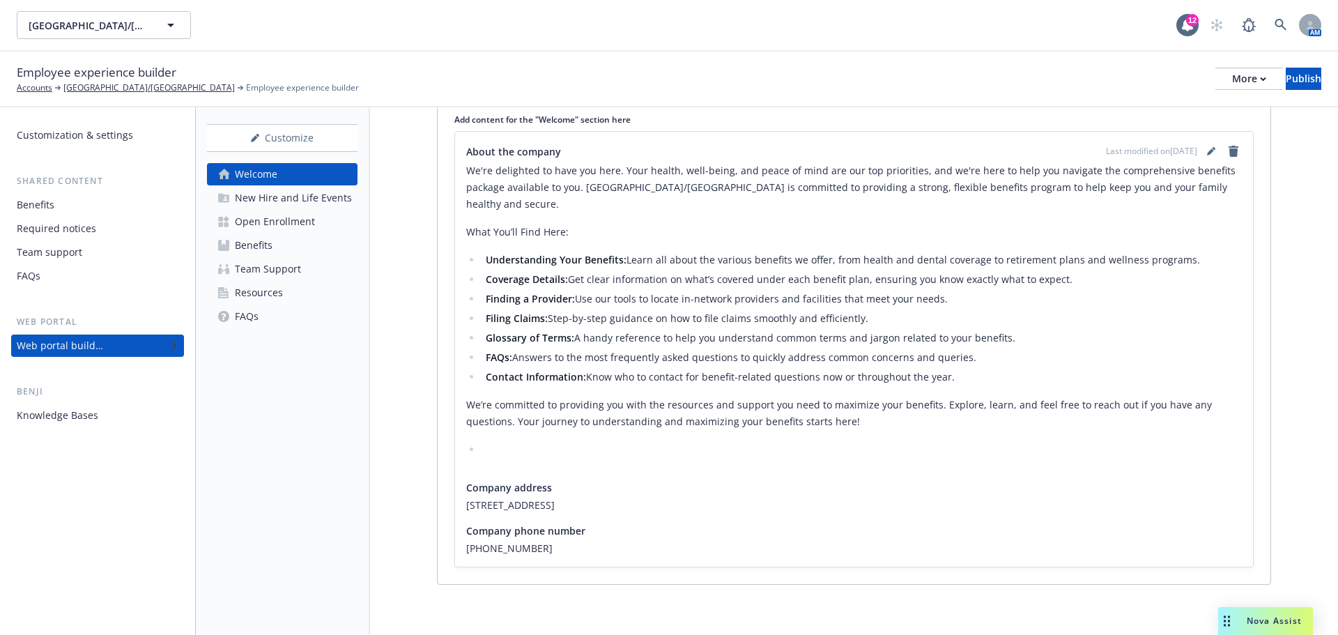
click at [267, 194] on div "New Hire and Life Events" at bounding box center [293, 198] width 117 height 22
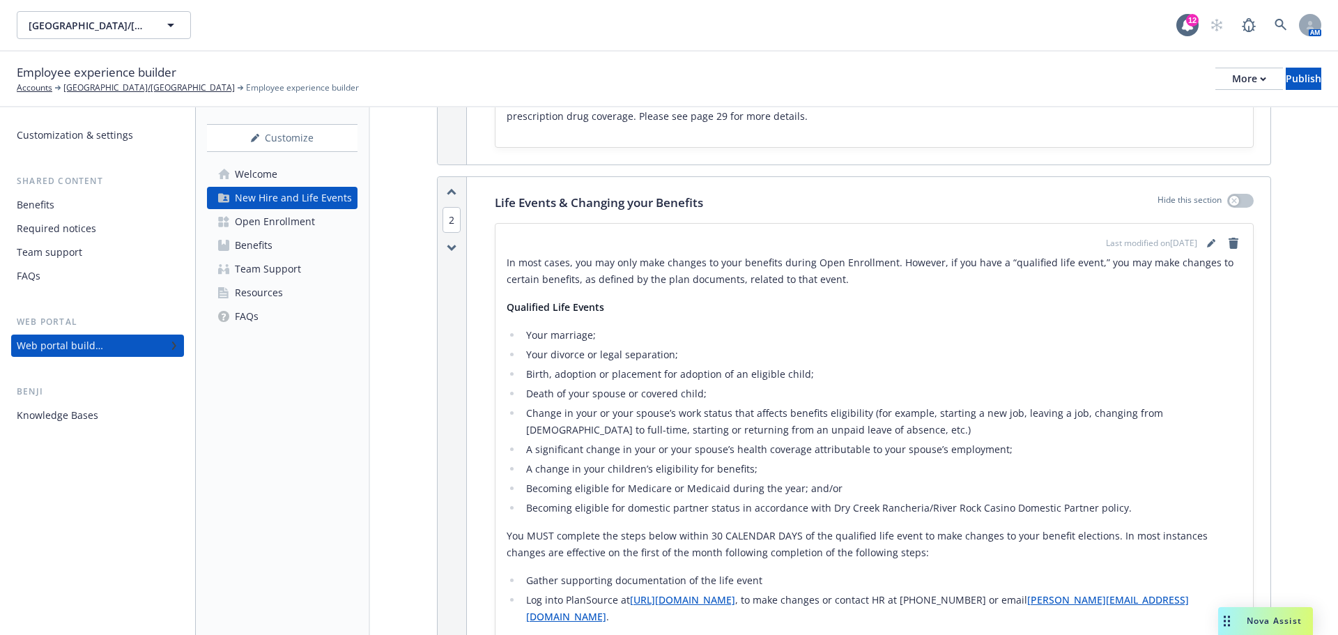
scroll to position [697, 0]
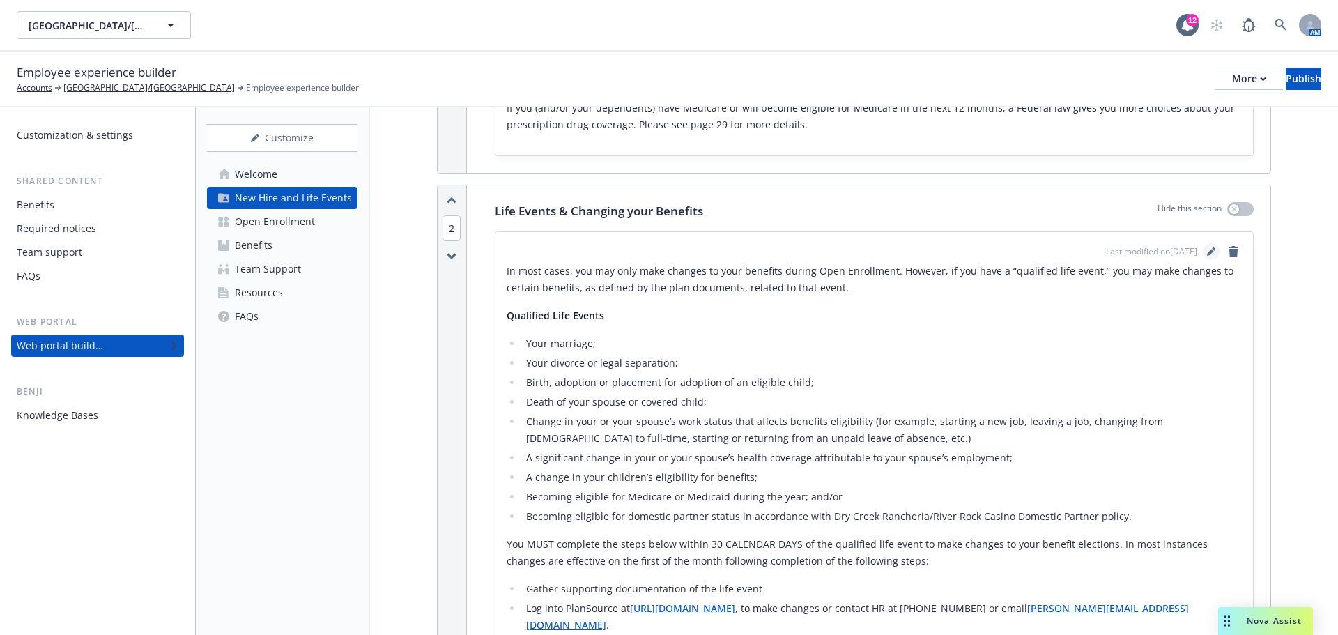
click at [1207, 249] on icon "editPencil" at bounding box center [1210, 252] width 7 height 7
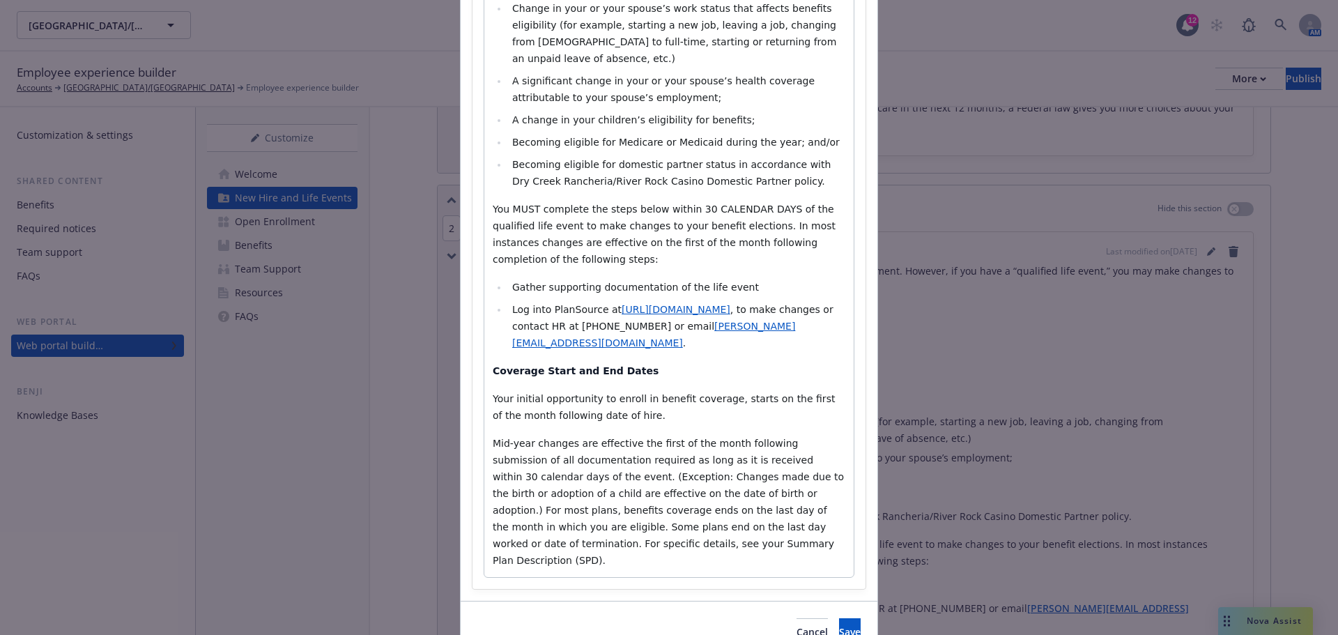
scroll to position [441, 0]
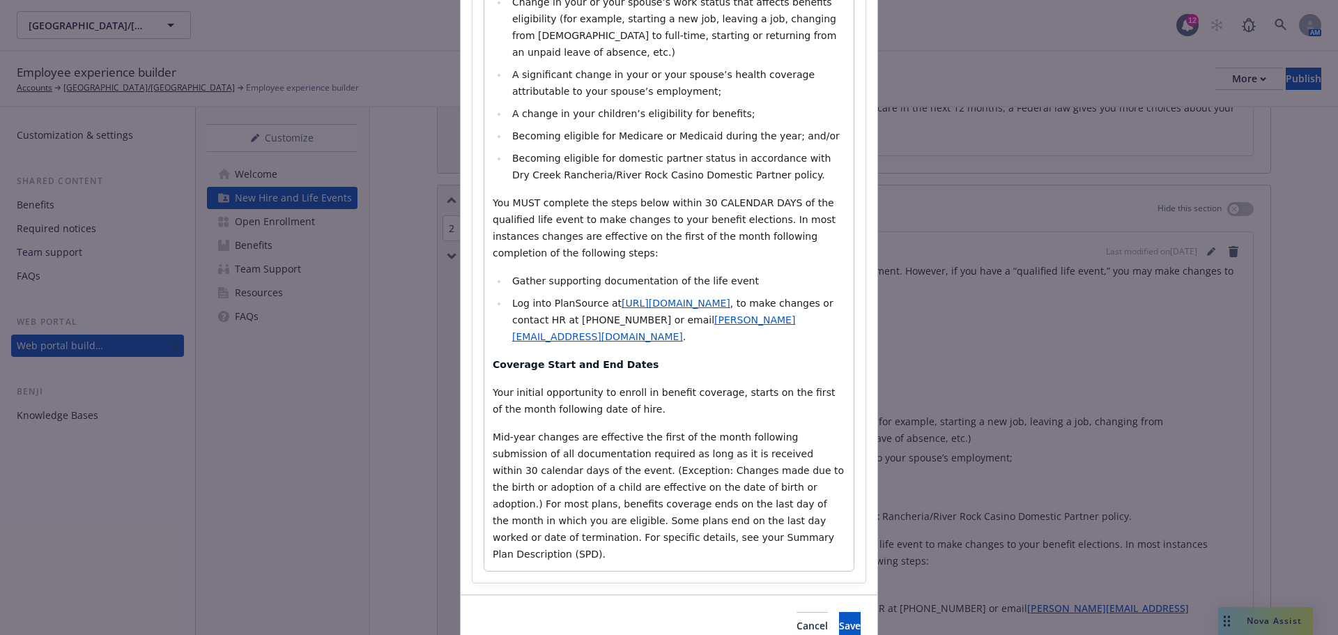
select select
click at [754, 298] on span ", to make changes or contact HR at (707) 857-1247 or email" at bounding box center [674, 312] width 324 height 28
click at [839, 612] on button "Save" at bounding box center [850, 626] width 22 height 28
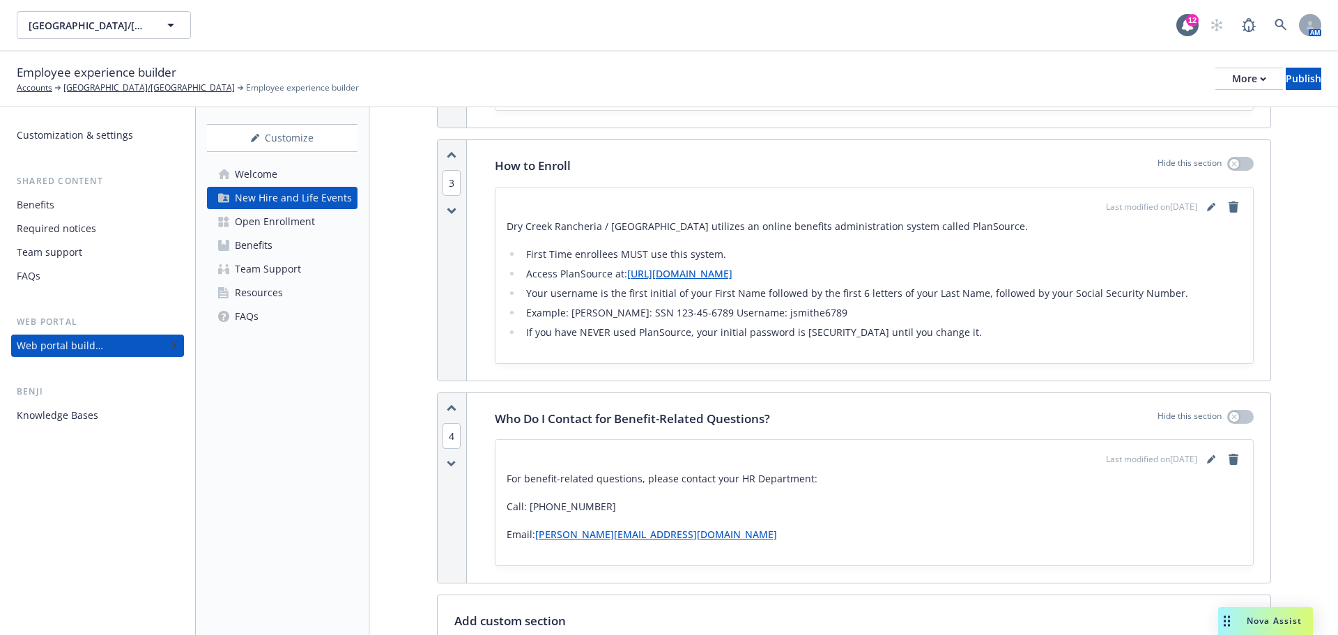
scroll to position [1533, 0]
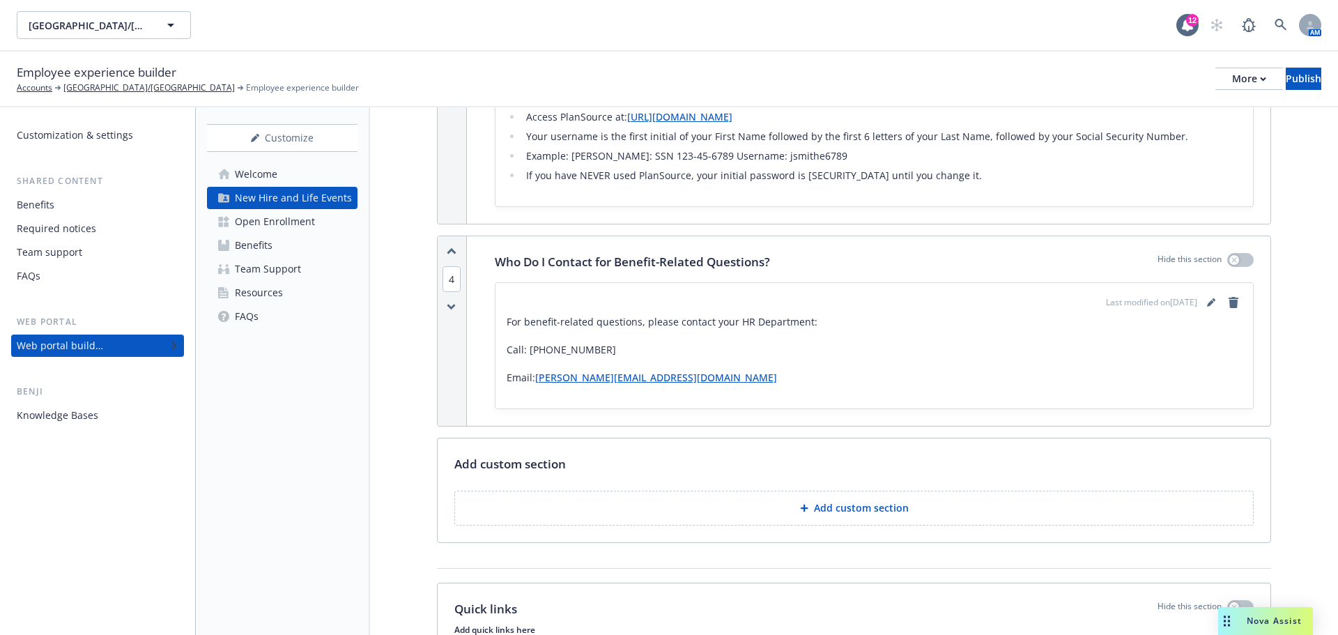
click at [282, 222] on div "Open Enrollment" at bounding box center [275, 221] width 80 height 22
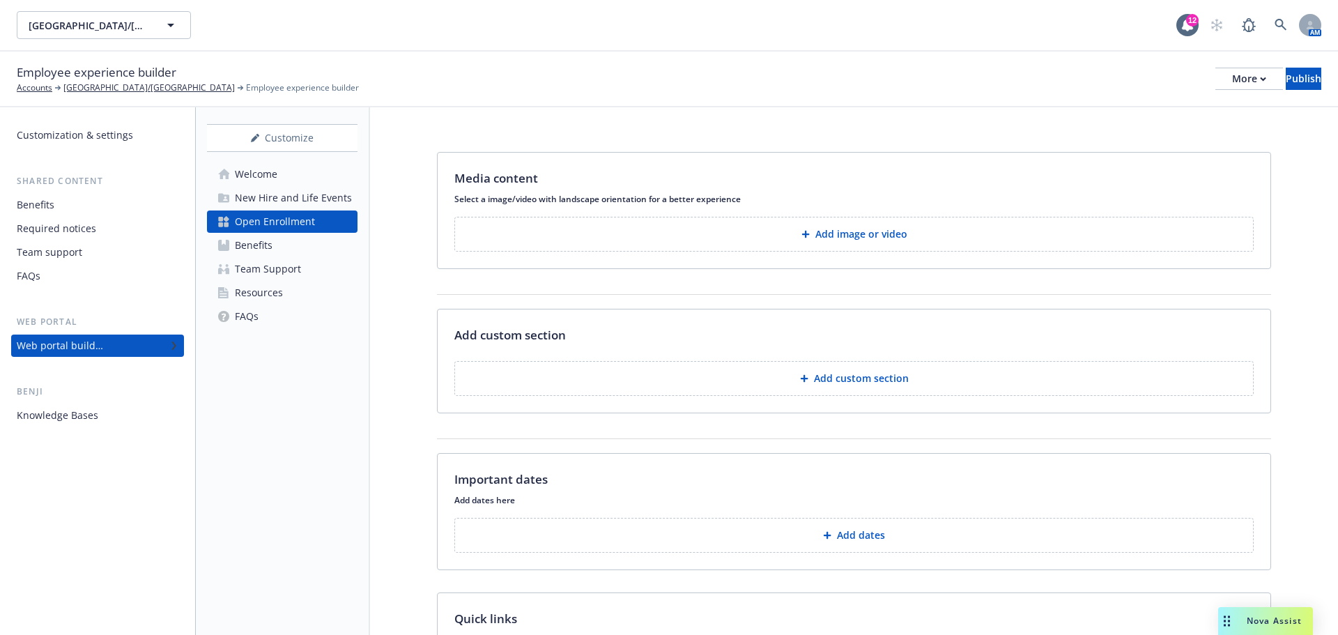
click at [248, 249] on div "Benefits" at bounding box center [254, 245] width 38 height 22
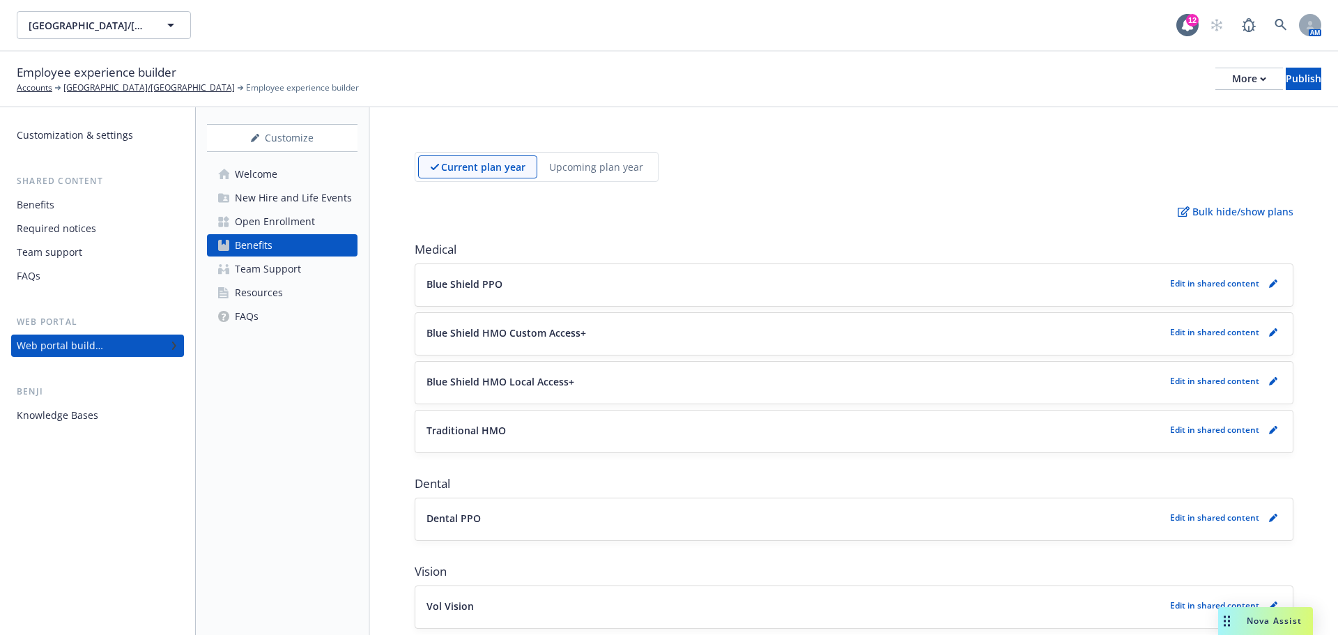
click at [272, 272] on div "Team Support" at bounding box center [268, 269] width 66 height 22
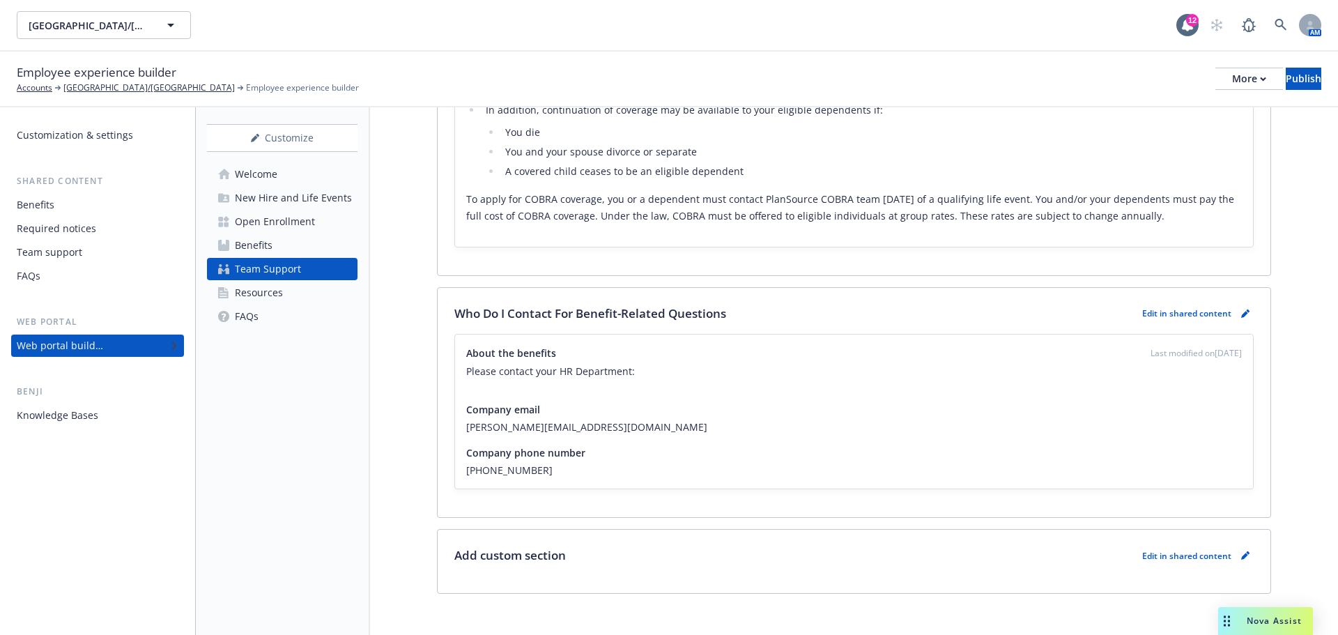
scroll to position [711, 0]
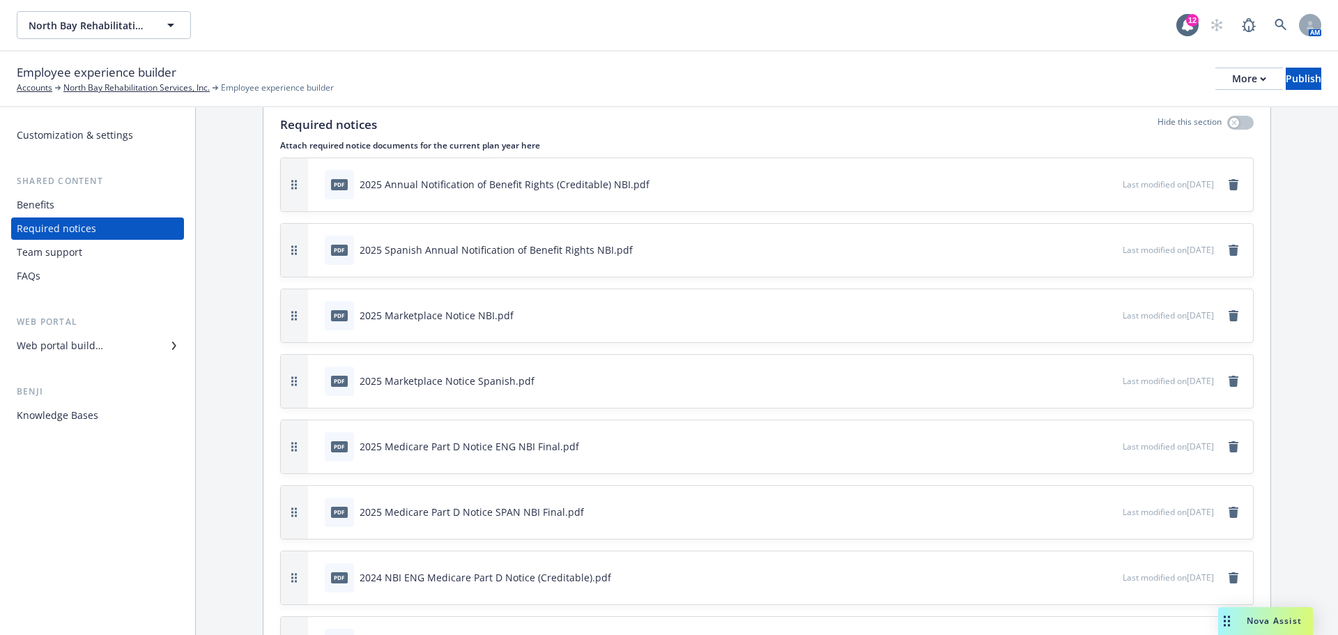
scroll to position [49, 0]
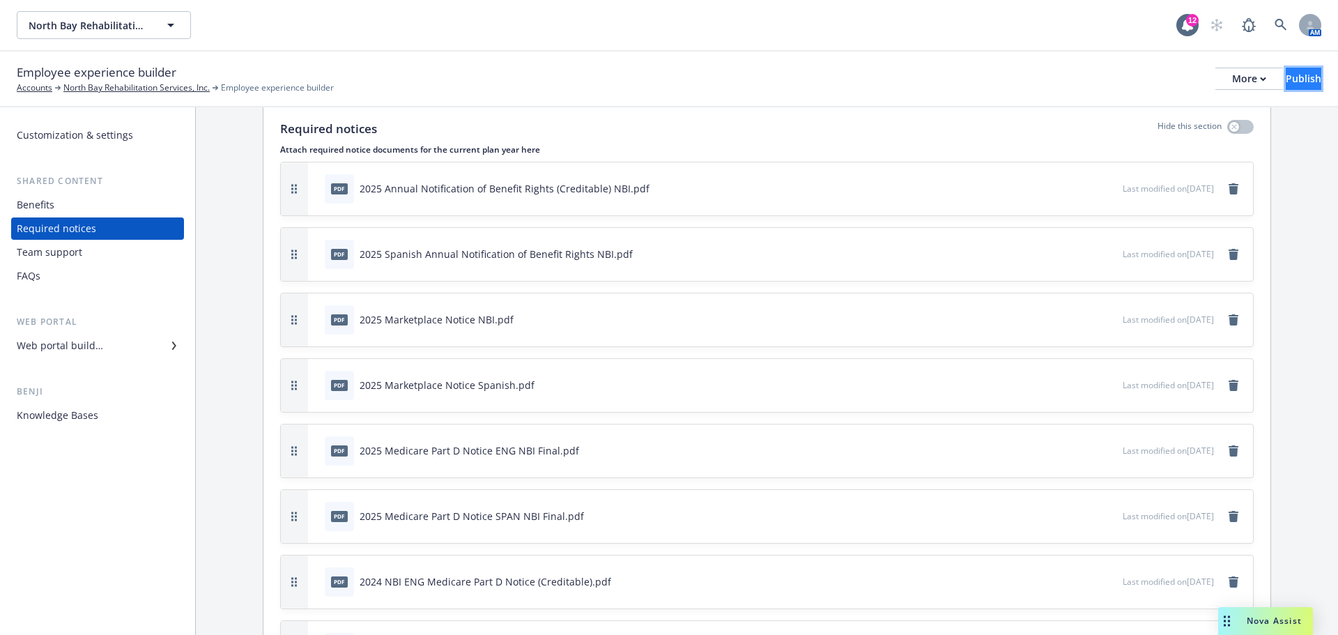
click at [1286, 76] on div "Publish" at bounding box center [1304, 78] width 36 height 21
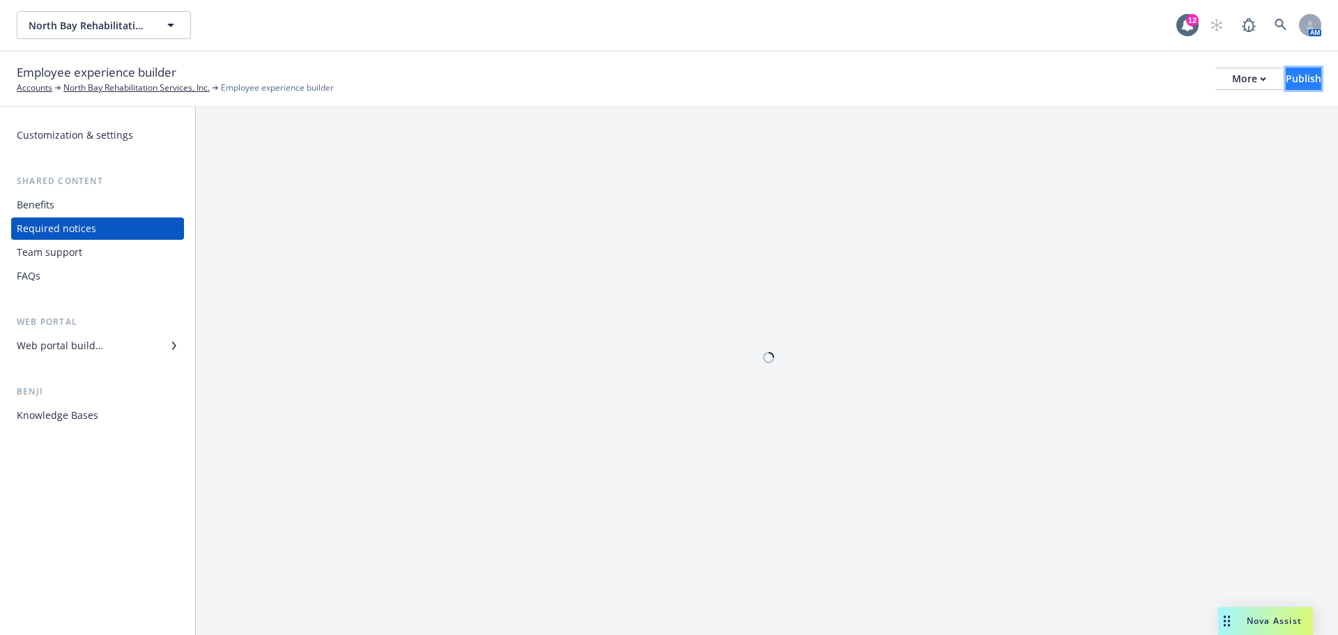
scroll to position [0, 0]
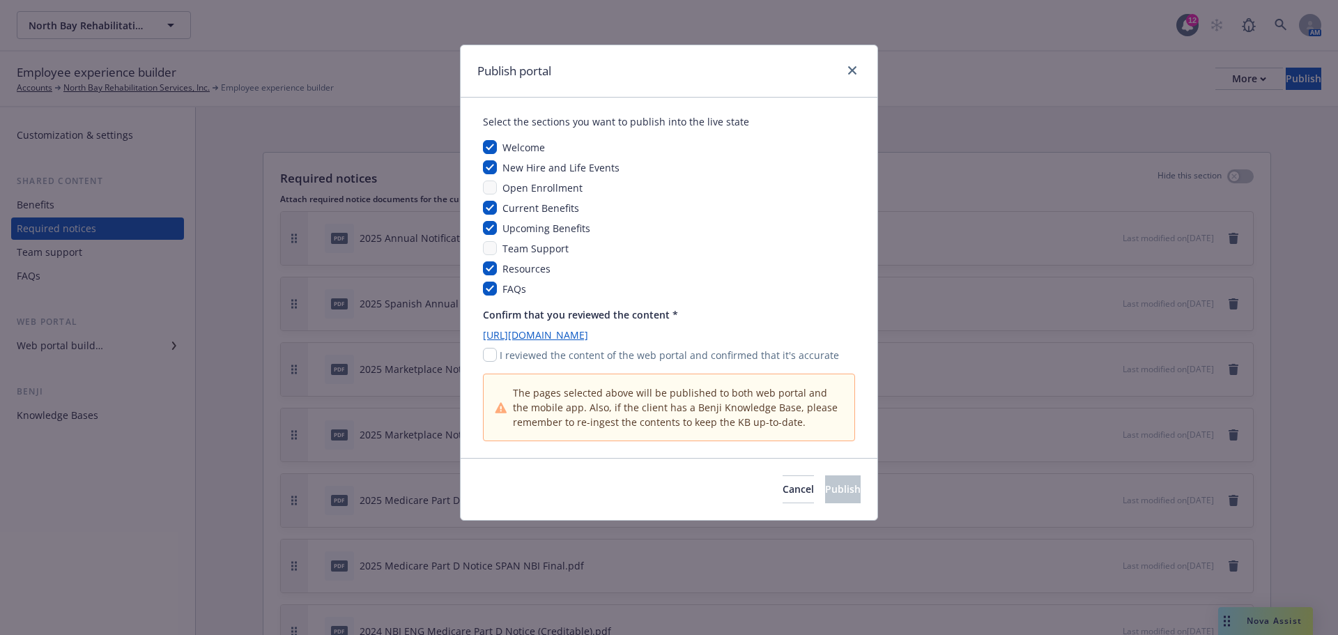
click at [838, 76] on div at bounding box center [849, 71] width 22 height 18
click at [852, 70] on icon "close" at bounding box center [852, 70] width 8 height 8
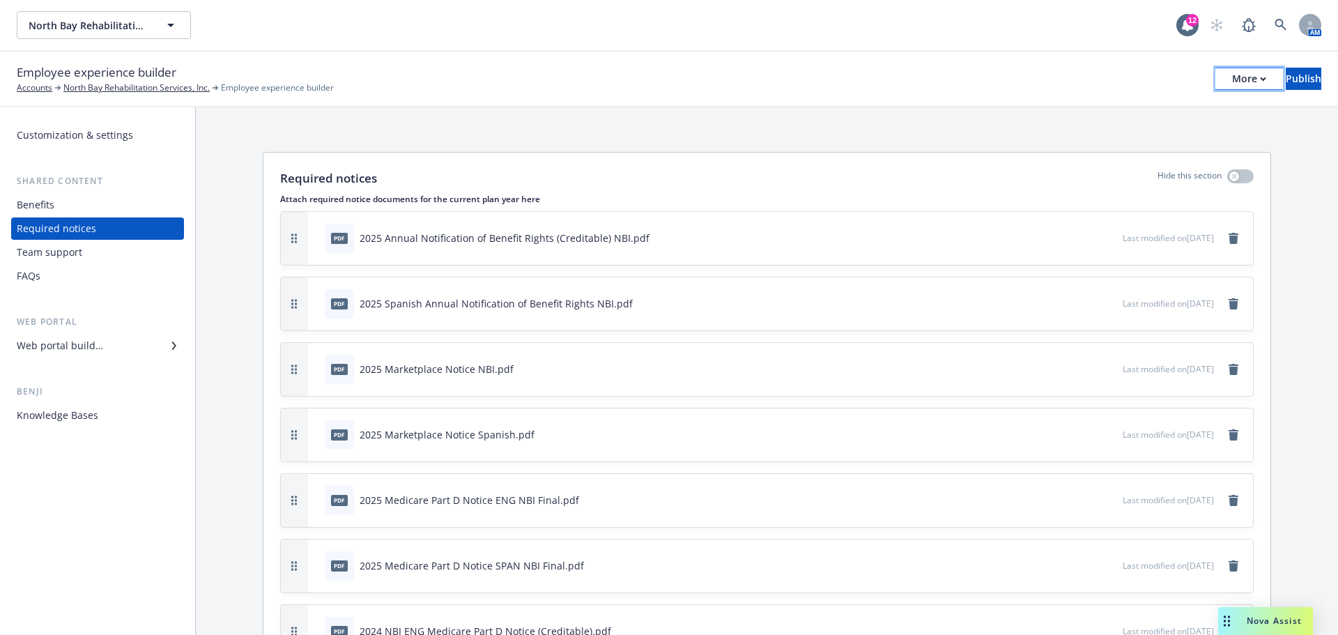
click at [1260, 77] on icon "button" at bounding box center [1263, 79] width 6 height 5
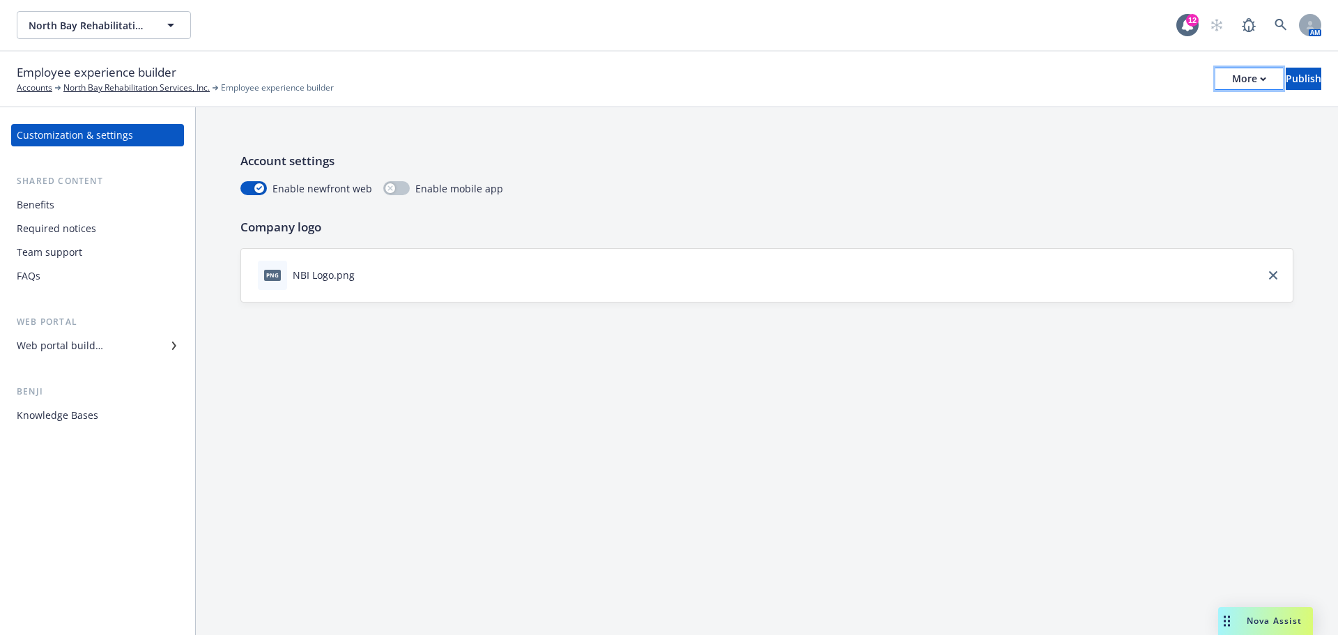
click at [1232, 74] on div "More" at bounding box center [1249, 78] width 34 height 21
click at [1098, 141] on link "Copy portal link" at bounding box center [1134, 138] width 206 height 28
click at [1260, 79] on icon "button" at bounding box center [1263, 79] width 6 height 5
click at [1232, 74] on div "More" at bounding box center [1249, 78] width 34 height 21
click at [1302, 141] on div "Account settings Enable newfront web Enable mobile app Company logo png dcr-rrc…" at bounding box center [767, 227] width 1142 height 240
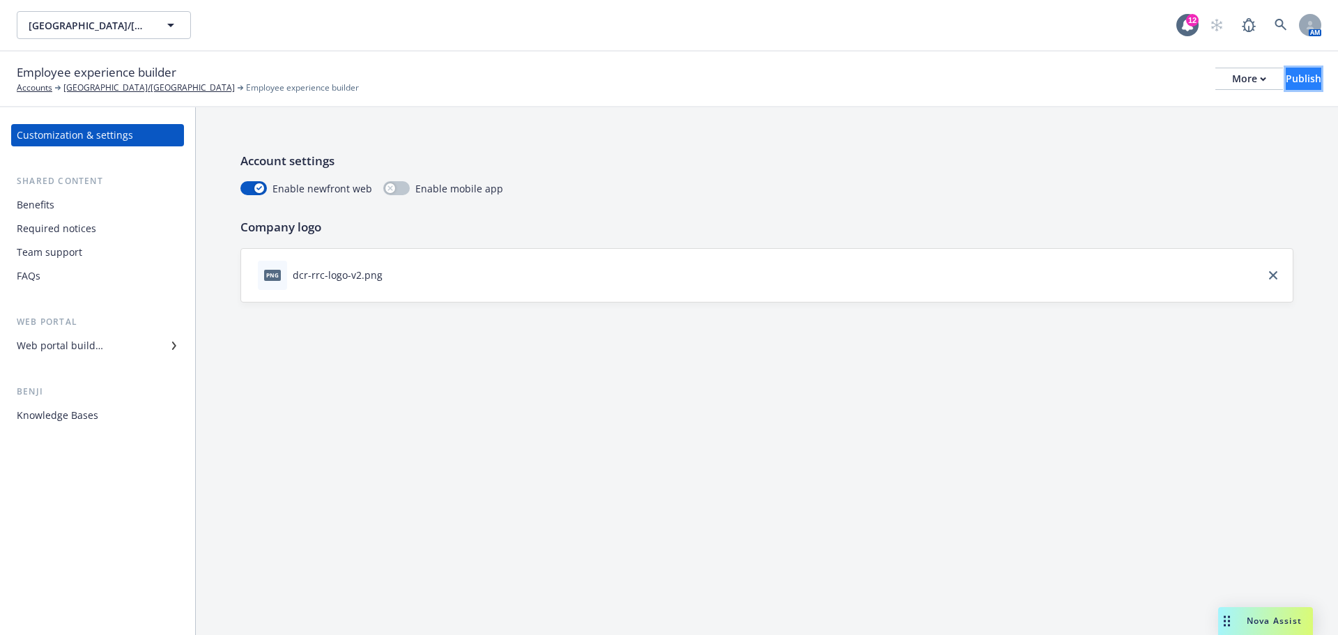
click at [1286, 79] on div "Publish" at bounding box center [1304, 78] width 36 height 21
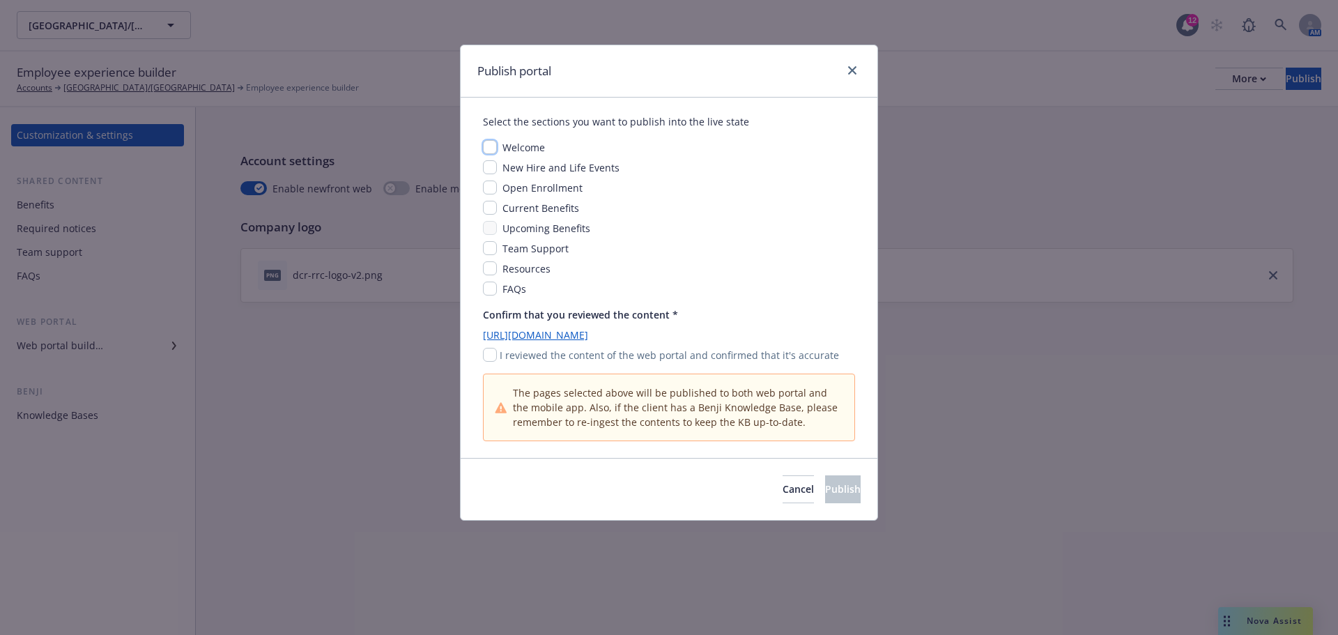
click at [487, 149] on input "checkbox" at bounding box center [490, 147] width 14 height 14
checkbox input "true"
click at [491, 169] on input "checkbox" at bounding box center [490, 167] width 14 height 14
checkbox input "true"
click at [489, 206] on input "checkbox" at bounding box center [490, 208] width 14 height 14
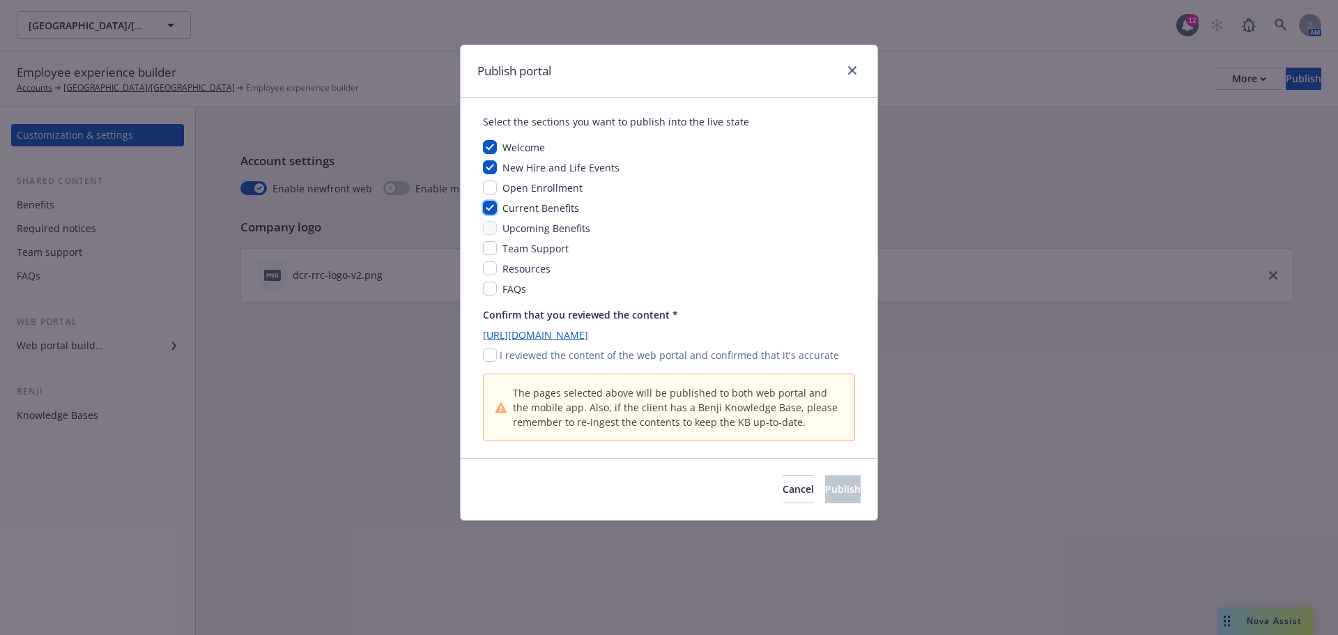
checkbox input "true"
click at [489, 249] on input "checkbox" at bounding box center [490, 248] width 14 height 14
checkbox input "true"
click at [487, 268] on input "checkbox" at bounding box center [490, 268] width 14 height 14
checkbox input "true"
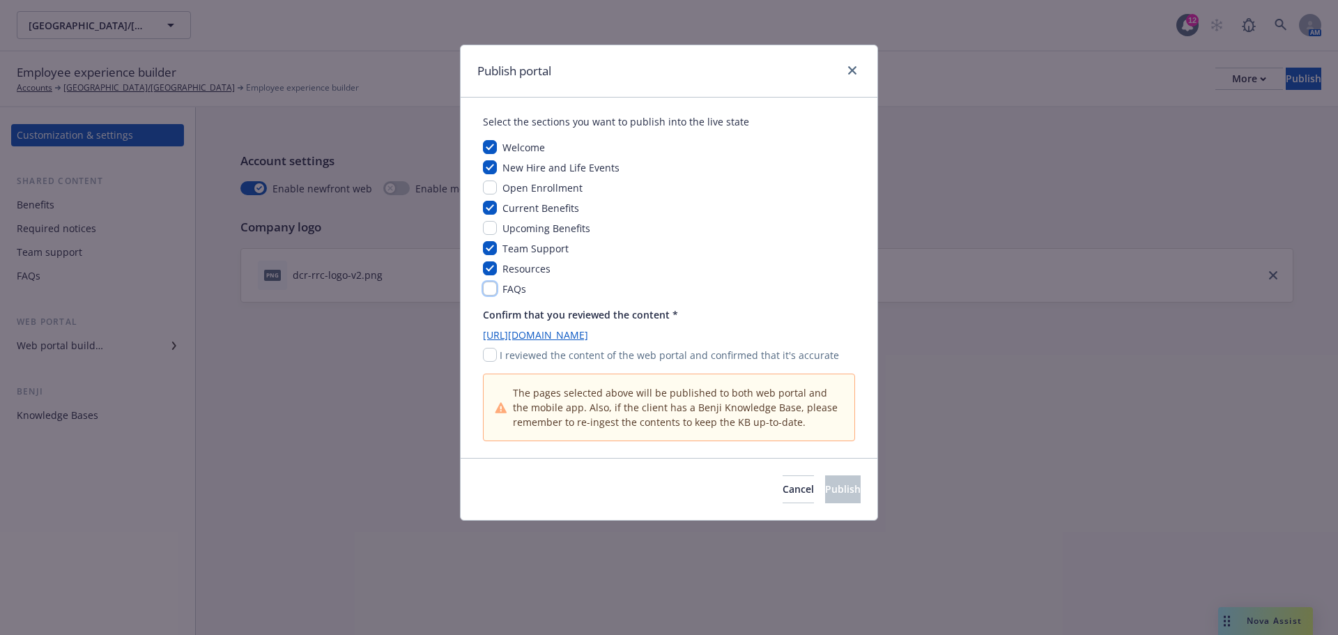
click at [492, 286] on input "checkbox" at bounding box center [490, 289] width 14 height 14
checkbox input "true"
click at [487, 355] on input "checkbox" at bounding box center [490, 355] width 14 height 14
checkbox input "true"
click at [825, 488] on span "Publish" at bounding box center [843, 488] width 36 height 13
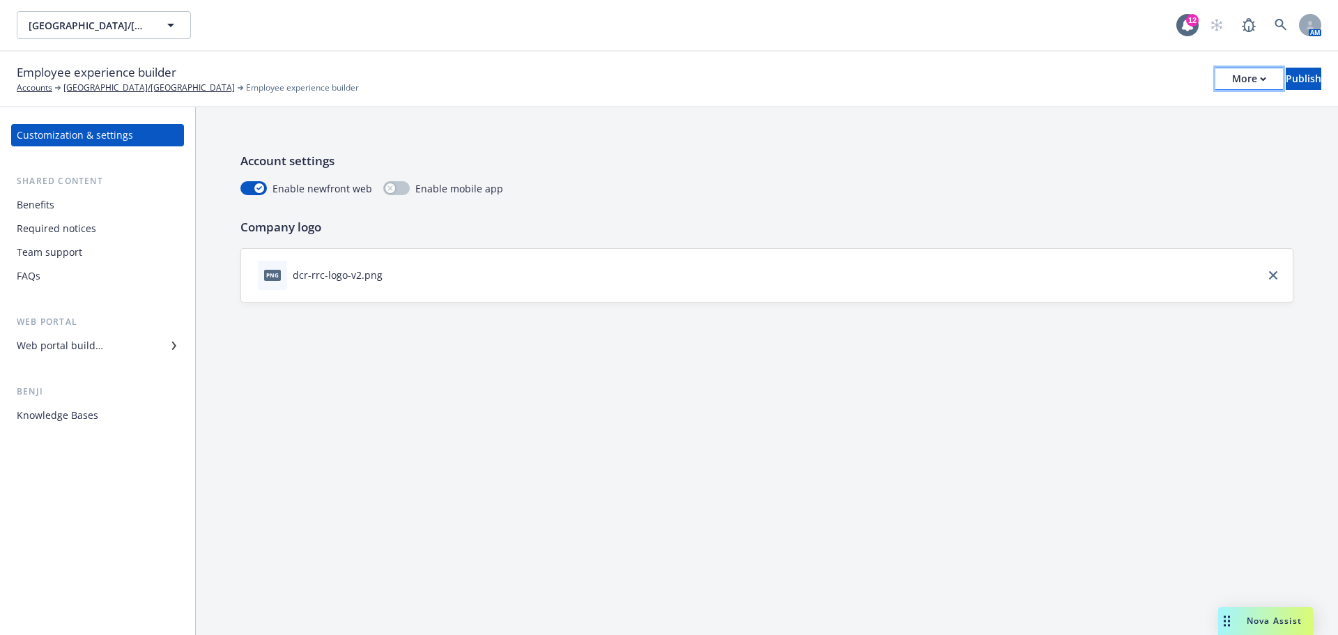
click at [1260, 77] on icon "button" at bounding box center [1263, 79] width 6 height 5
click at [1102, 137] on link "Copy portal link" at bounding box center [1134, 138] width 206 height 28
